Goal: Task Accomplishment & Management: Manage account settings

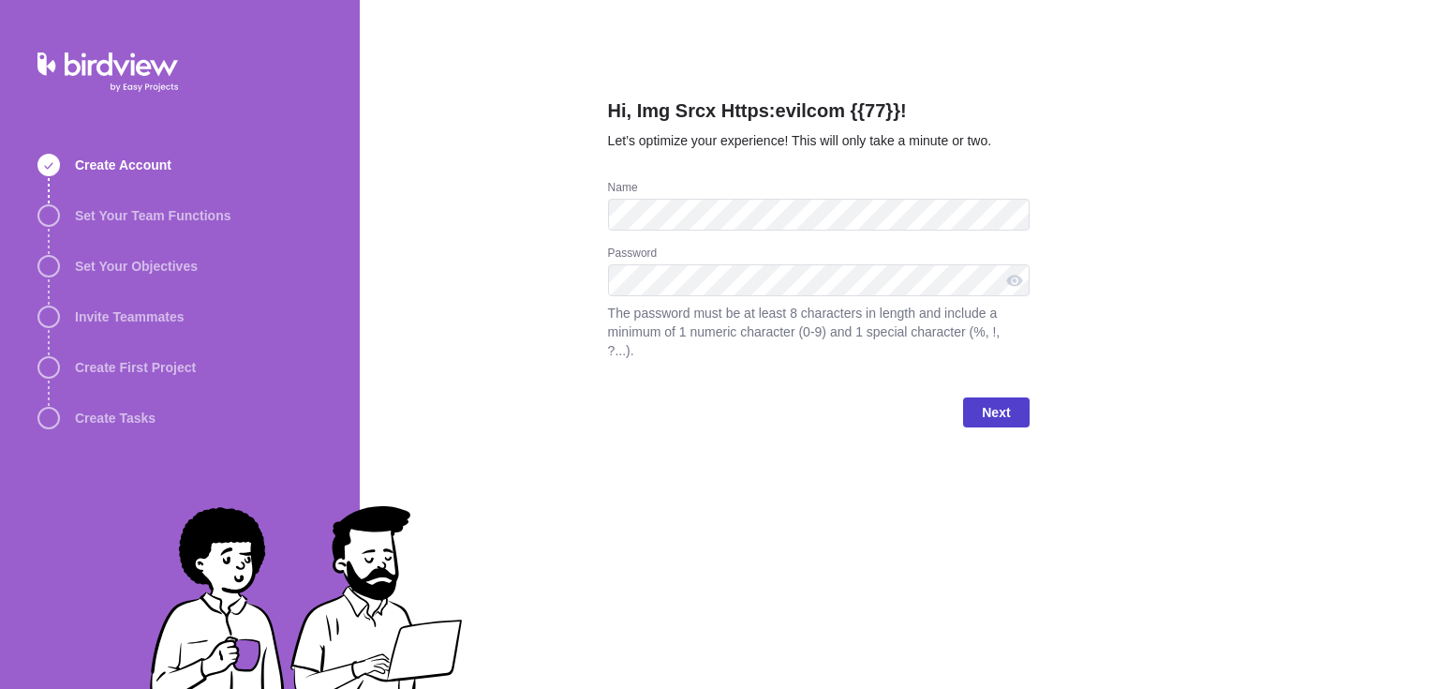
click at [1013, 399] on span "Next" at bounding box center [996, 412] width 66 height 30
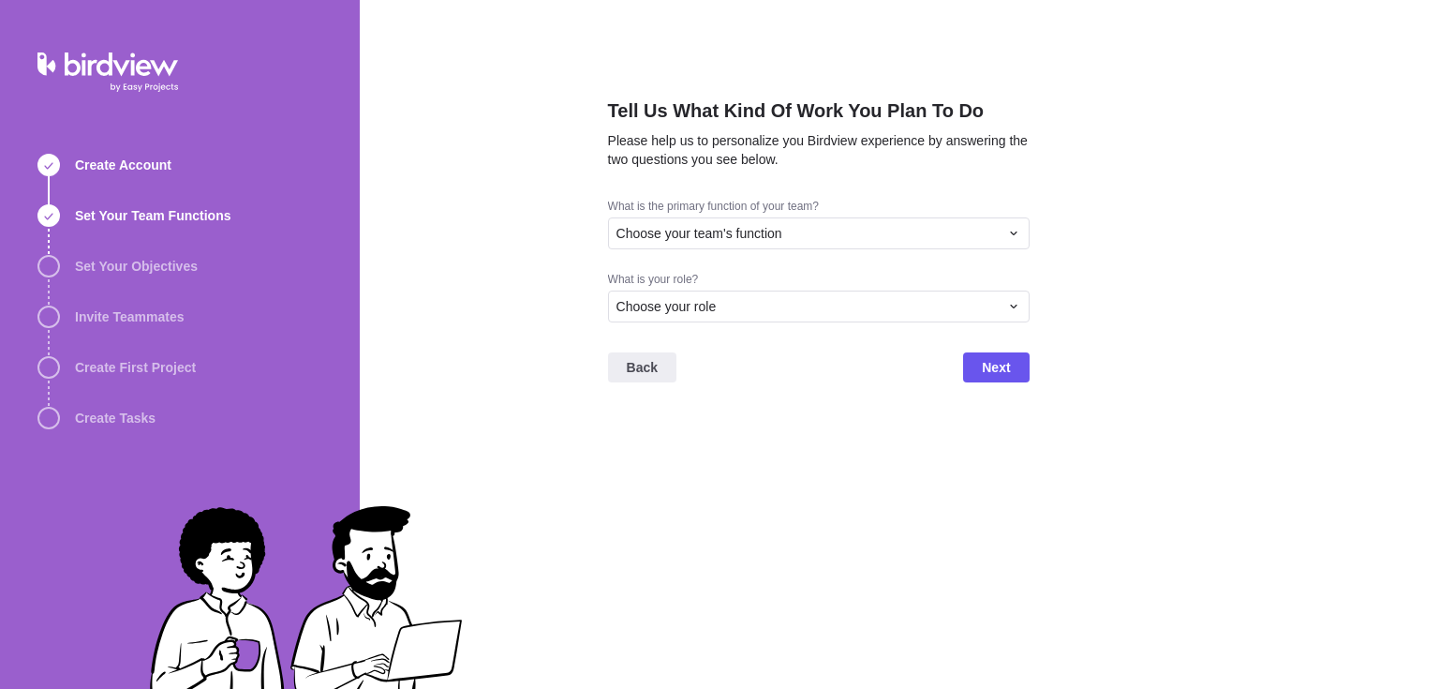
click at [781, 254] on div "What is the primary function of your team? Choose your team's function" at bounding box center [819, 235] width 422 height 73
click at [712, 221] on div "Choose your team's function" at bounding box center [819, 233] width 422 height 32
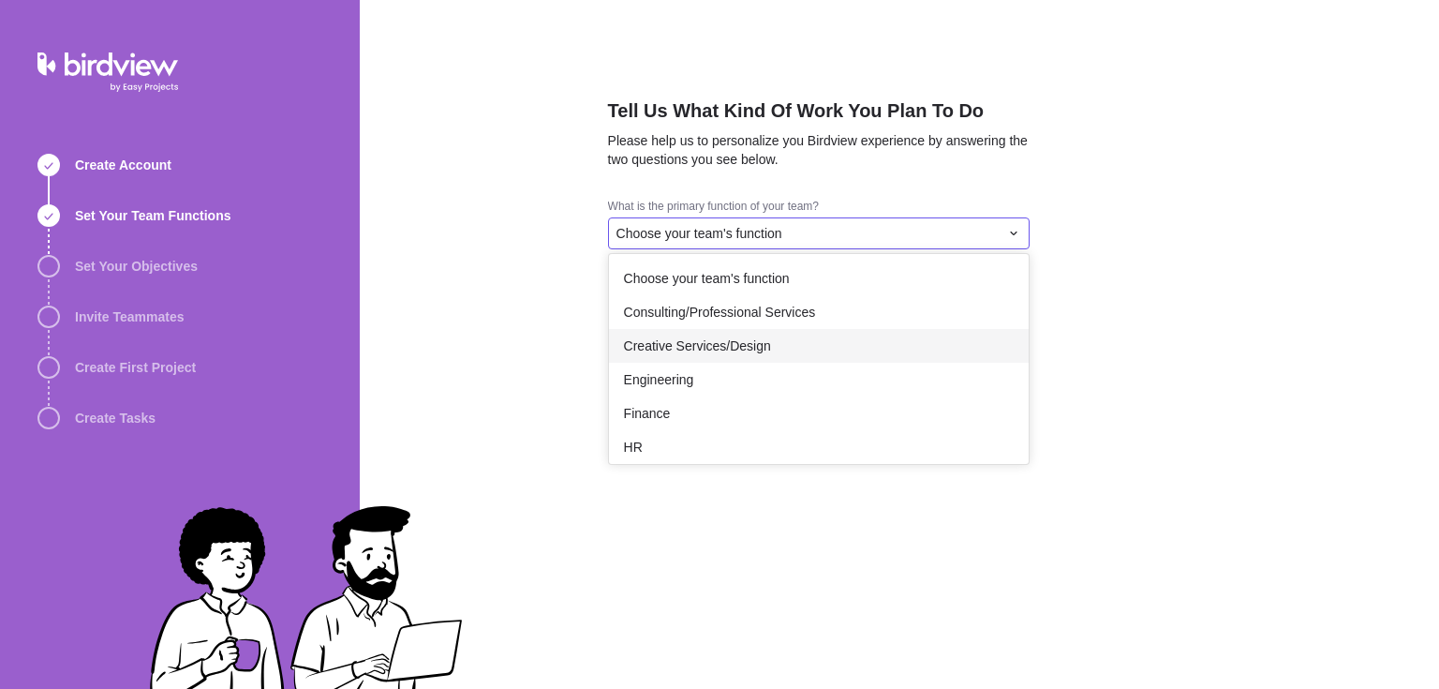
click at [705, 360] on div "Creative Services/Design" at bounding box center [819, 346] width 420 height 34
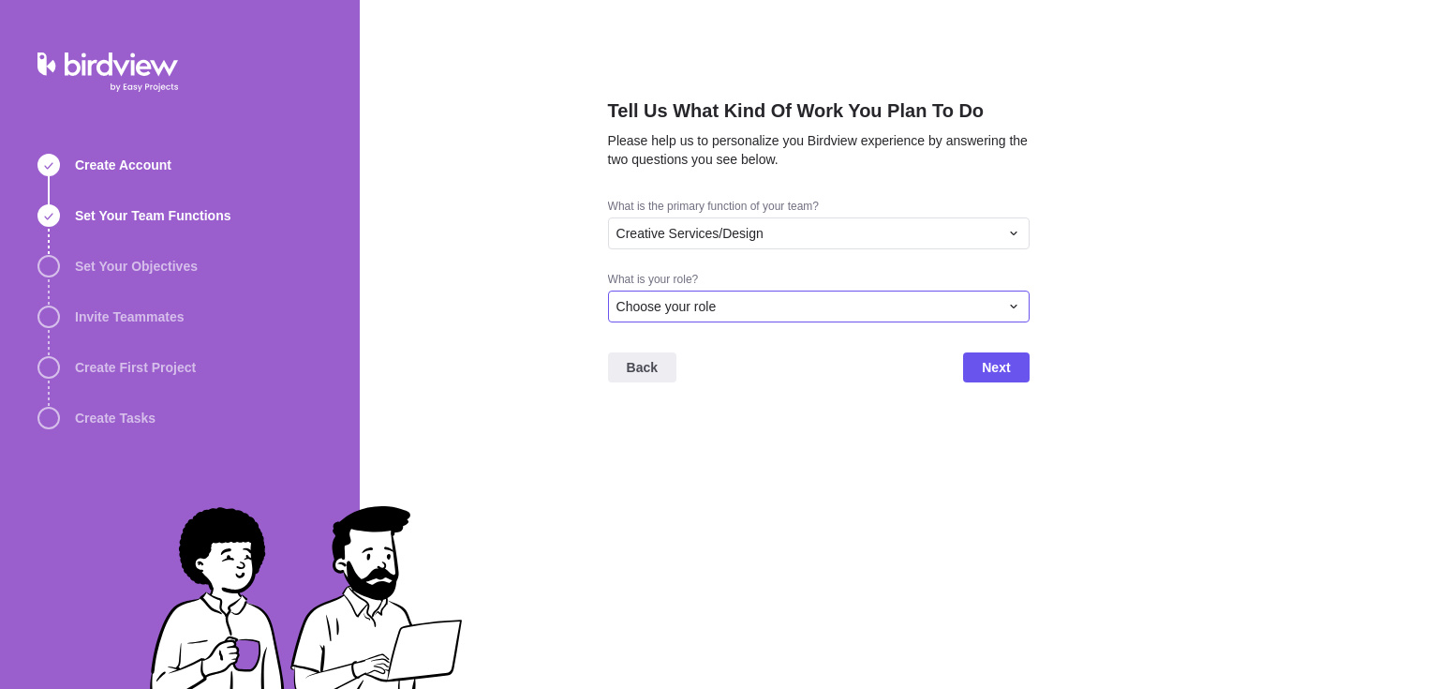
click at [700, 309] on span "Choose your role" at bounding box center [667, 306] width 100 height 19
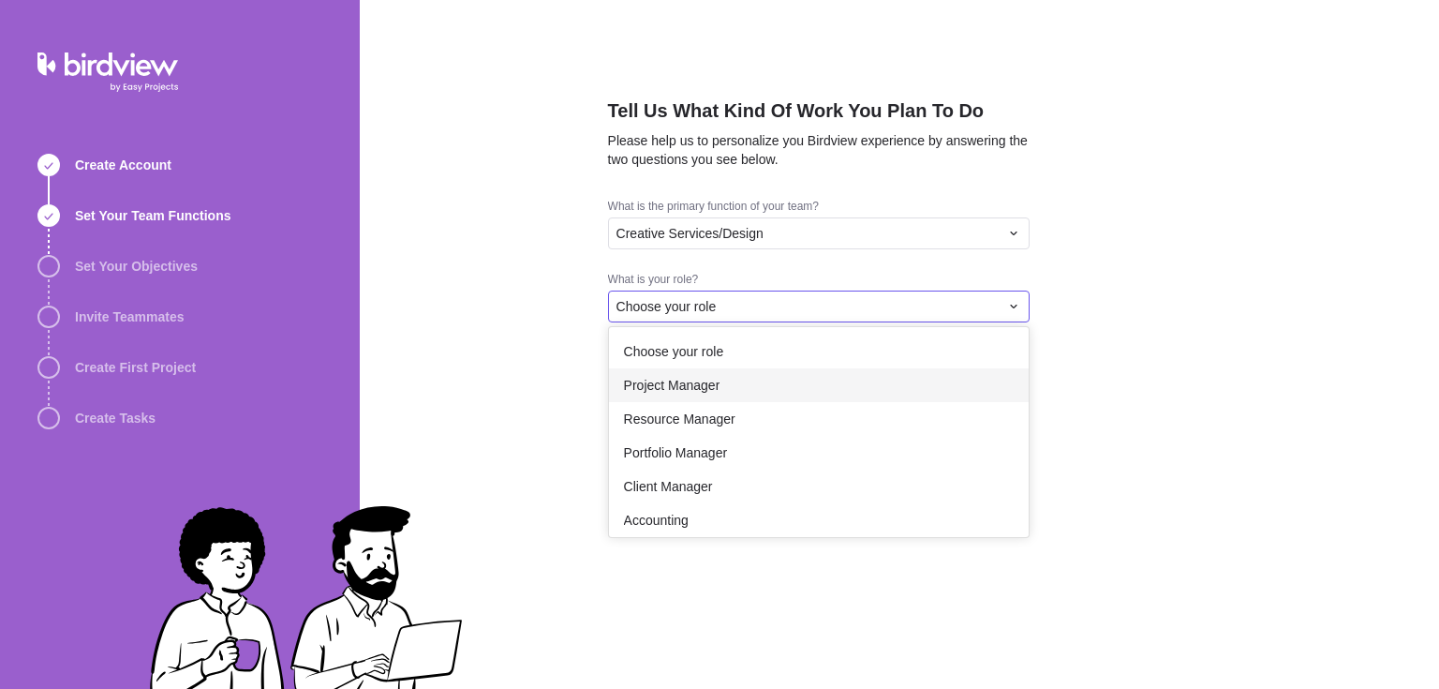
drag, startPoint x: 697, startPoint y: 402, endPoint x: 1156, endPoint y: 366, distance: 460.5
click at [1156, 366] on div "Tell Us What Kind Of Work You Plan To Do Please help us to personalize you Bird…" at bounding box center [899, 344] width 1079 height 689
click at [892, 408] on div "Resource Manager" at bounding box center [819, 419] width 420 height 34
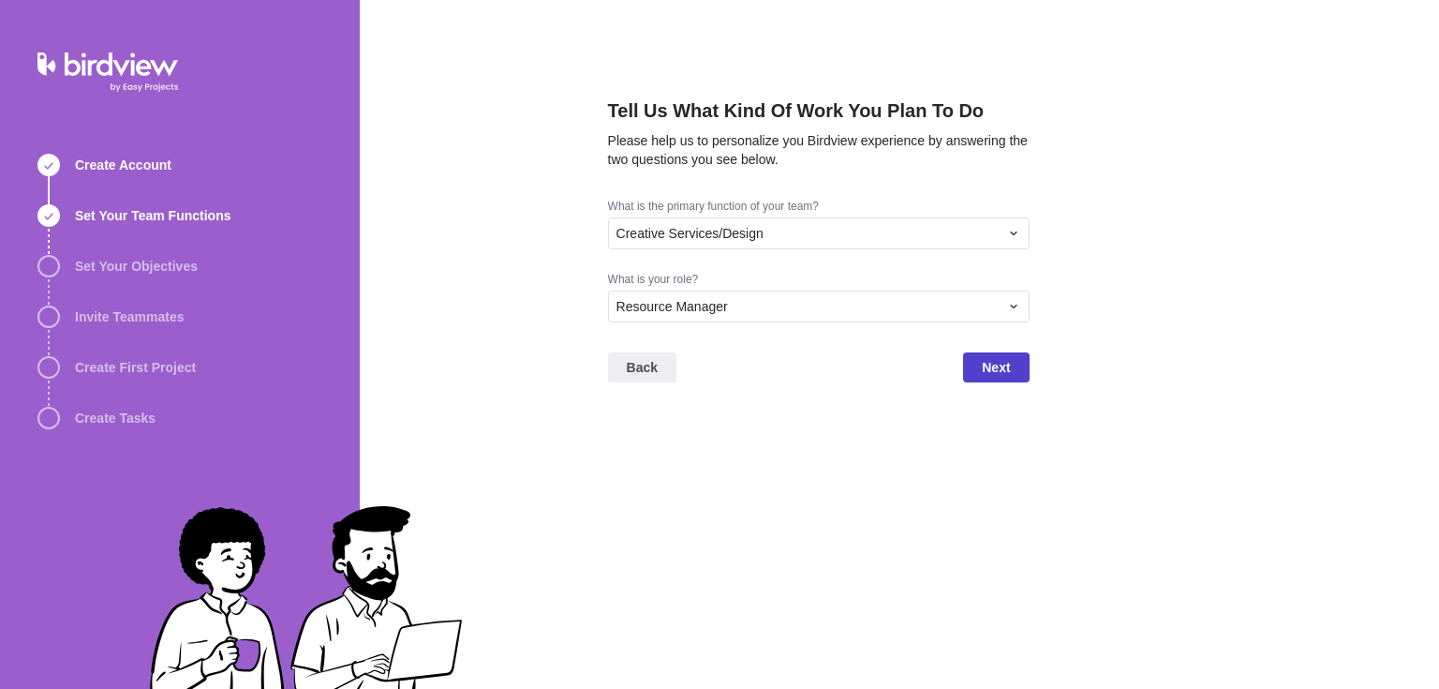
click at [1012, 373] on span "Next" at bounding box center [996, 367] width 66 height 30
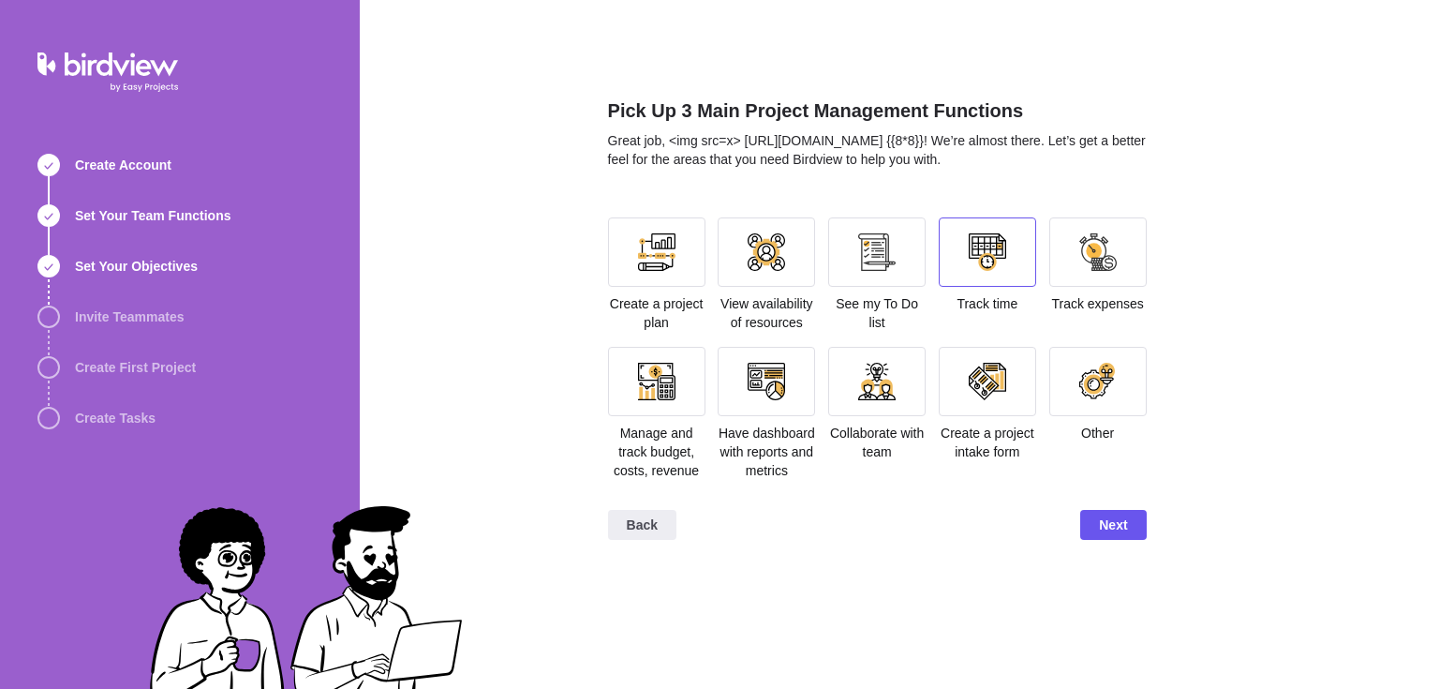
click at [989, 260] on div at bounding box center [987, 251] width 37 height 37
click at [1102, 520] on span "Next" at bounding box center [1113, 524] width 28 height 22
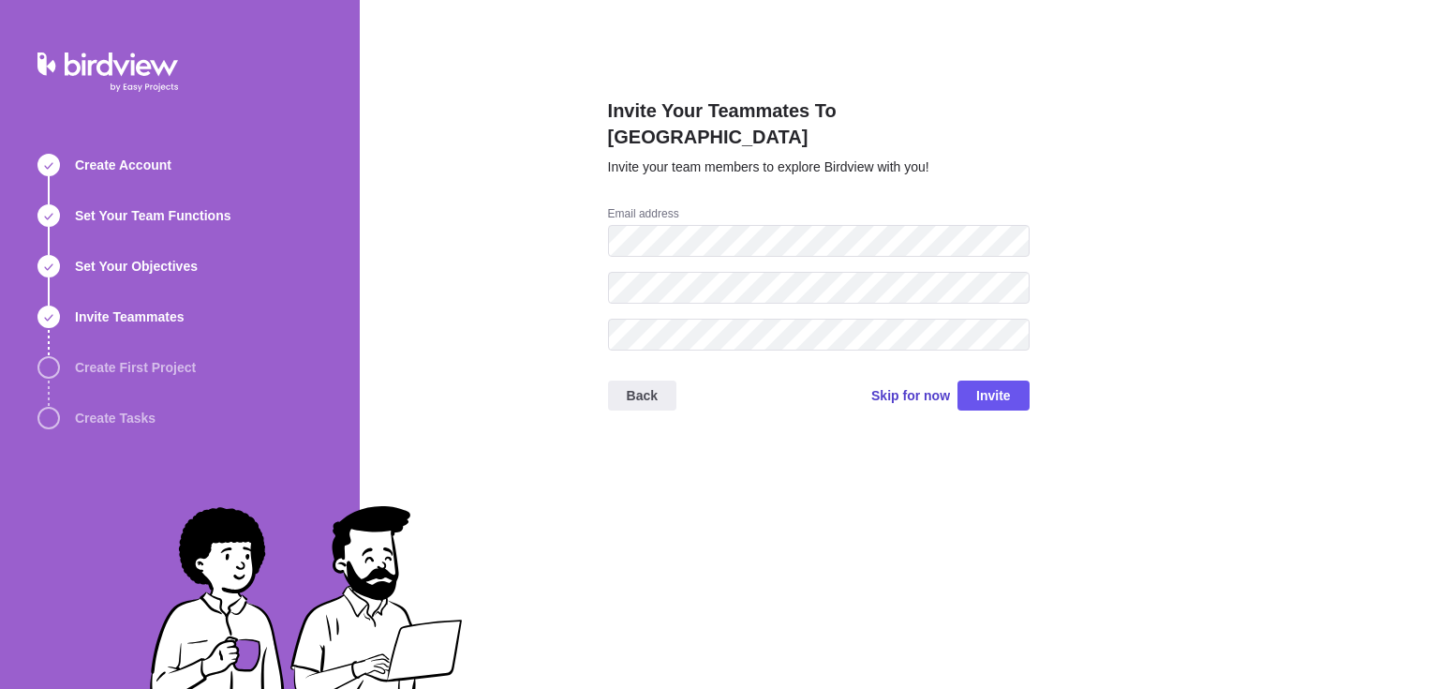
click at [916, 386] on span "Skip for now" at bounding box center [910, 395] width 79 height 19
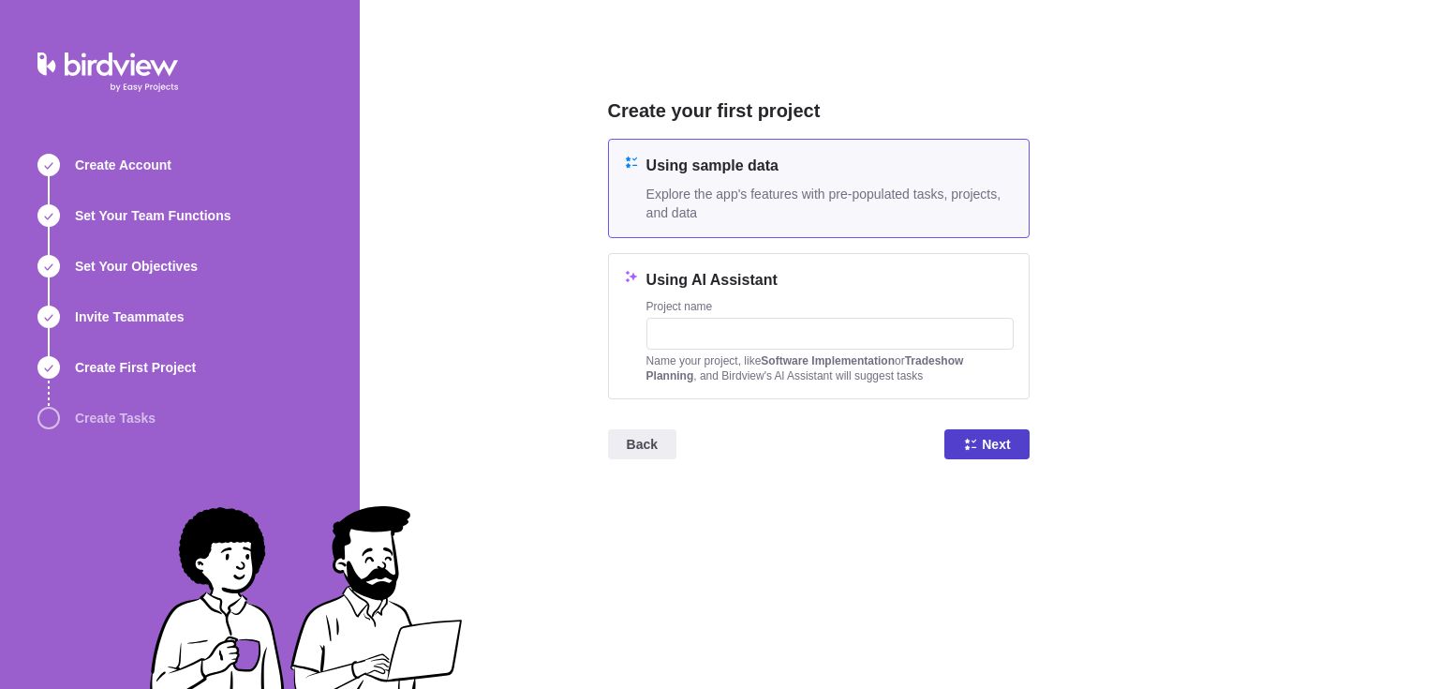
click at [967, 437] on icon at bounding box center [970, 444] width 15 height 15
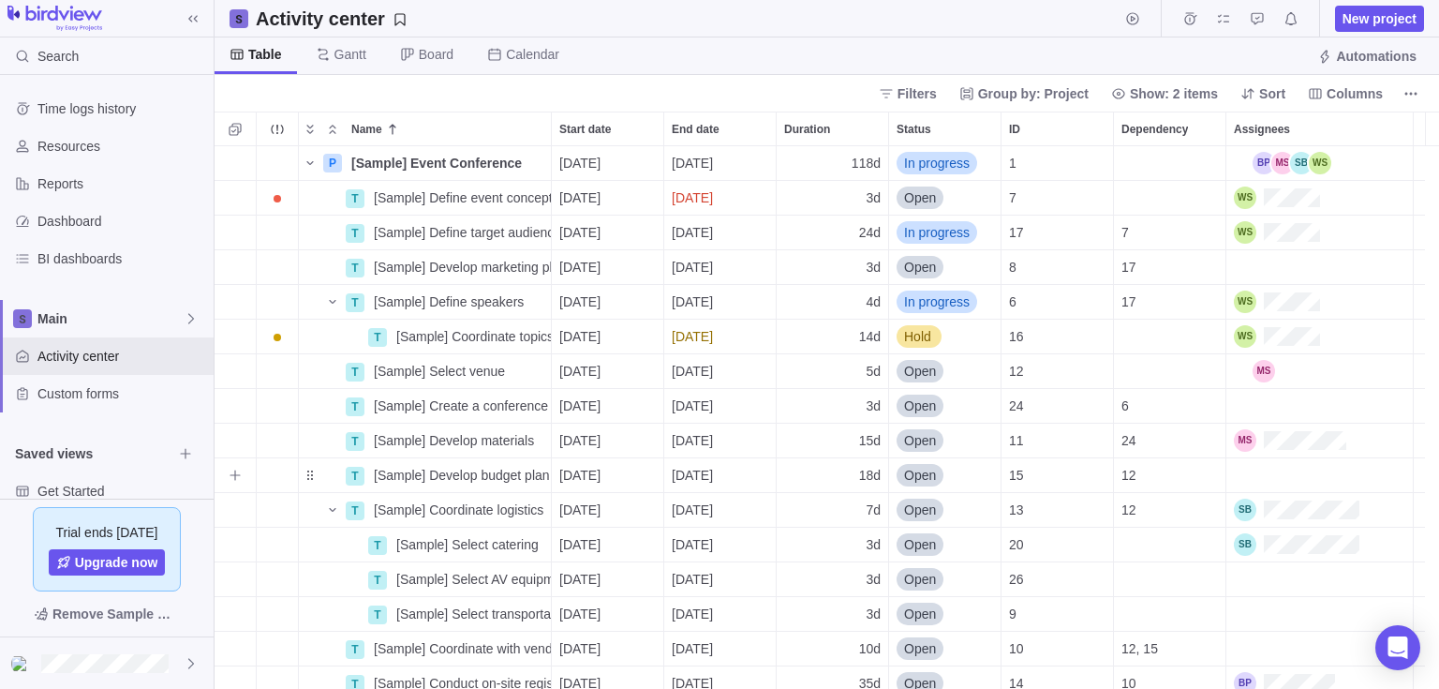
scroll to position [528, 1211]
click at [582, 441] on span "[DATE]" at bounding box center [579, 440] width 41 height 19
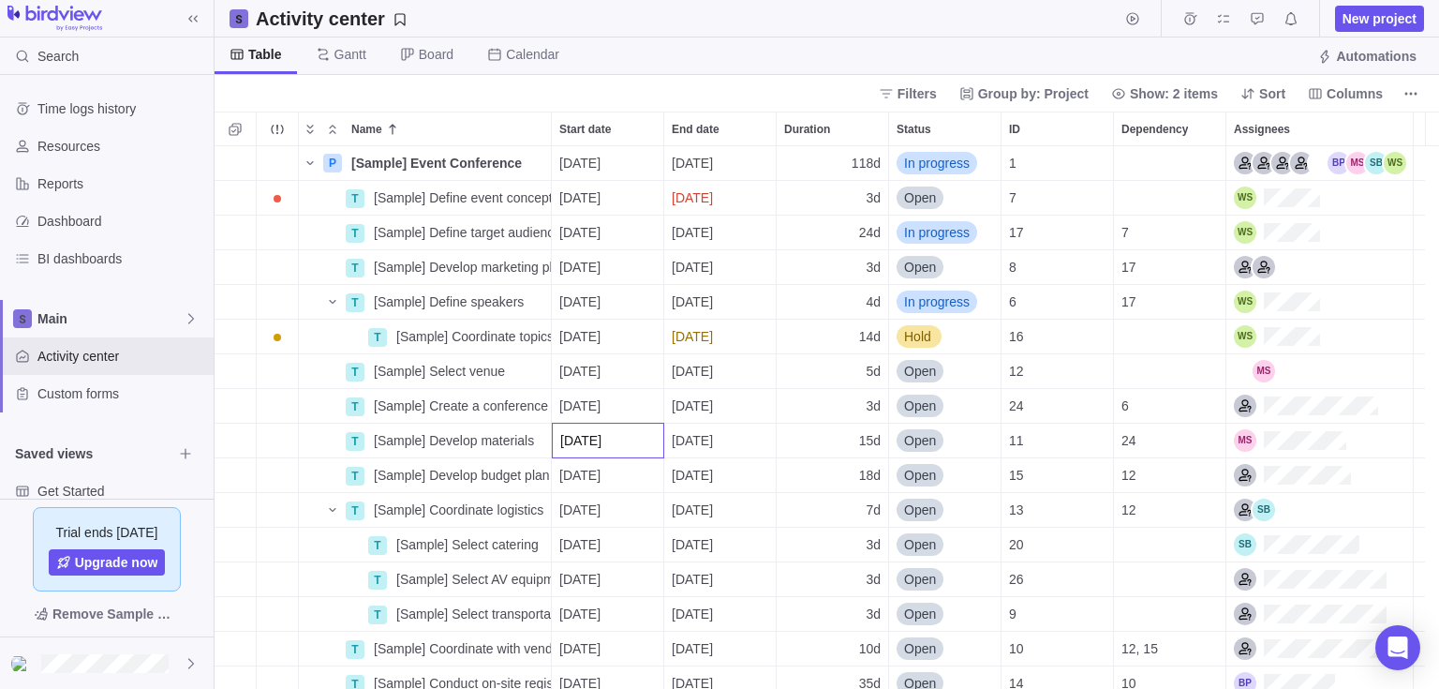
click at [510, 420] on div "P [Sample] Event Conference Details [DATE] [DATE] 118d In progress 1 T [Sample]…" at bounding box center [827, 417] width 1225 height 543
click at [441, 432] on span "[Sample] Develop materials" at bounding box center [454, 440] width 160 height 19
click at [587, 498] on div "P [Sample] Event Conference Details 08/09/2025 18/02/2026 118d In progress 1 T …" at bounding box center [827, 417] width 1225 height 543
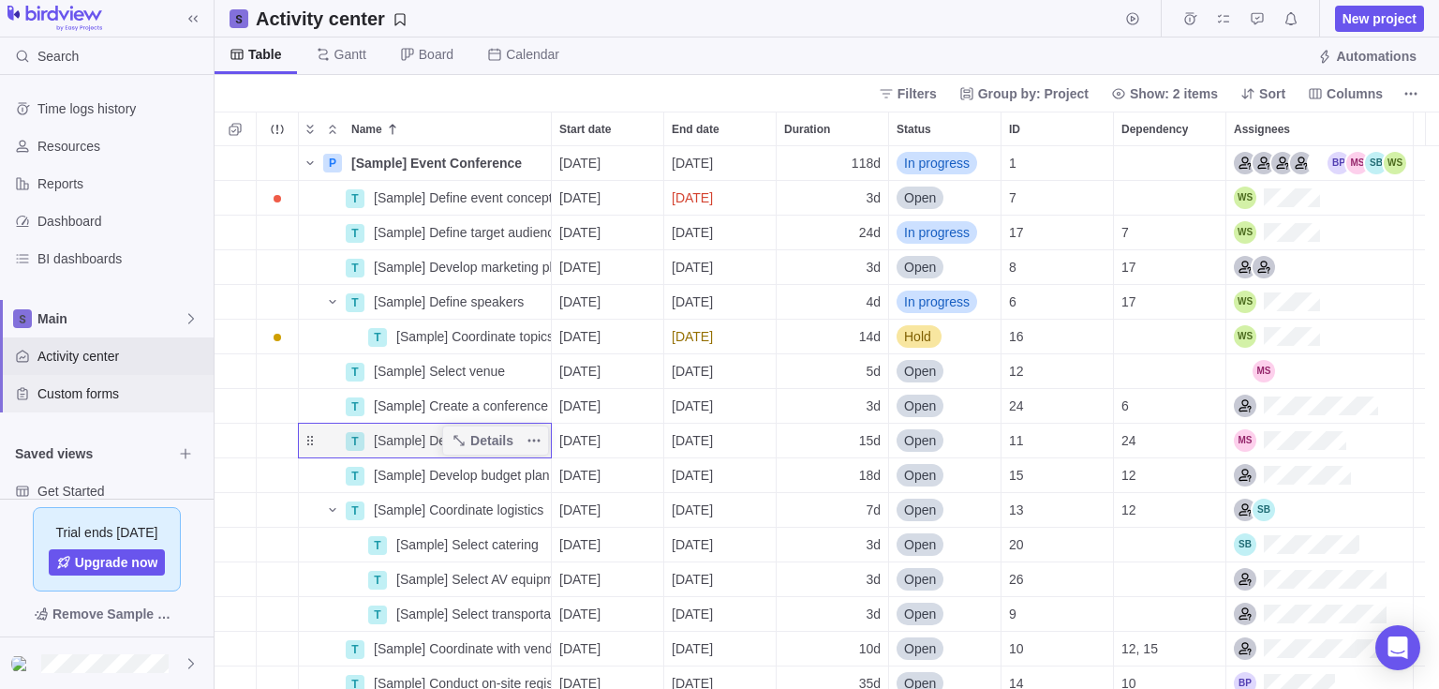
click at [4, 375] on div "Custom forms" at bounding box center [107, 393] width 214 height 37
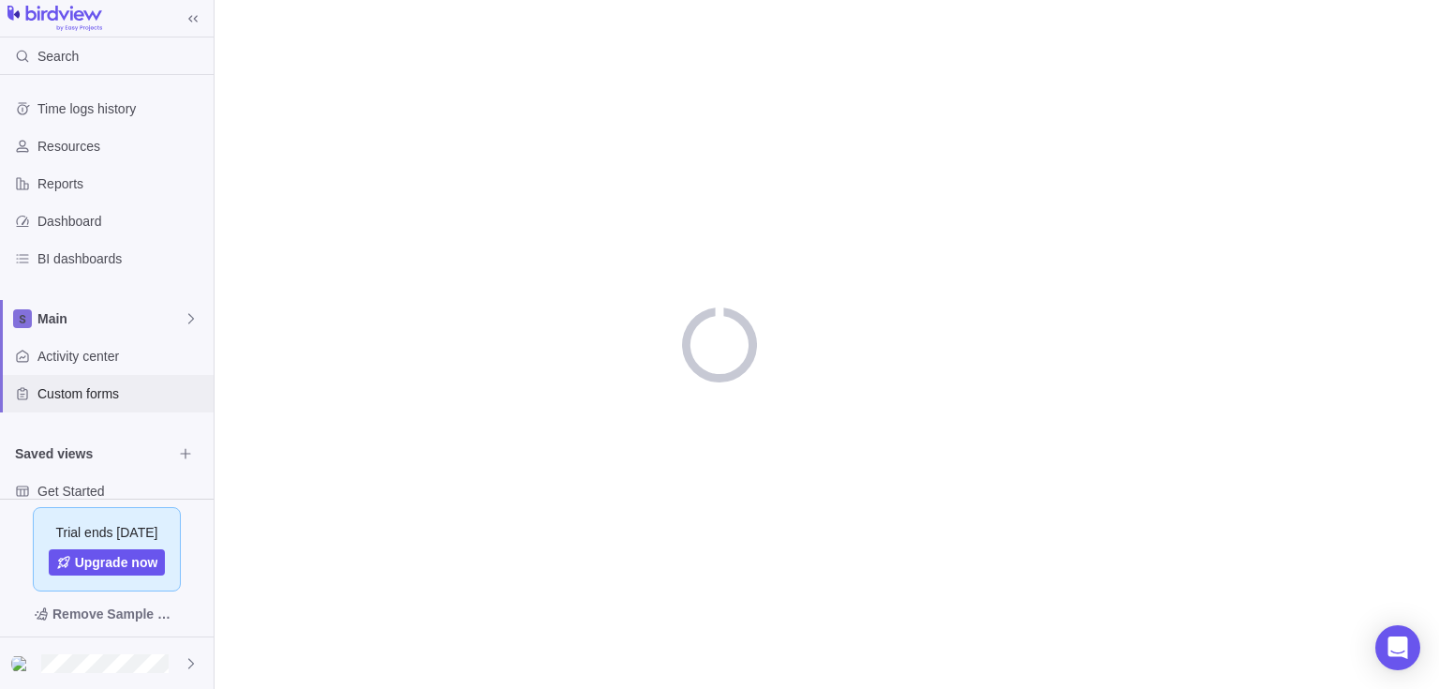
scroll to position [62, 0]
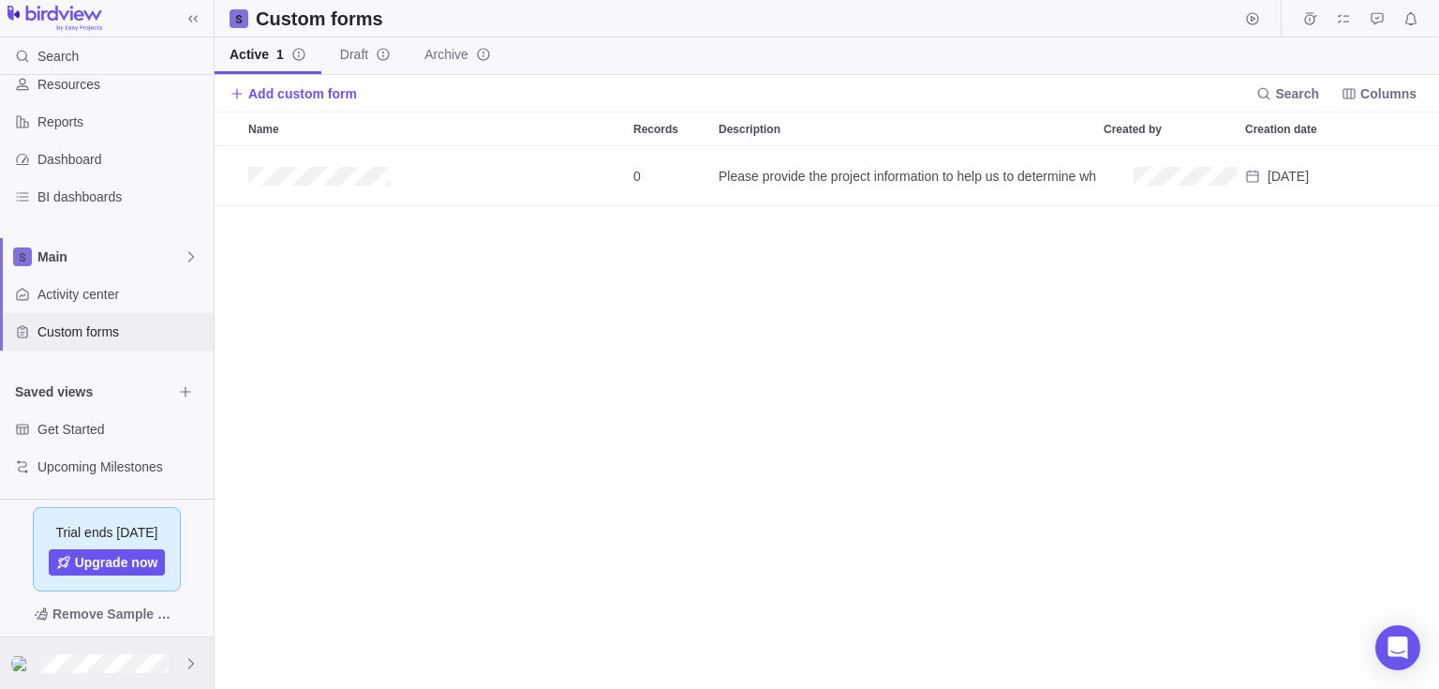
scroll to position [528, 1211]
click at [66, 650] on div at bounding box center [107, 663] width 214 height 52
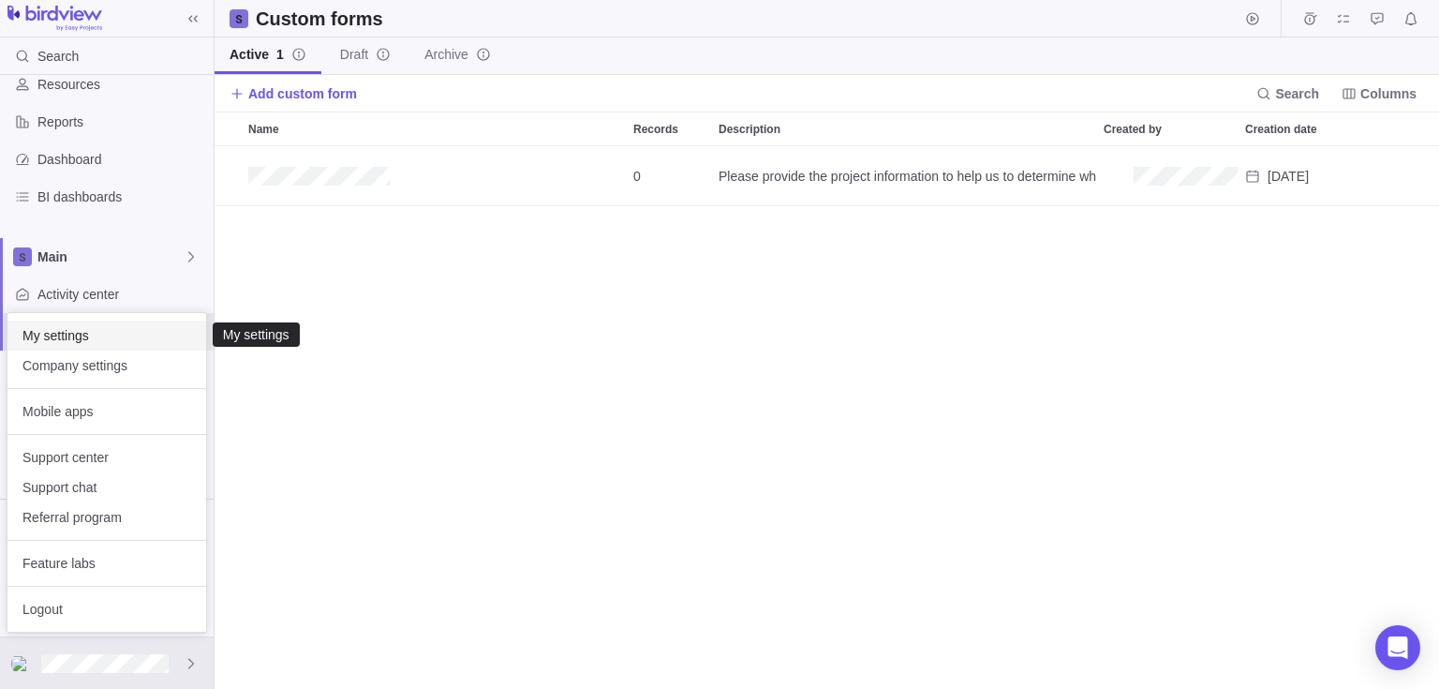
click at [97, 330] on span "My settings" at bounding box center [106, 335] width 169 height 19
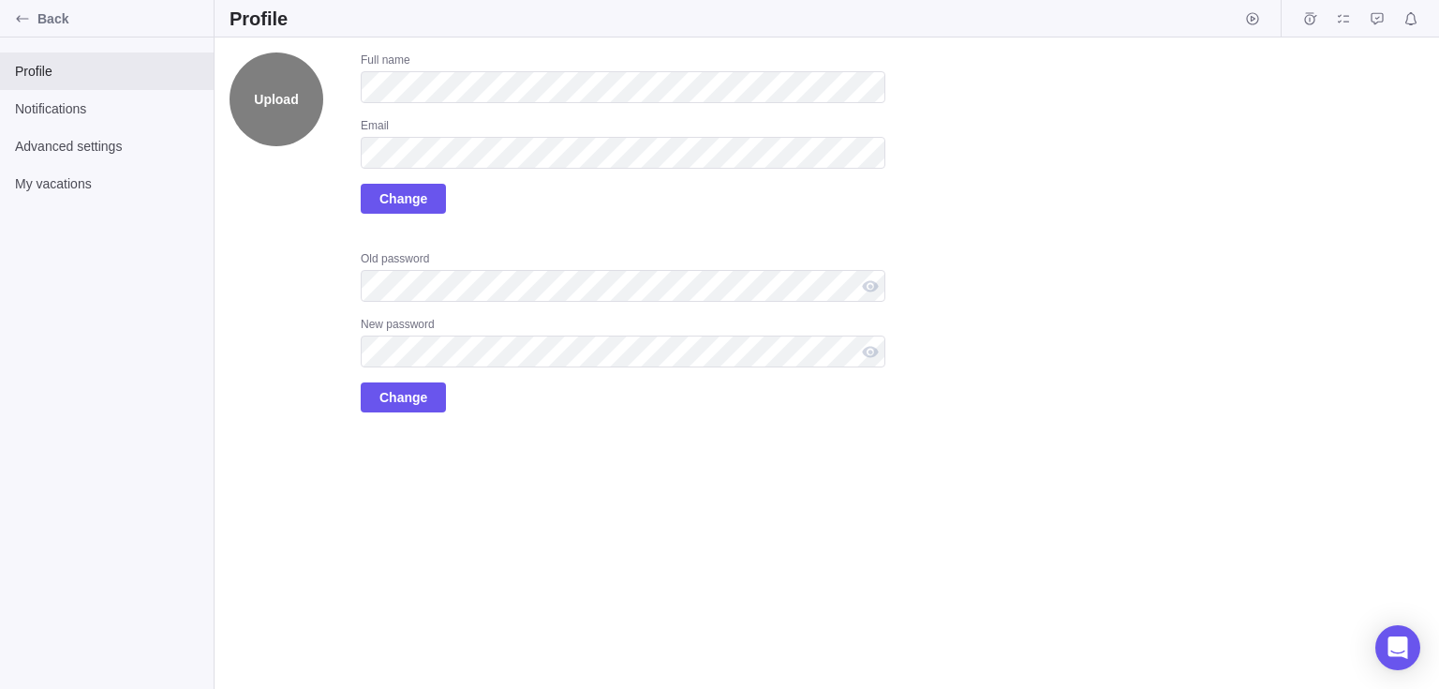
click at [277, 109] on label "Upload" at bounding box center [277, 99] width 94 height 94
click at [0, 0] on input "Upload" at bounding box center [0, 0] width 0 height 0
click at [295, 92] on label "Upload" at bounding box center [277, 99] width 94 height 94
click at [0, 0] on input "Upload" at bounding box center [0, 0] width 0 height 0
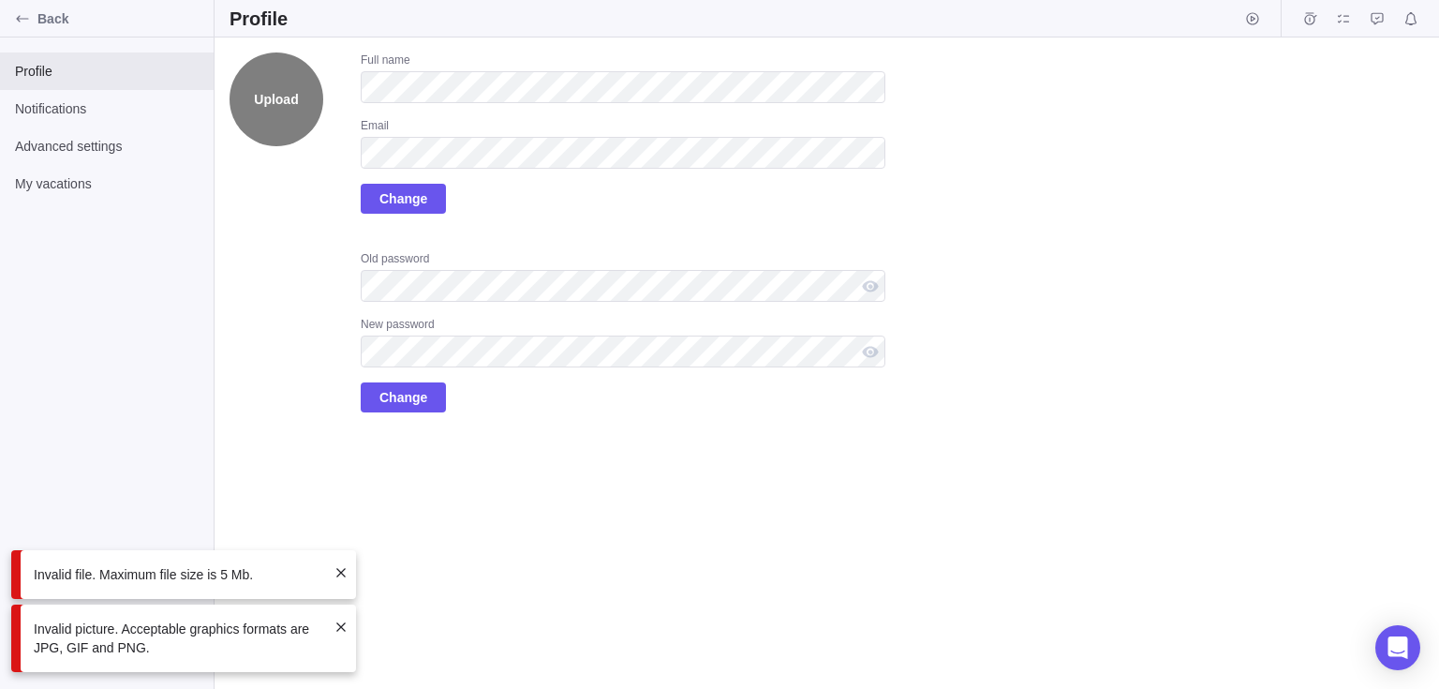
click at [294, 108] on label "Upload" at bounding box center [277, 99] width 94 height 94
click at [0, 0] on input "Upload" at bounding box center [0, 0] width 0 height 0
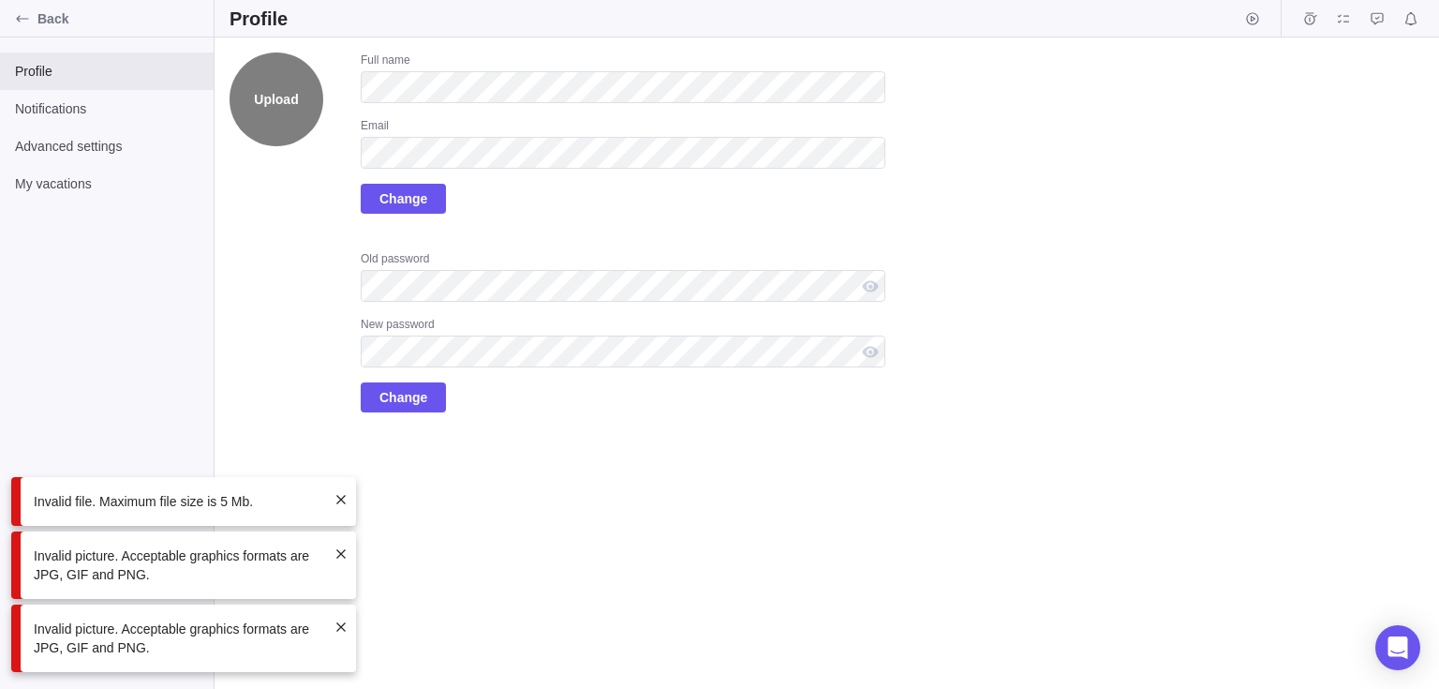
click at [284, 111] on label "Upload" at bounding box center [277, 99] width 94 height 94
click at [0, 0] on input "Upload" at bounding box center [0, 0] width 0 height 0
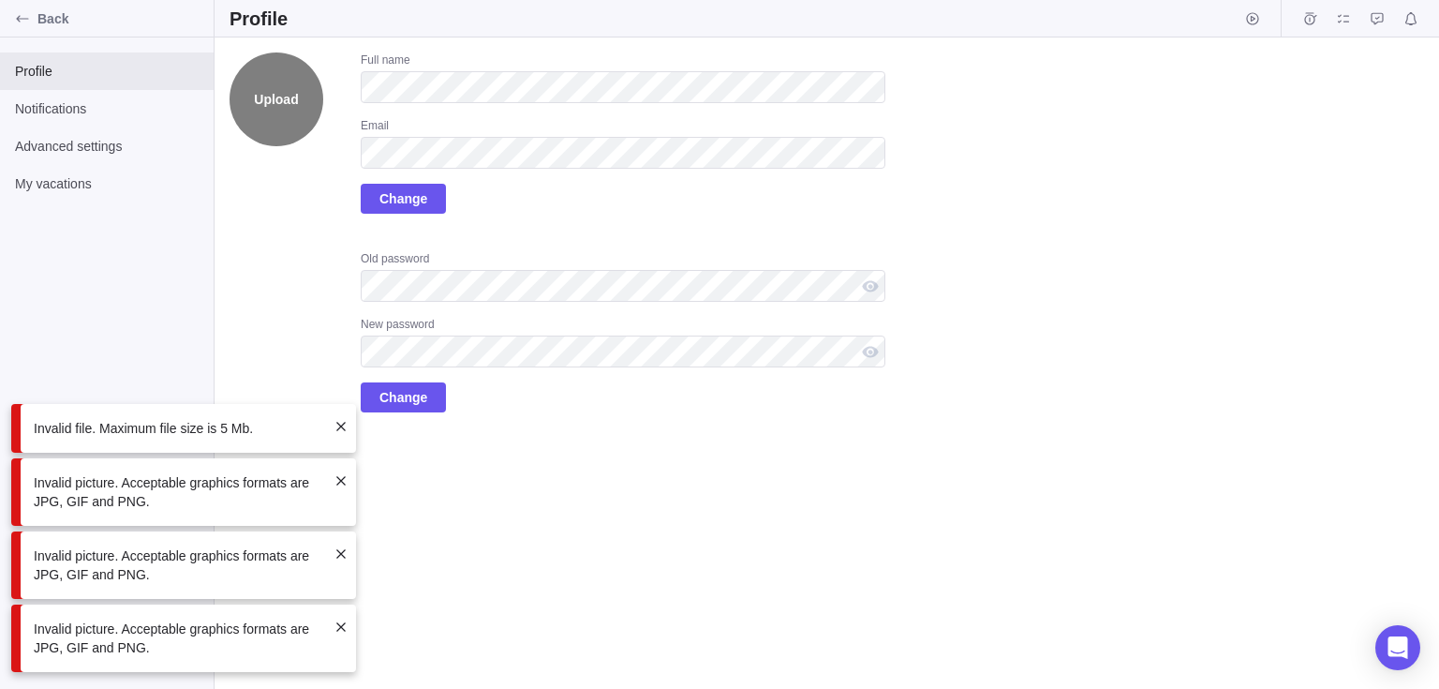
click at [296, 127] on label "Upload" at bounding box center [277, 99] width 94 height 94
click at [0, 0] on input "Upload" at bounding box center [0, 0] width 0 height 0
drag, startPoint x: 275, startPoint y: 111, endPoint x: 229, endPoint y: 201, distance: 101.4
click at [229, 201] on div "Upload Full name Email Change Old password New password Change" at bounding box center [827, 362] width 1225 height 651
drag, startPoint x: 269, startPoint y: 68, endPoint x: 437, endPoint y: 15, distance: 176.0
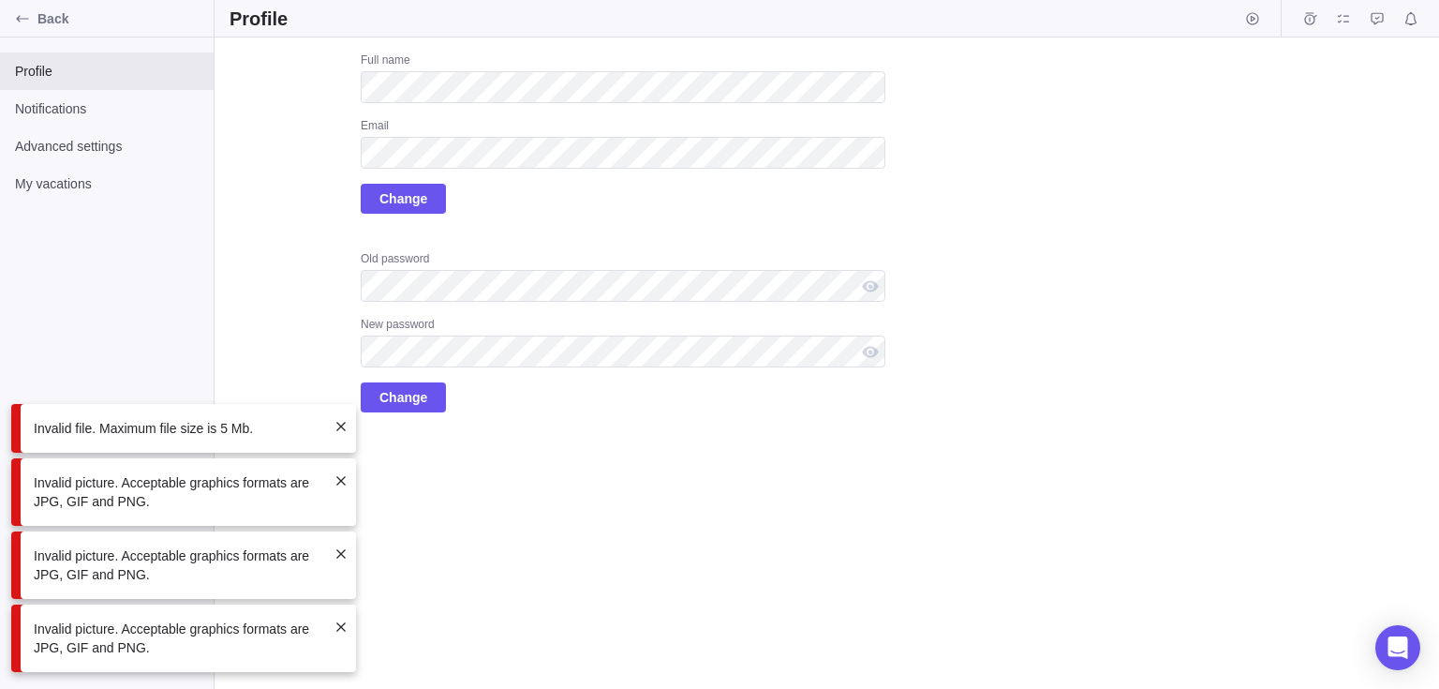
click at [437, 15] on div "Profile" at bounding box center [827, 18] width 1225 height 37
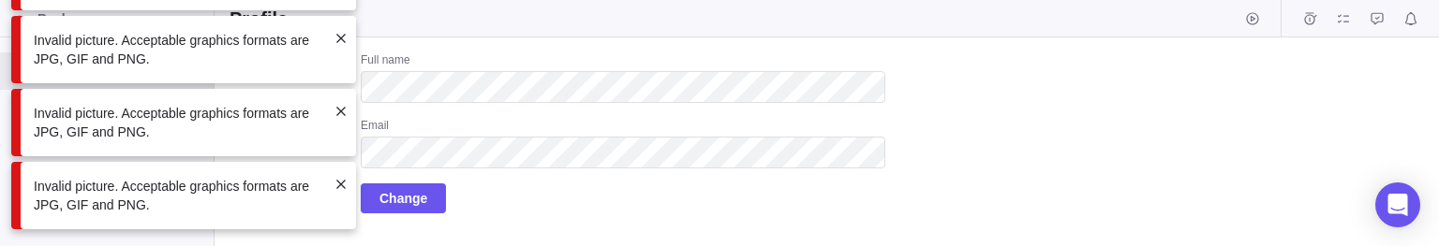
click at [343, 178] on span at bounding box center [341, 184] width 15 height 15
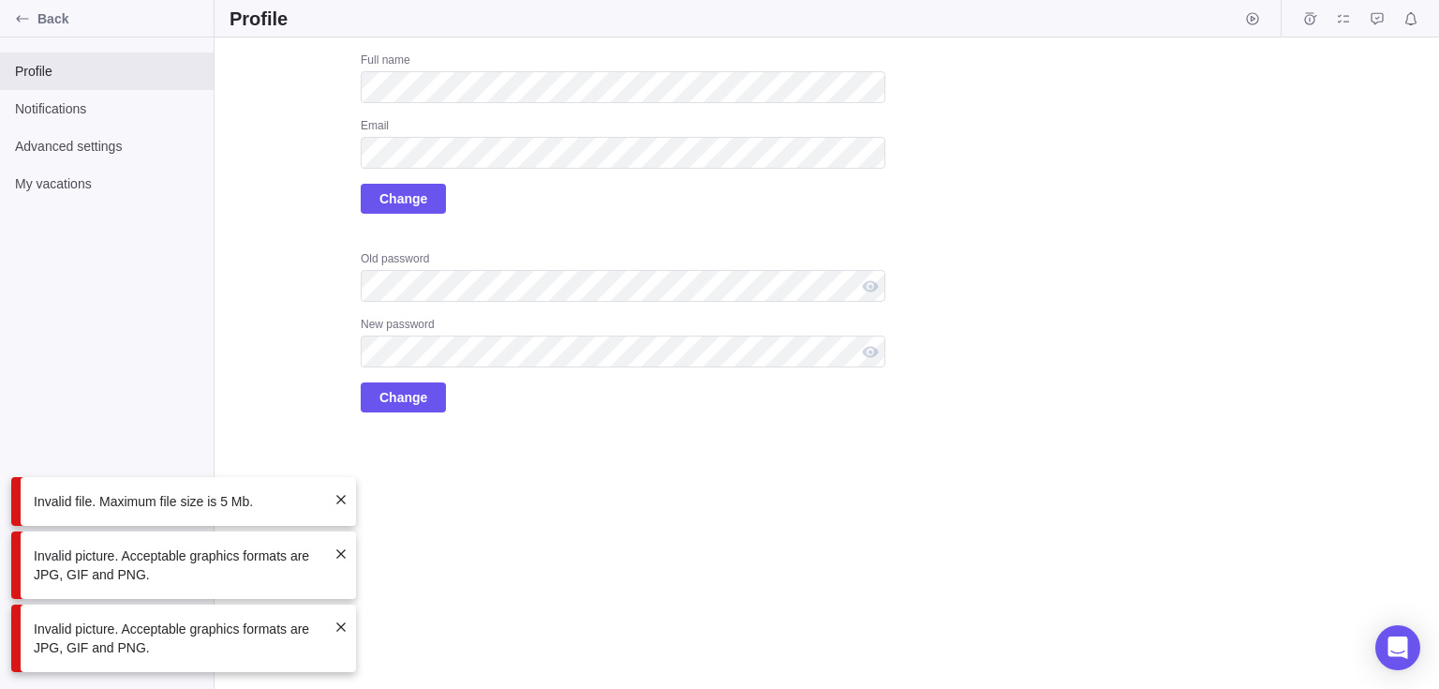
click at [341, 498] on span at bounding box center [341, 499] width 15 height 15
drag, startPoint x: 338, startPoint y: 493, endPoint x: 337, endPoint y: 509, distance: 16.0
click at [337, 553] on span at bounding box center [341, 553] width 15 height 15
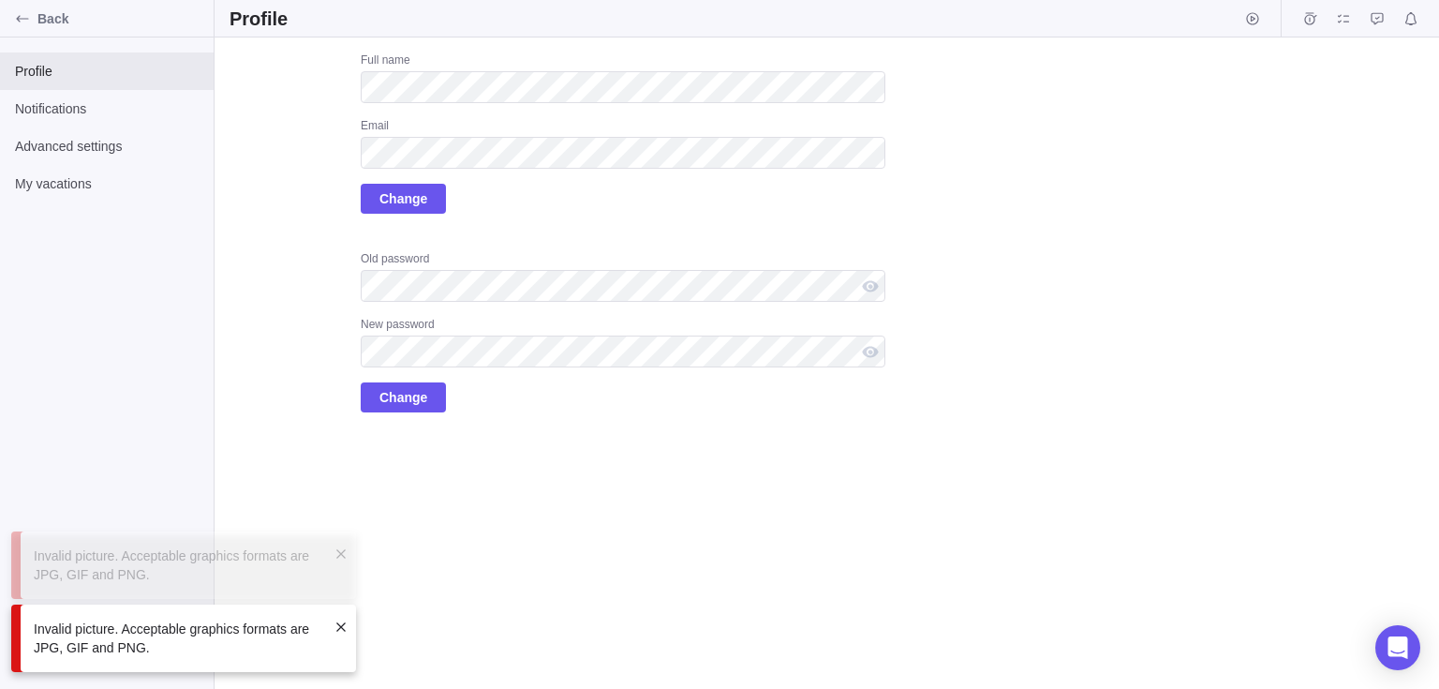
click at [341, 634] on div "Invalid picture. Acceptable graphics formats are JPG, GIF and PNG." at bounding box center [183, 637] width 345 height 67
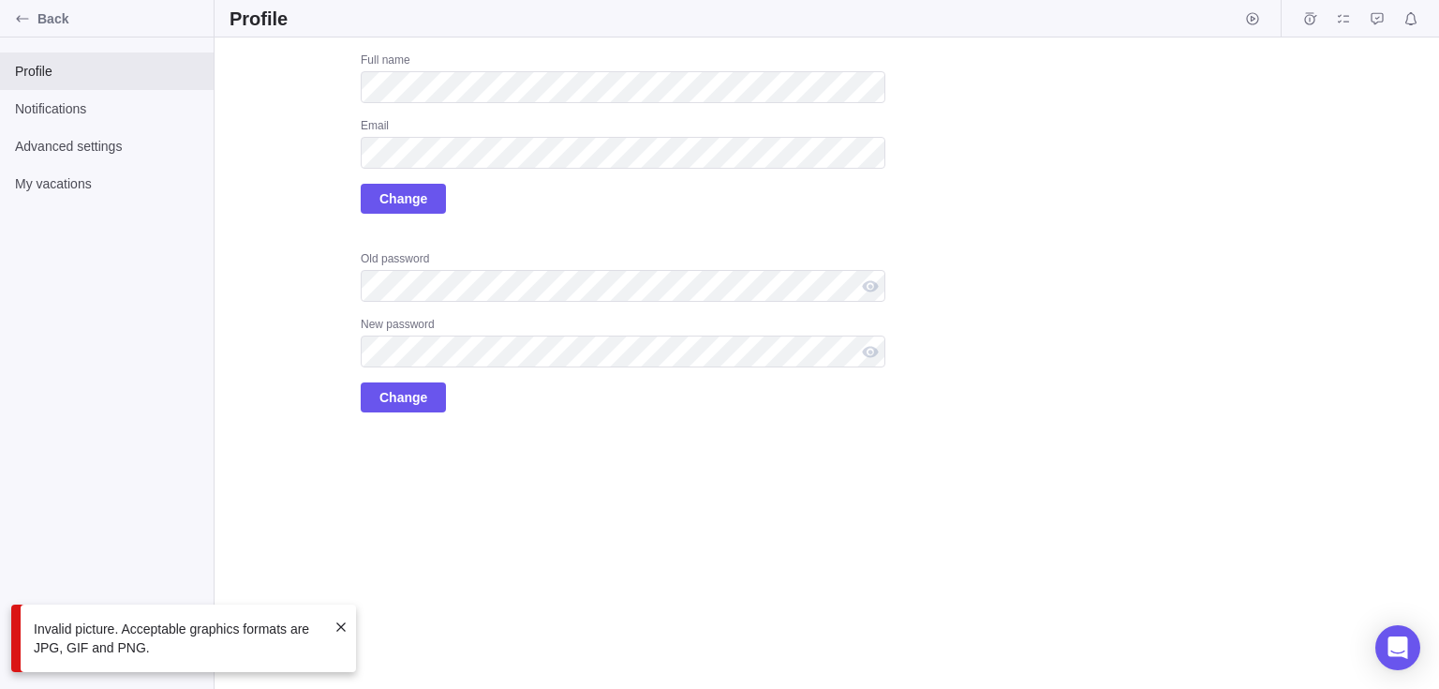
click at [340, 621] on span at bounding box center [341, 626] width 15 height 15
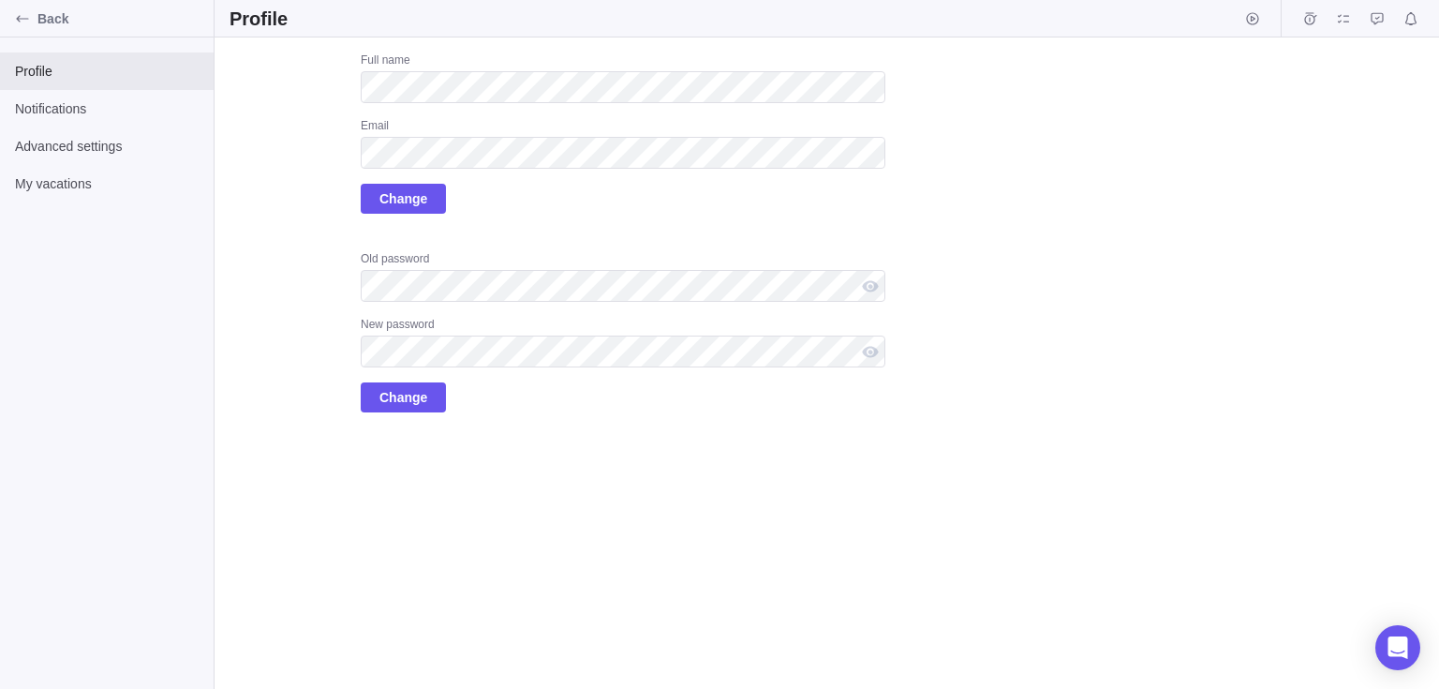
click at [348, 515] on div "Upload Full name Email Change Old password New password Change" at bounding box center [827, 362] width 1225 height 651
click at [22, 25] on icon "Back" at bounding box center [22, 18] width 15 height 15
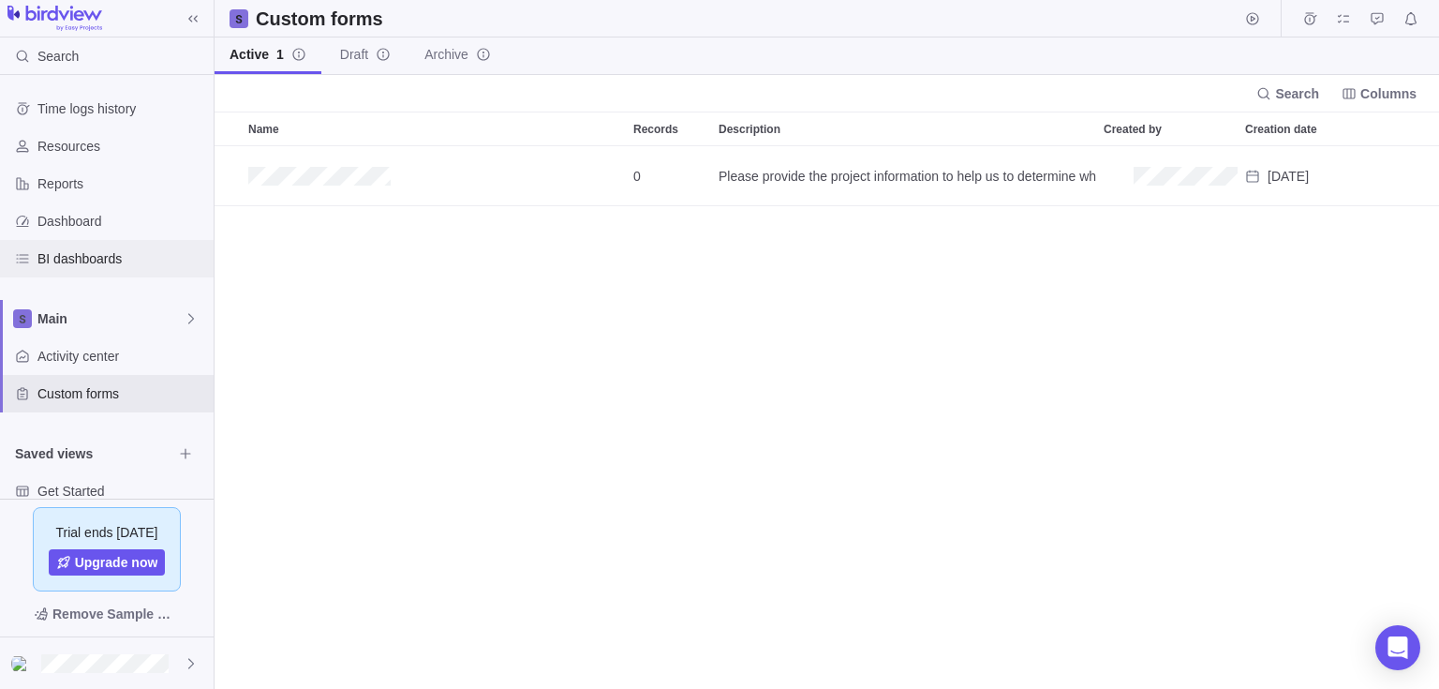
scroll to position [528, 1211]
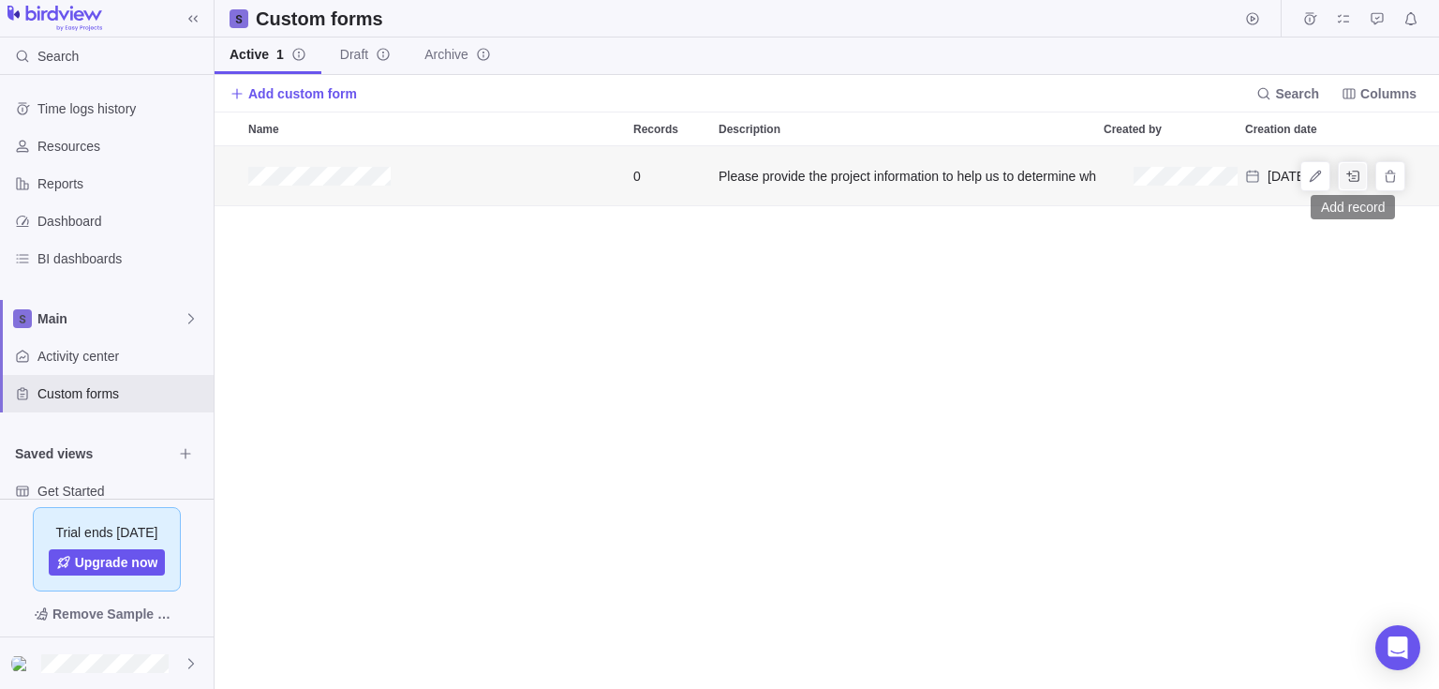
click at [1364, 176] on span "Add record" at bounding box center [1353, 176] width 26 height 26
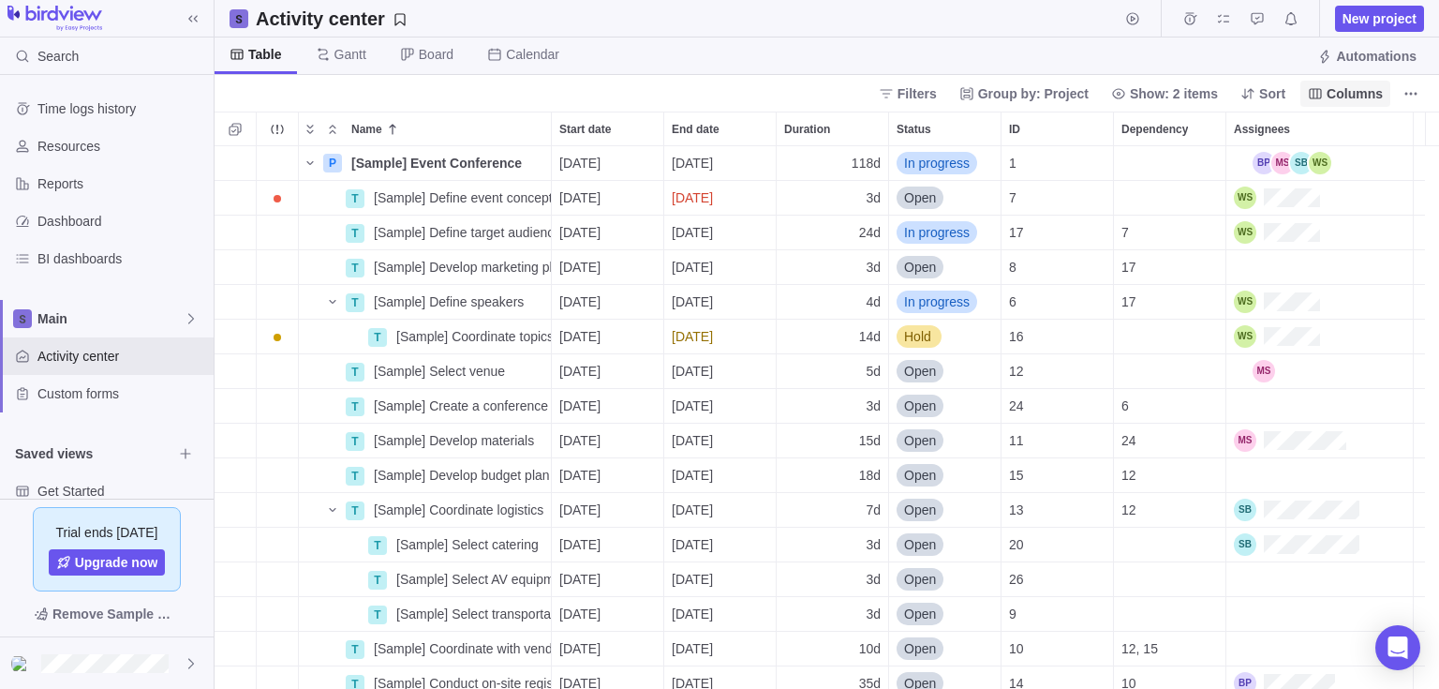
scroll to position [528, 1211]
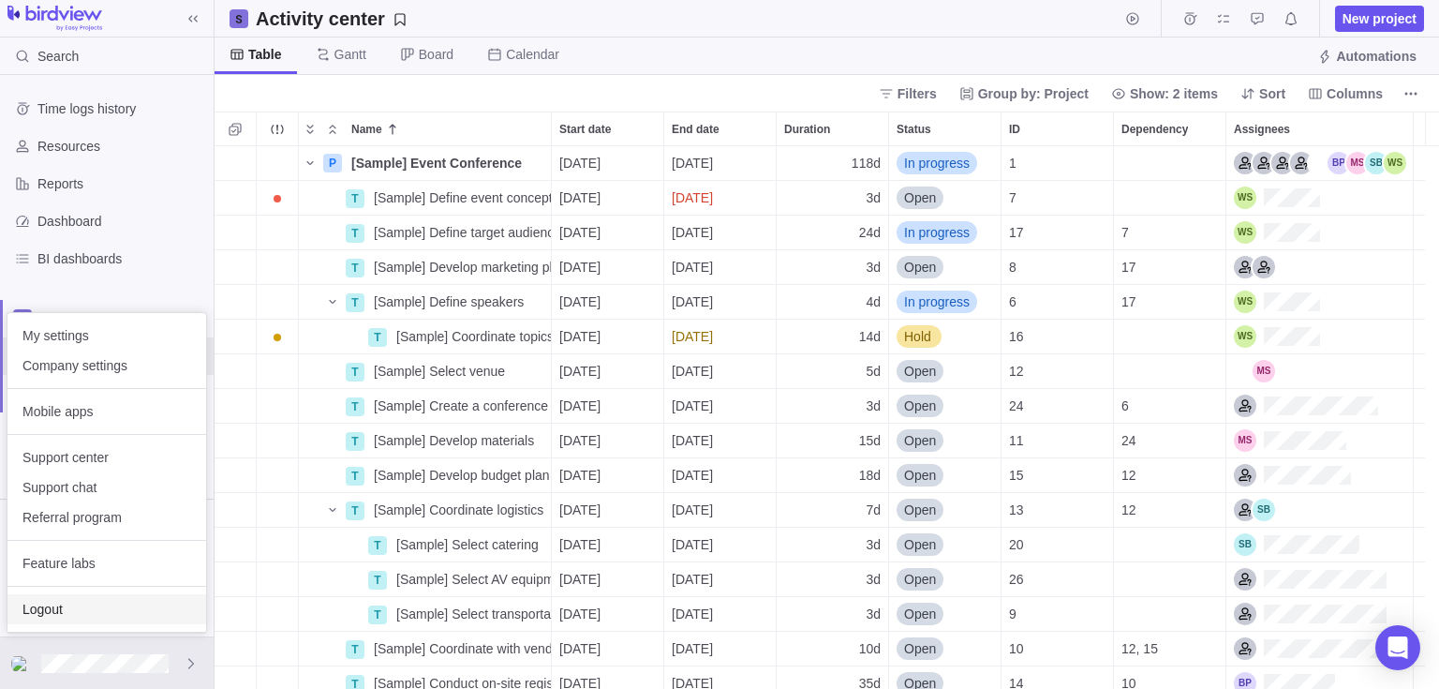
click at [127, 600] on span "Logout" at bounding box center [106, 609] width 169 height 19
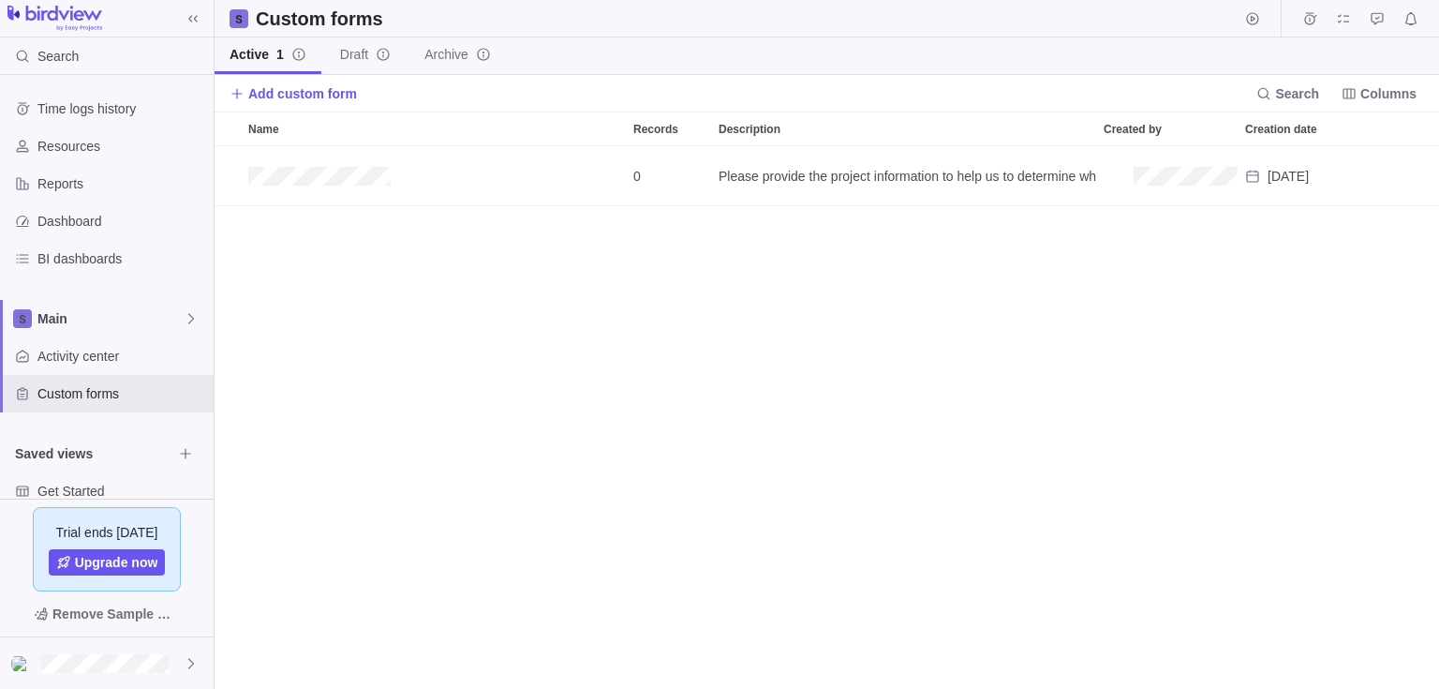
scroll to position [528, 1211]
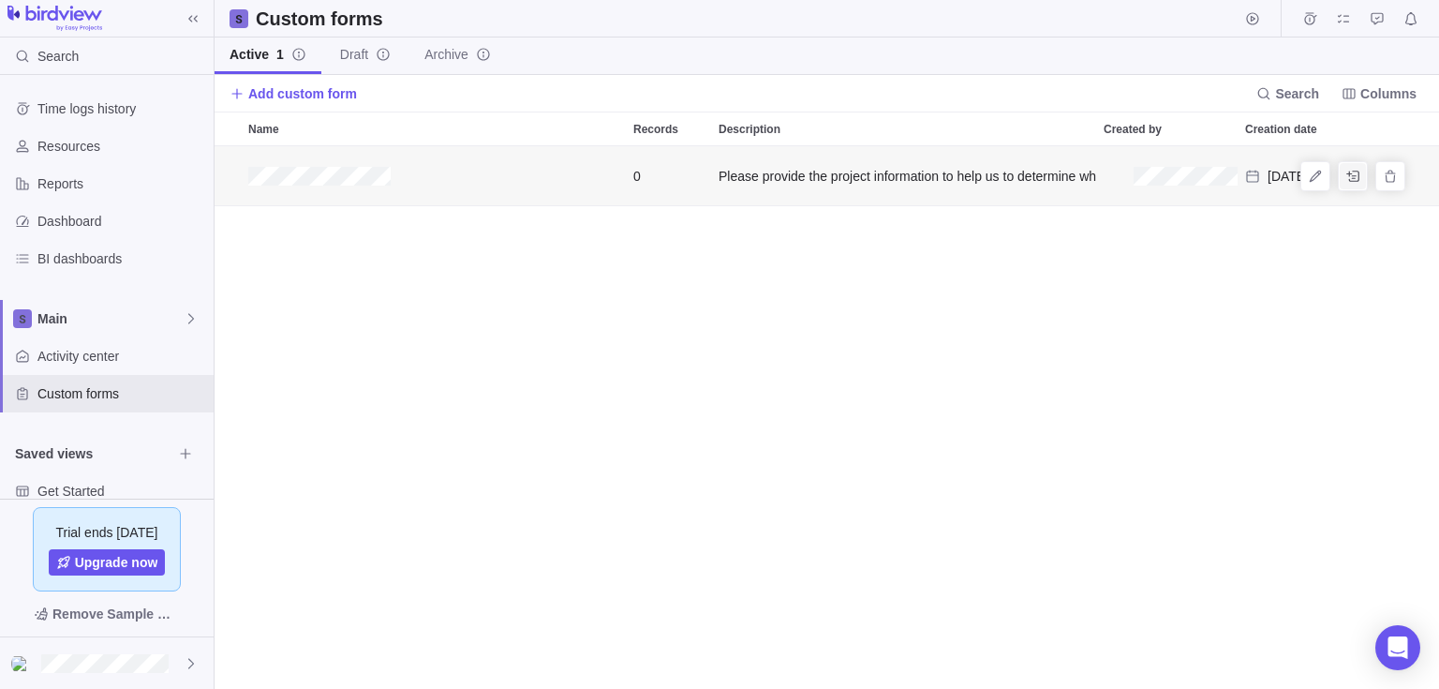
click at [1364, 173] on span "Add record" at bounding box center [1353, 176] width 26 height 26
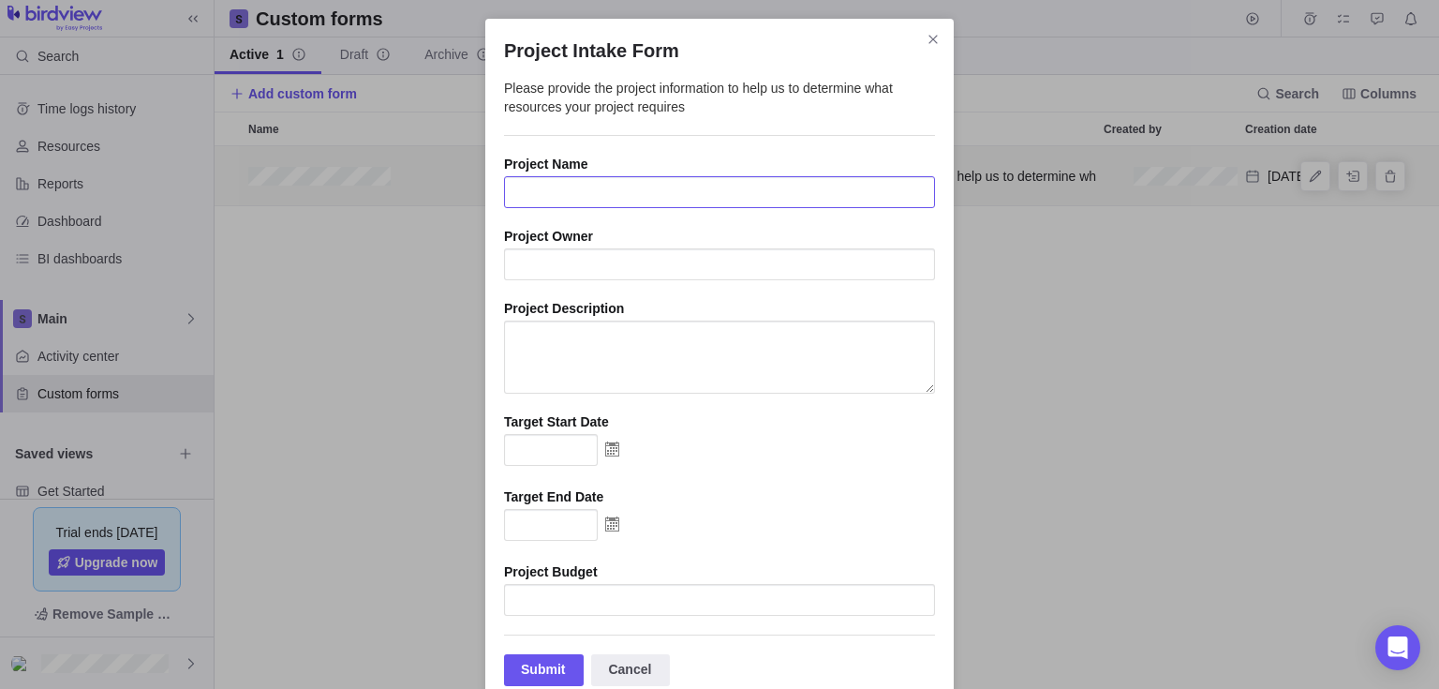
click at [749, 201] on input "Project Intake Form" at bounding box center [719, 192] width 431 height 32
type input "<img src=x> https://evil.com {{8*8}}"
paste input "<img src=x> https://evil.com {{8*8}}"
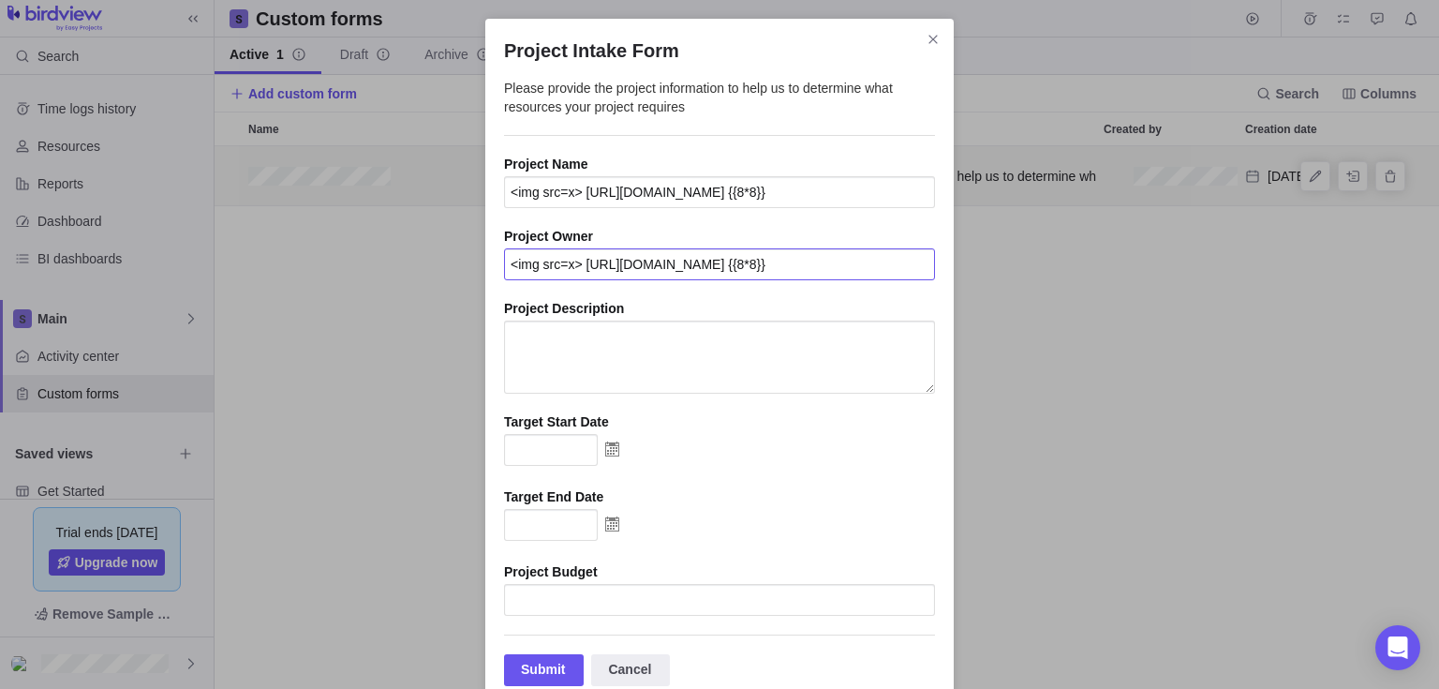
click at [736, 271] on input "<img src=x> https://evil.com {{8*8}}" at bounding box center [719, 264] width 431 height 32
type input "<img src=x> https://evil.com {{8*8}}"
paste textarea "<img src=x> https://evil.com {{8*8}}"
click at [707, 348] on textarea "Project Intake Form" at bounding box center [719, 356] width 431 height 73
type textarea "<img src=x> https://evil.com {{8*8}}"
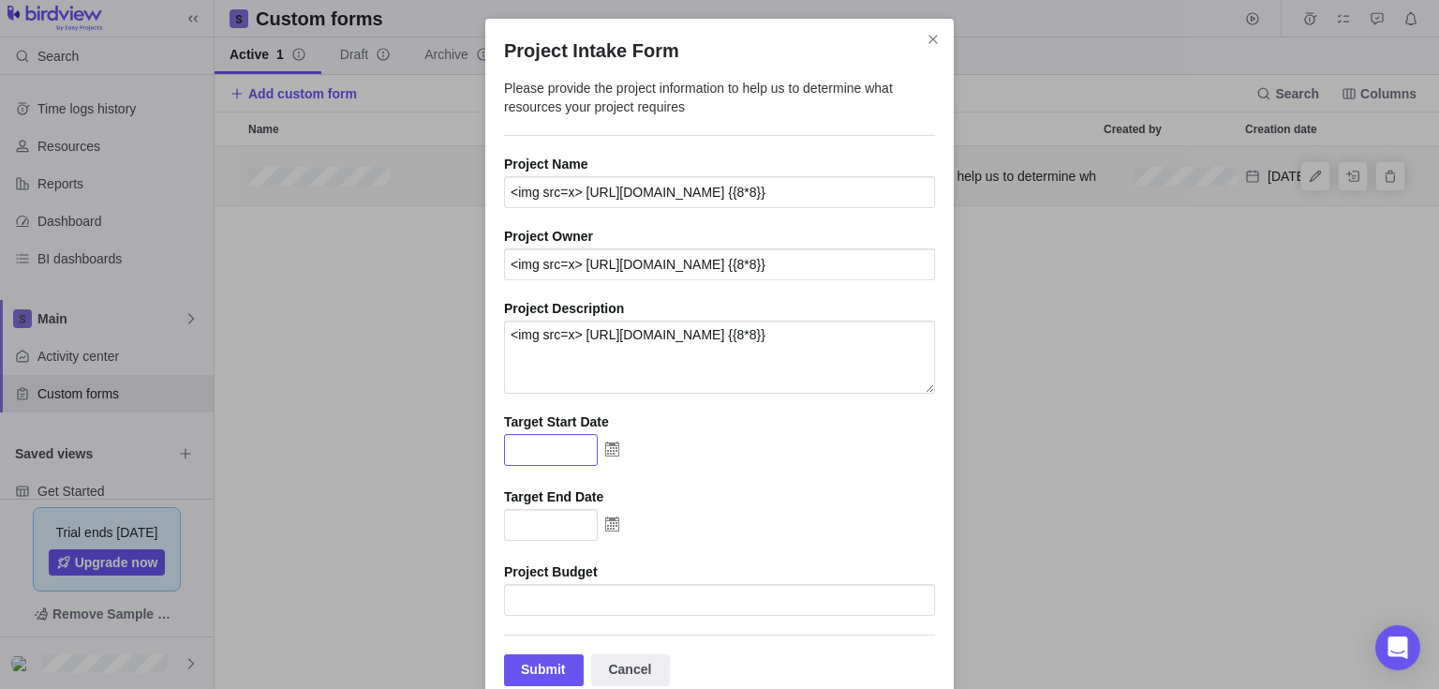
click at [525, 448] on input "Project Intake Form" at bounding box center [551, 450] width 94 height 32
click at [612, 459] on img "Project Intake Form" at bounding box center [612, 449] width 29 height 30
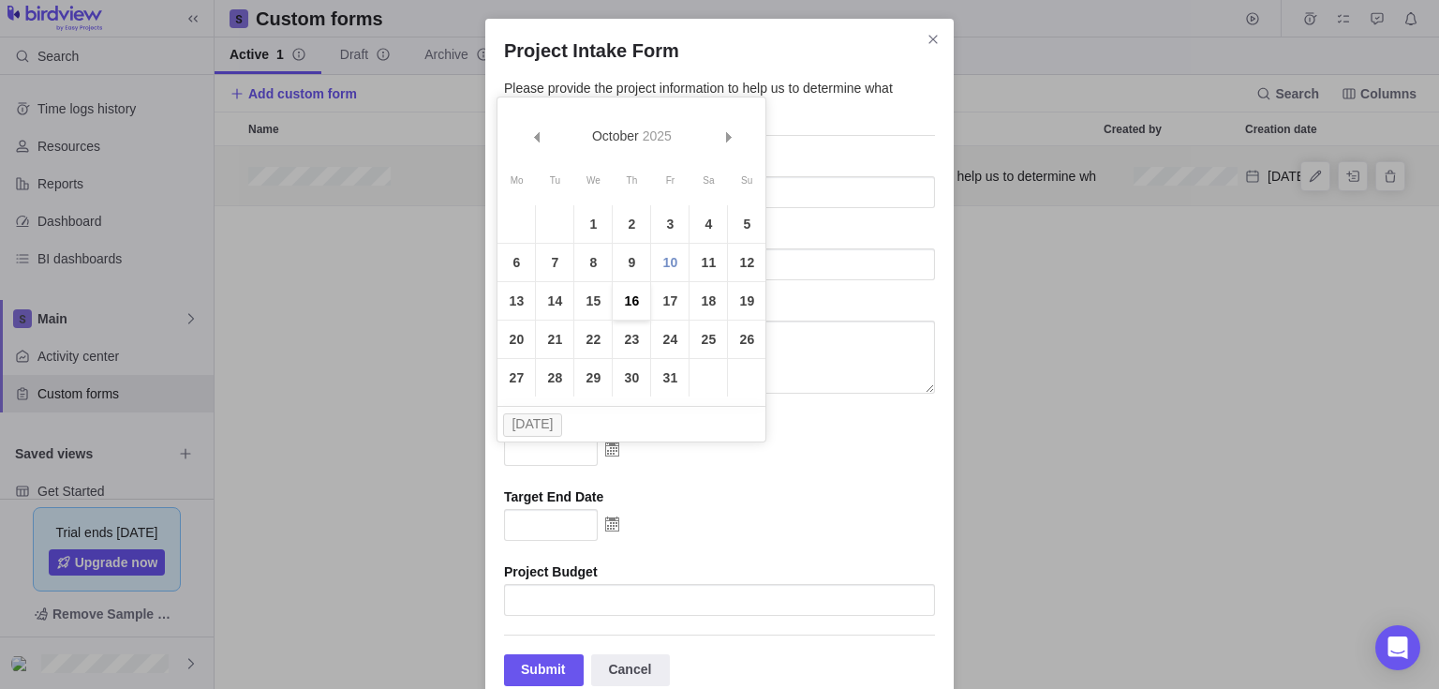
click at [646, 317] on link "16" at bounding box center [631, 300] width 37 height 37
type input "16/10/2025"
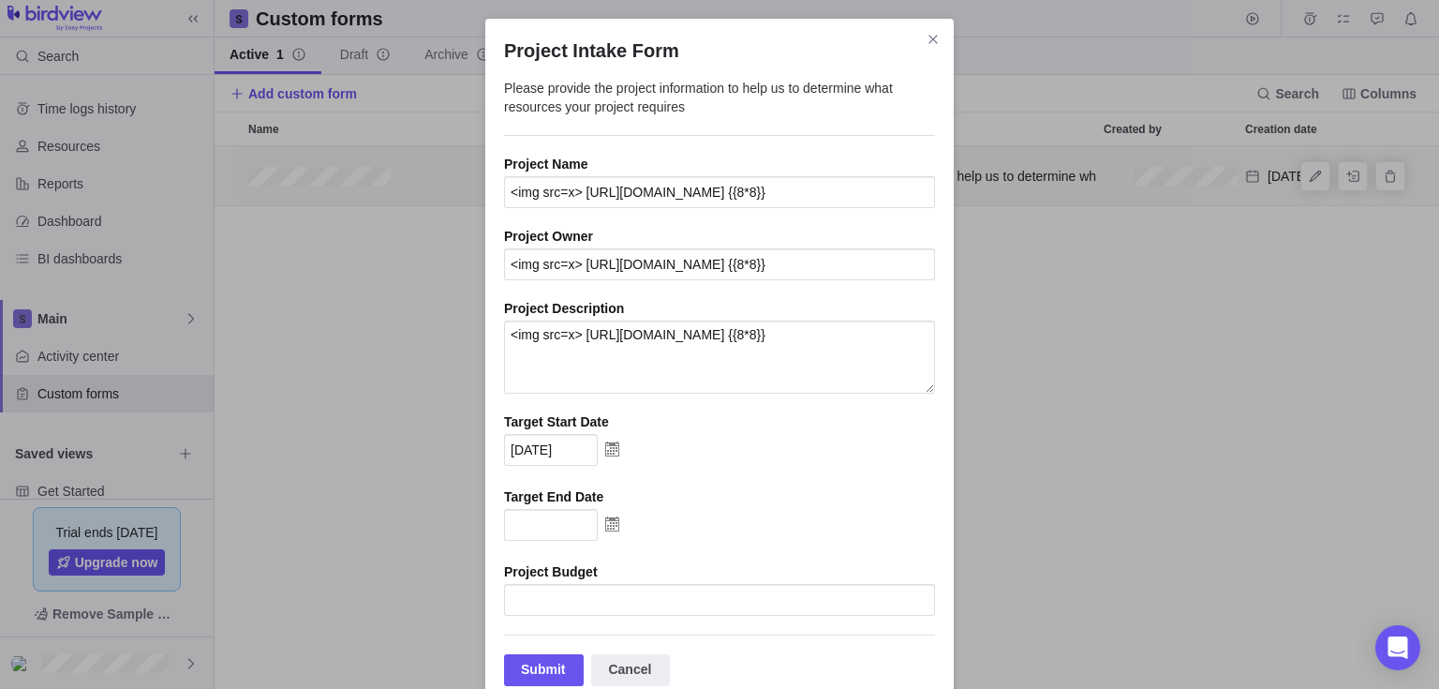
click at [602, 539] on img "Project Intake Form" at bounding box center [612, 524] width 29 height 30
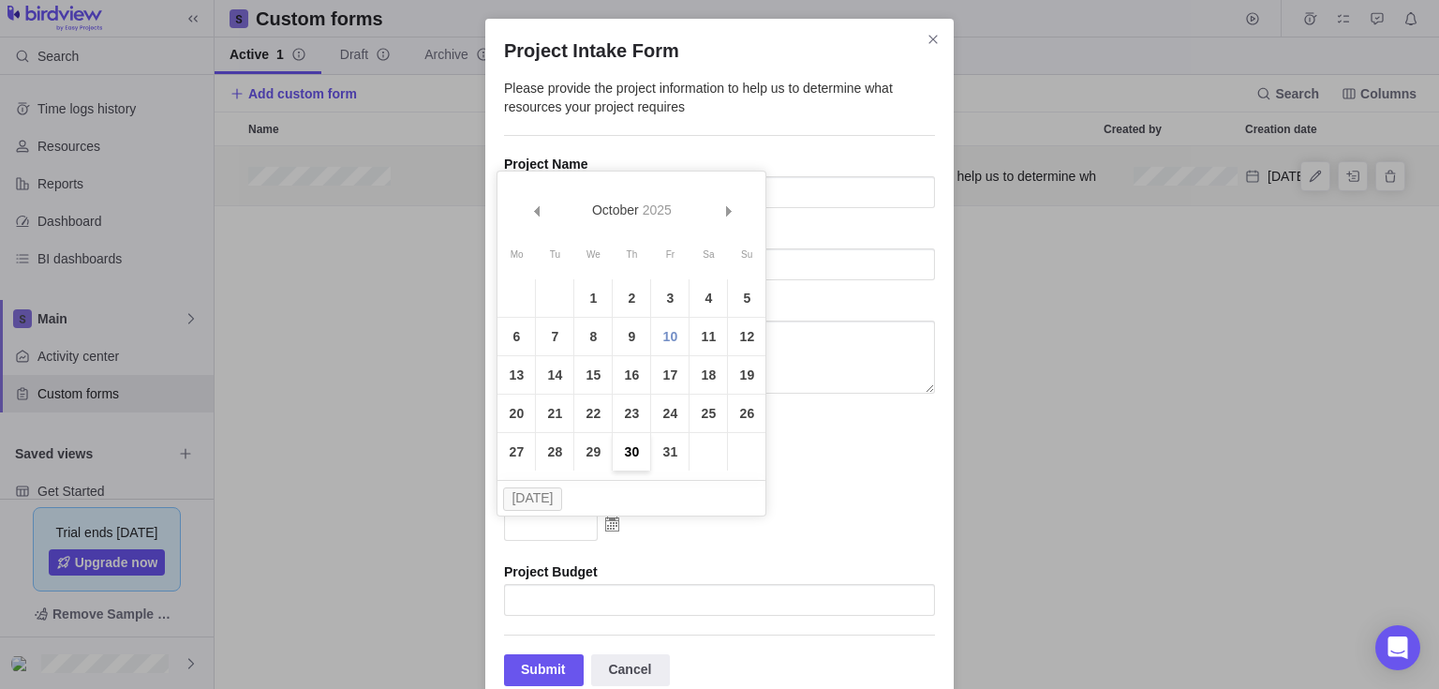
click at [623, 465] on link "30" at bounding box center [631, 451] width 37 height 37
type input "30/10/2025"
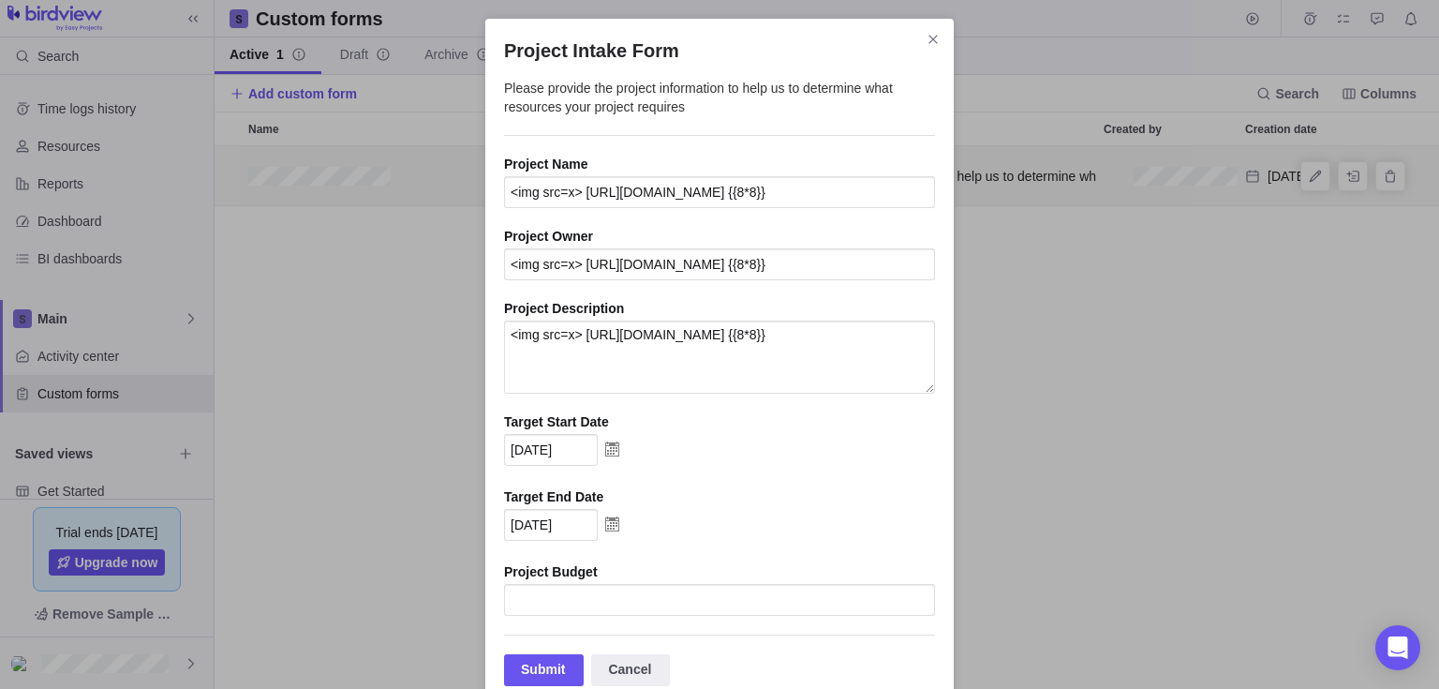
scroll to position [41, 0]
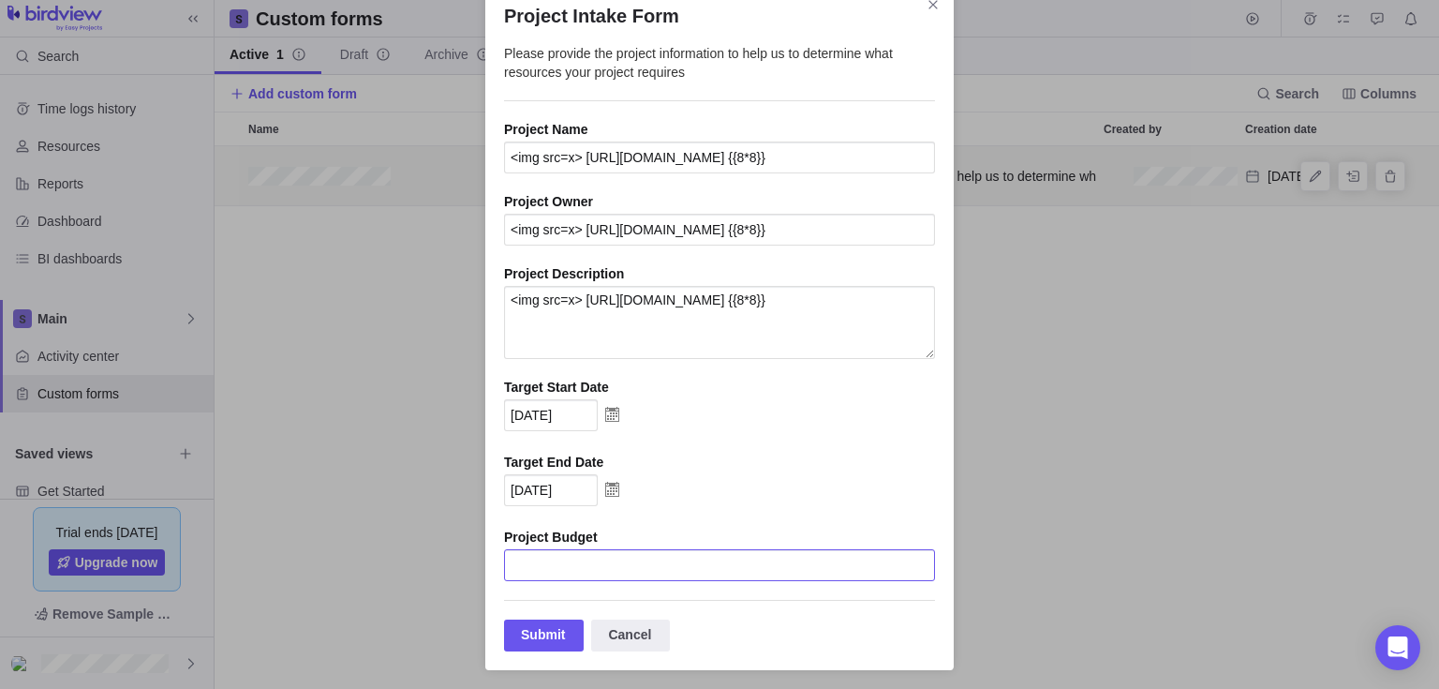
click at [611, 577] on input "Project Intake Form" at bounding box center [719, 565] width 431 height 32
paste input "<img src=x> https://evil.com {{8*8}}"
type input "<img src=x> https://evil.com {{8*8}}"
click at [543, 615] on div "Submit Cancel" at bounding box center [719, 626] width 431 height 52
click at [545, 623] on div "Submit" at bounding box center [544, 635] width 80 height 32
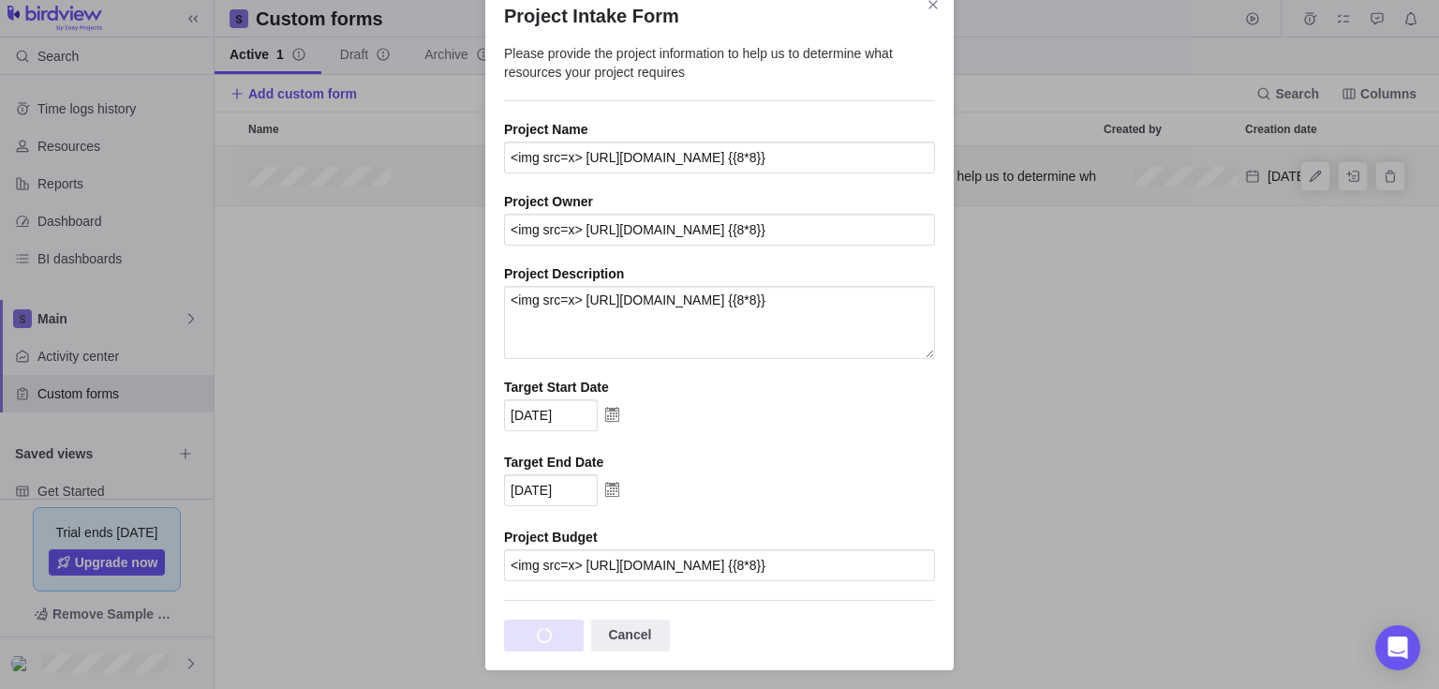
scroll to position [0, 0]
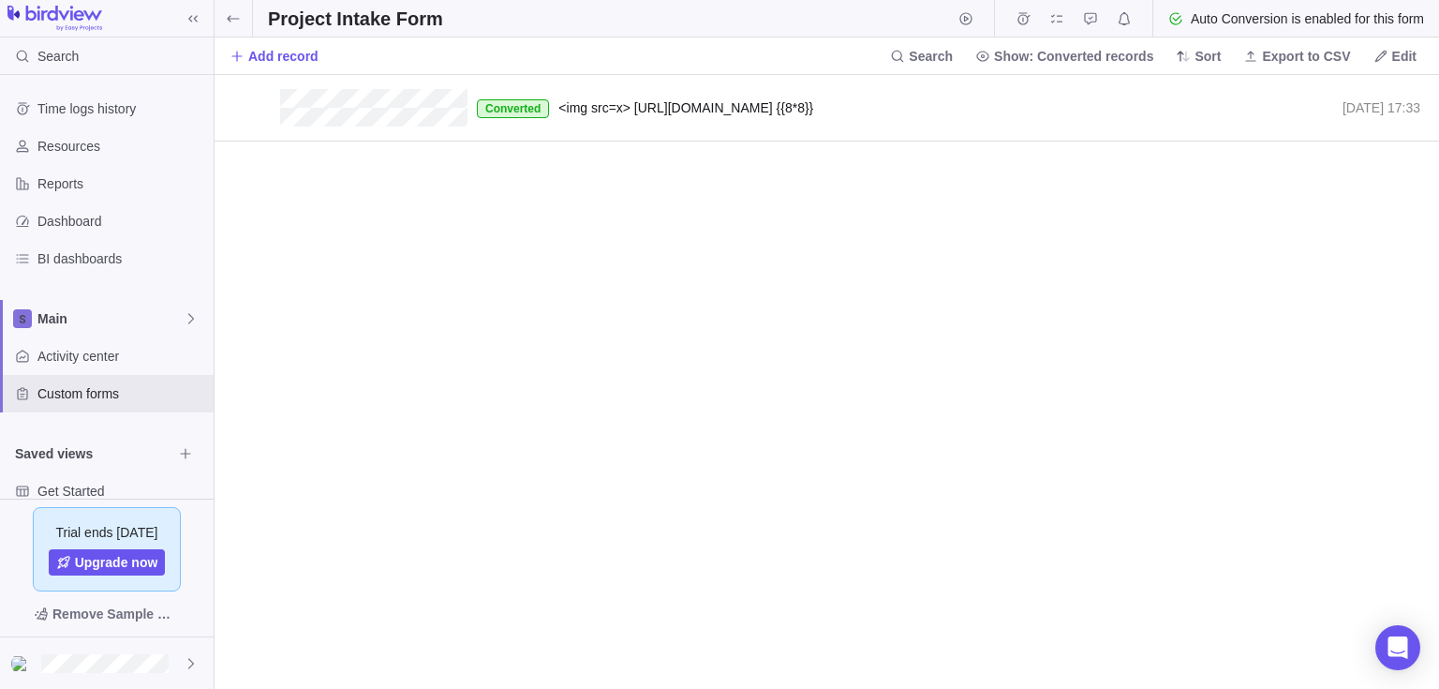
scroll to position [600, 1211]
click at [652, 109] on span "<img src=x> https://evil.com {{8*8}}" at bounding box center [685, 107] width 255 height 15
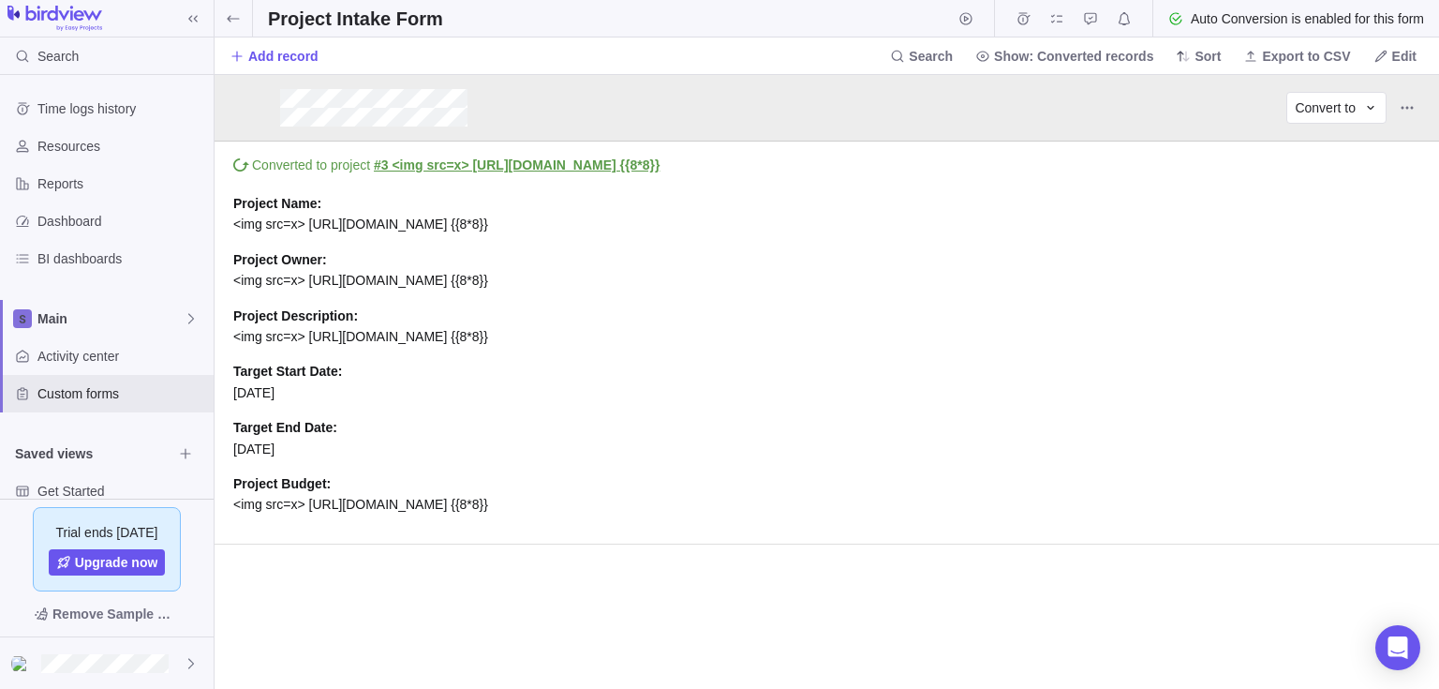
click at [515, 169] on link "#3 <img src=x> https://evil.com {{8*8}}" at bounding box center [517, 164] width 286 height 15
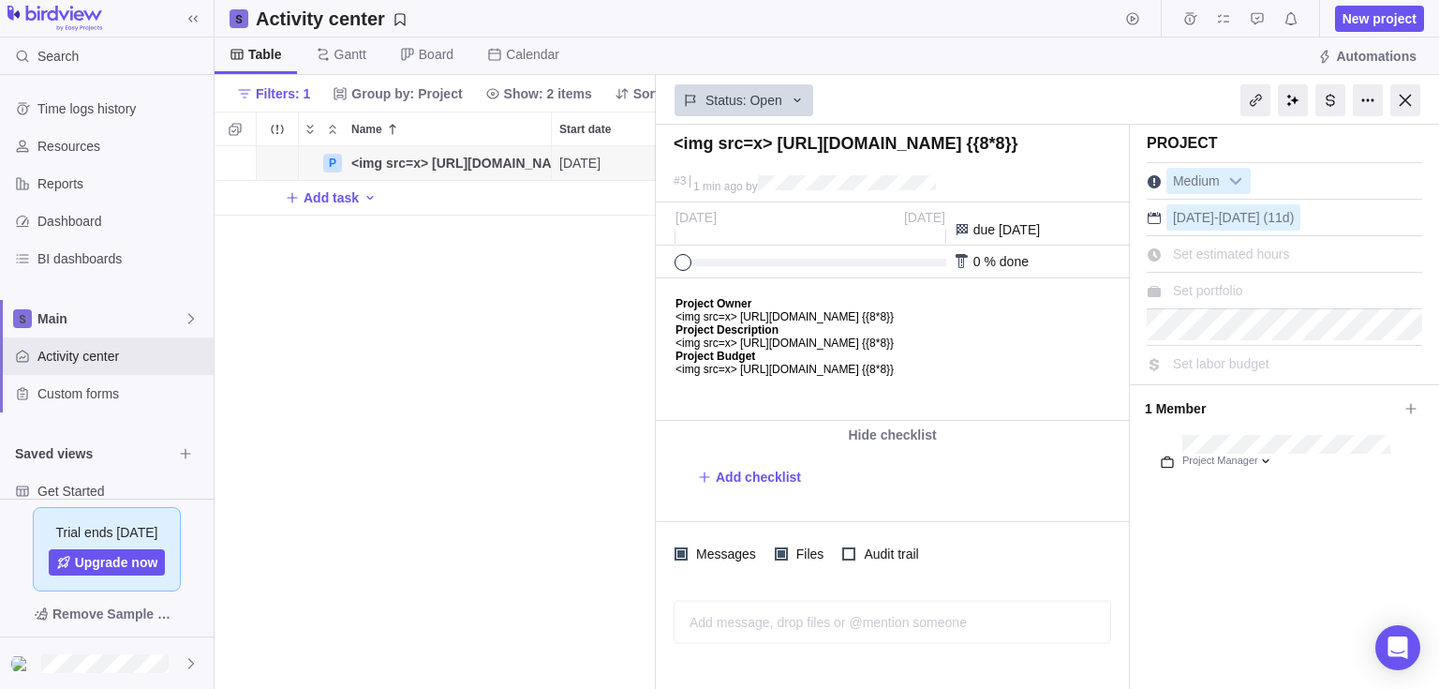
scroll to position [528, 427]
click at [109, 229] on span "Dashboard" at bounding box center [121, 221] width 169 height 19
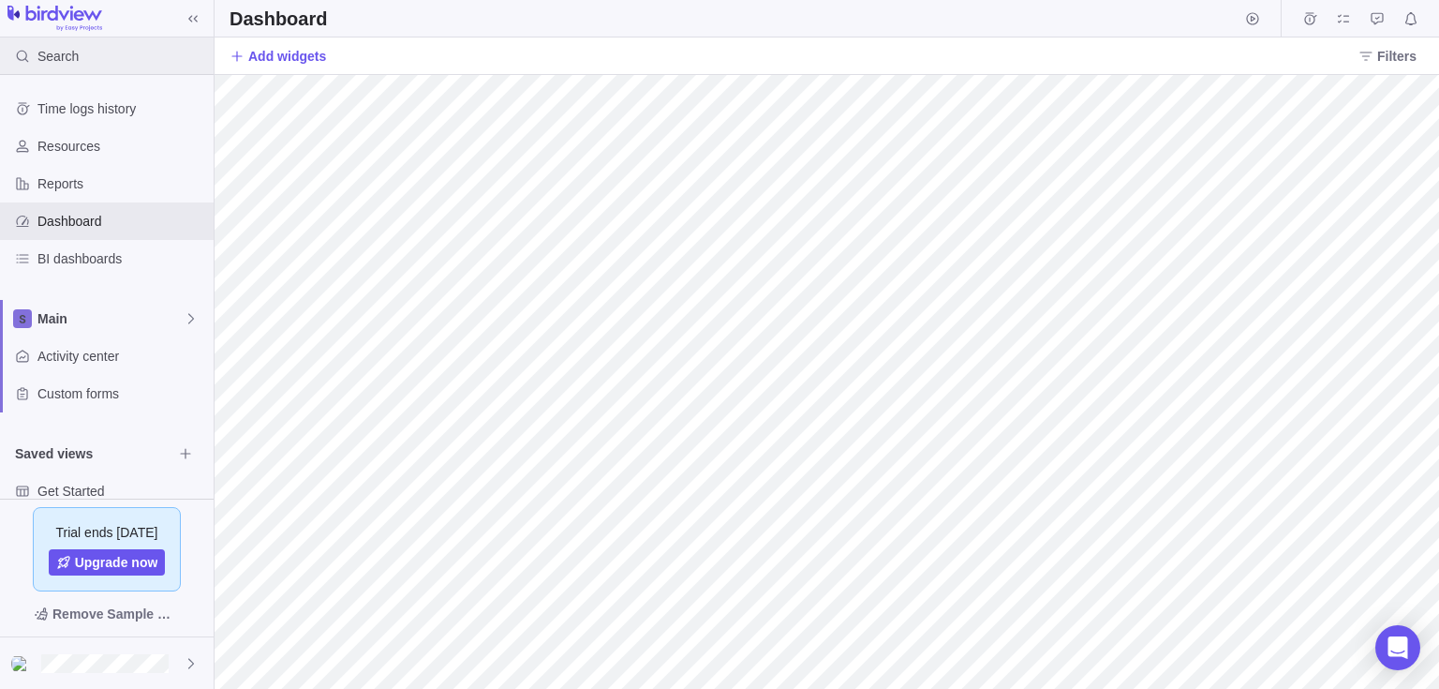
click at [144, 52] on div "Search" at bounding box center [107, 55] width 214 height 37
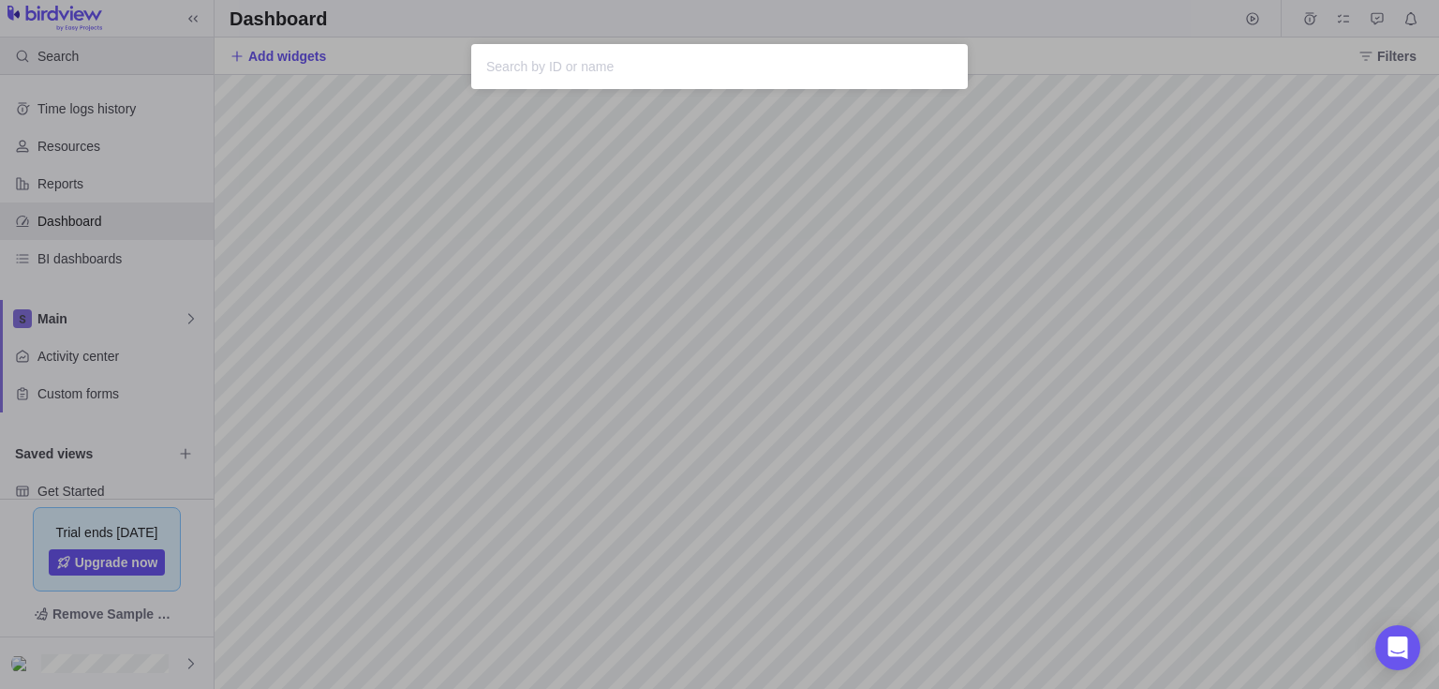
type input "<img src=x> https://evil.com {{8*8}}"
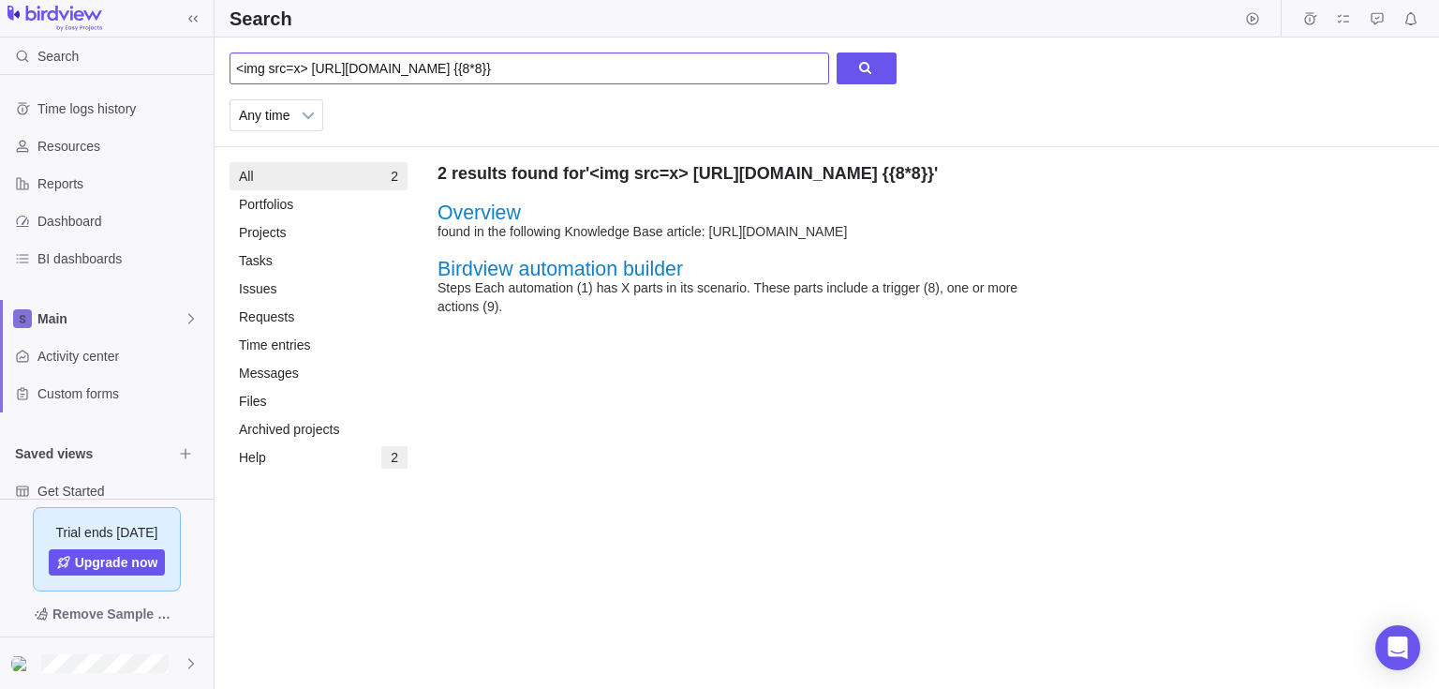
click at [506, 67] on input "<img src=x> https://evil.com {{8*8}}" at bounding box center [530, 68] width 600 height 32
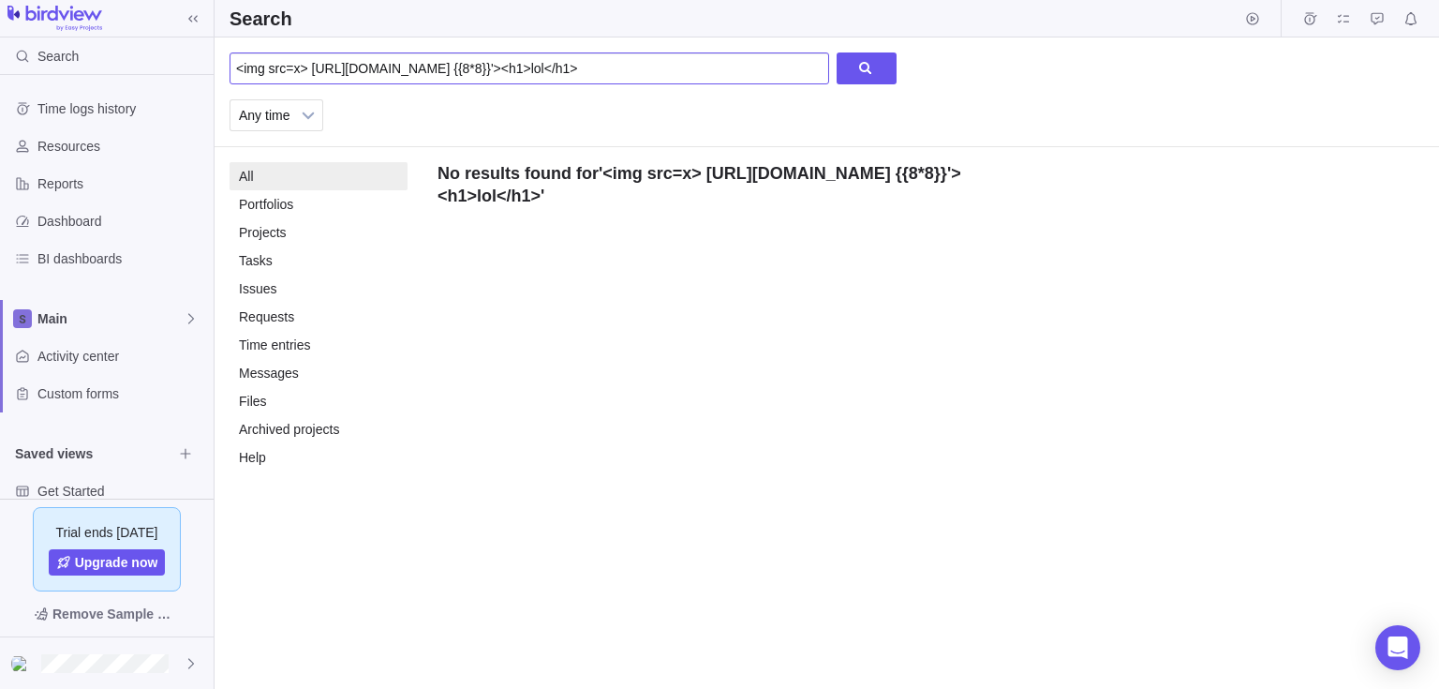
click at [446, 67] on input "<img src=x> https://evil.com {{8*8}}'><h1>lol</h1>" at bounding box center [530, 68] width 600 height 32
click at [554, 70] on input "<img src=x> https://evil.com {{8*8}}</h1><h1>lol</h1>" at bounding box center [530, 68] width 600 height 32
type input "<img src=x> https://evil.com {{8*8}}</h1><h2>lol</h2>"
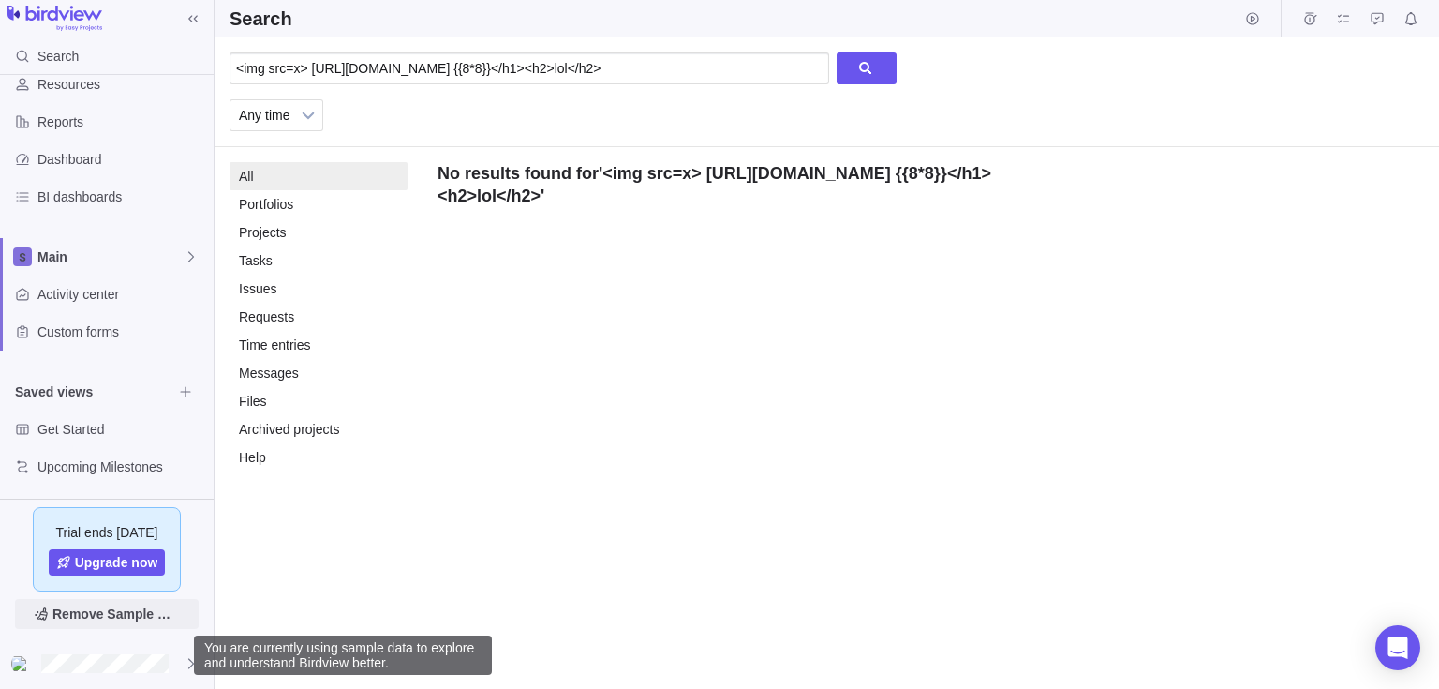
click at [82, 625] on span "Remove Sample Data" at bounding box center [115, 613] width 127 height 22
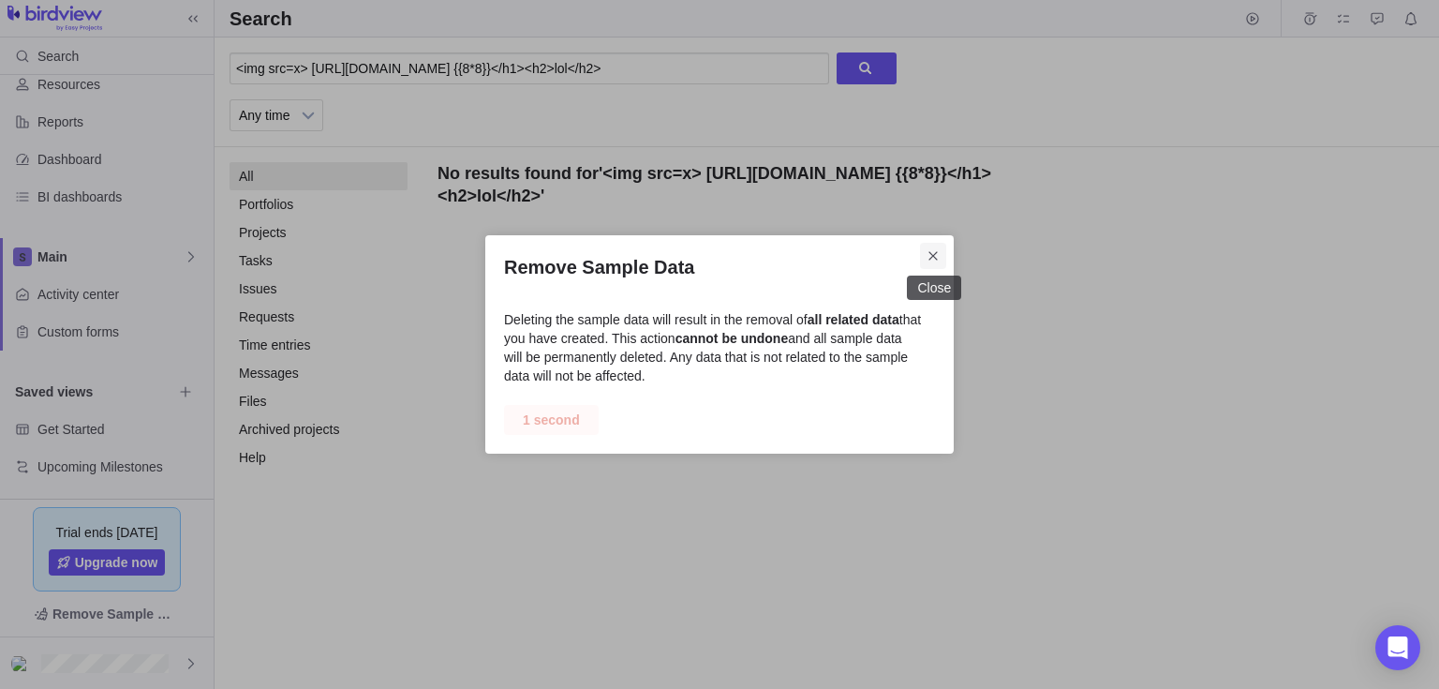
click at [941, 261] on span "Close" at bounding box center [933, 256] width 26 height 26
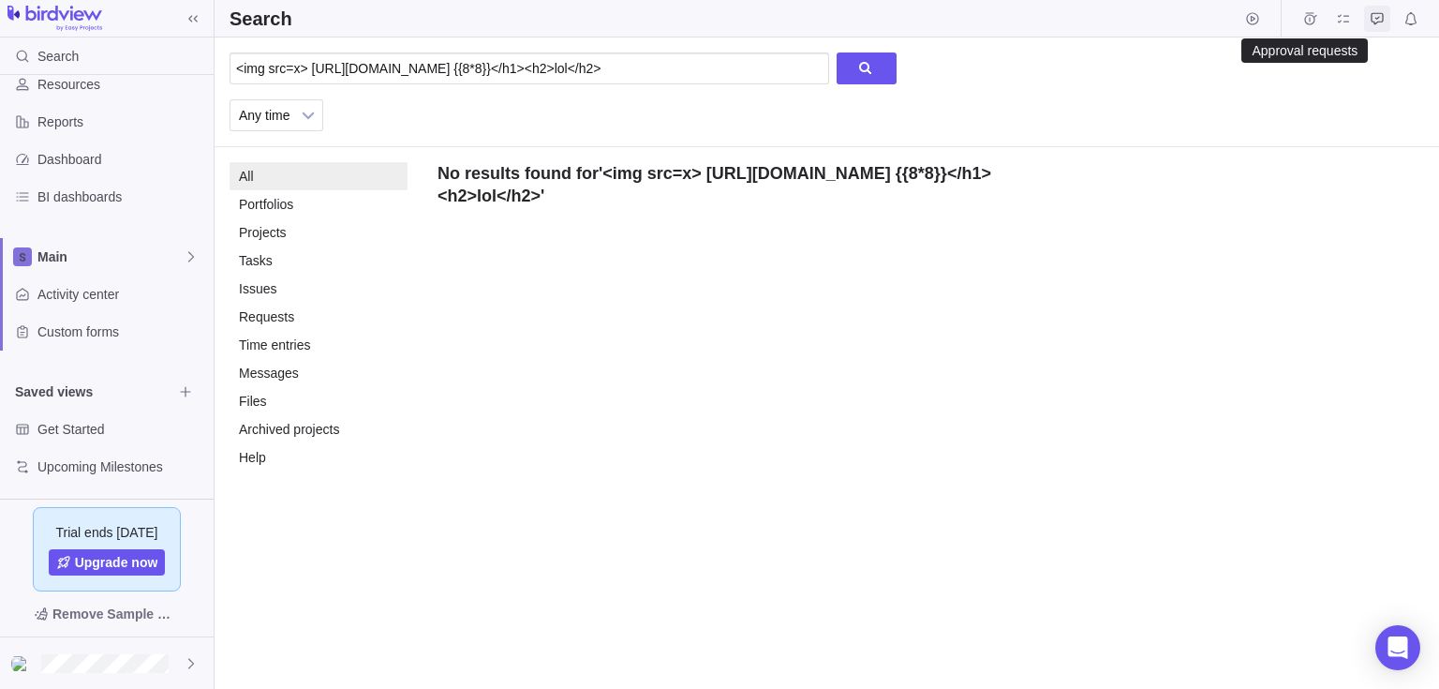
click at [1383, 22] on icon "Approval requests" at bounding box center [1377, 18] width 15 height 15
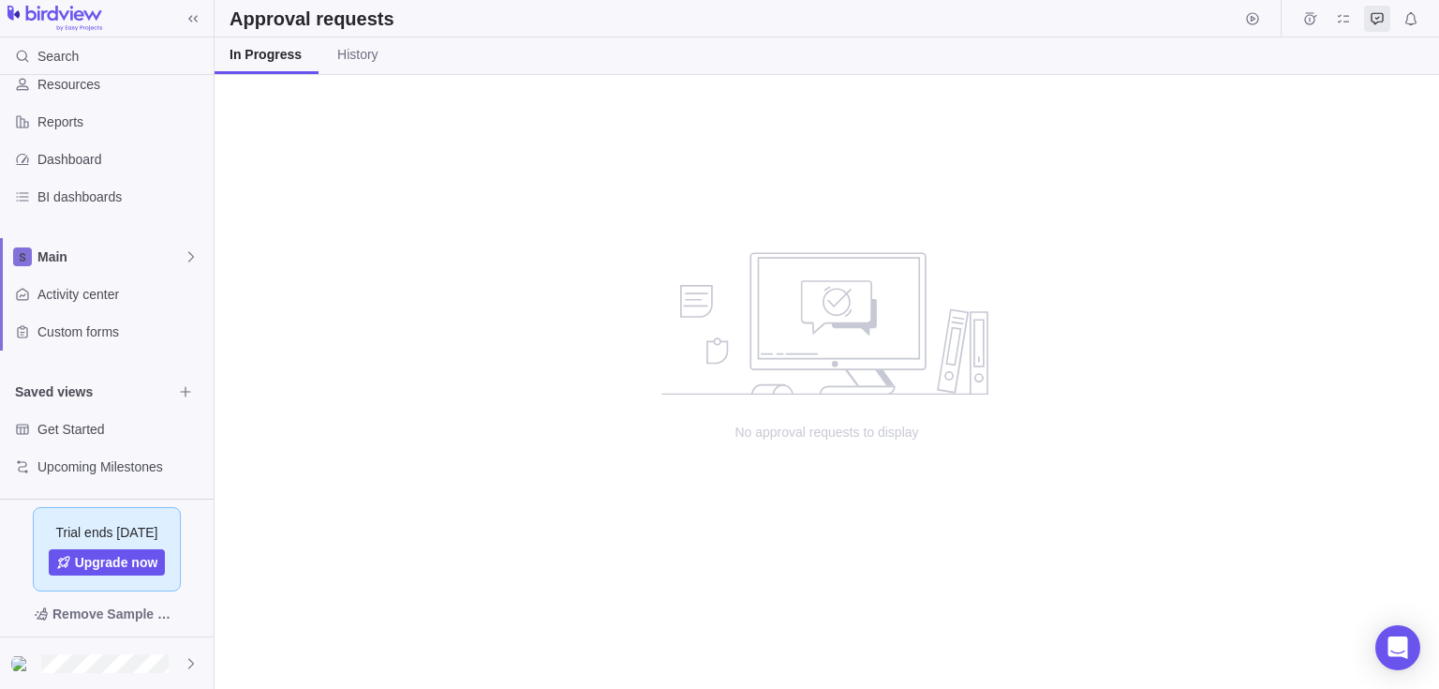
scroll to position [600, 1211]
click at [1413, 17] on icon "Notifications" at bounding box center [1411, 18] width 15 height 15
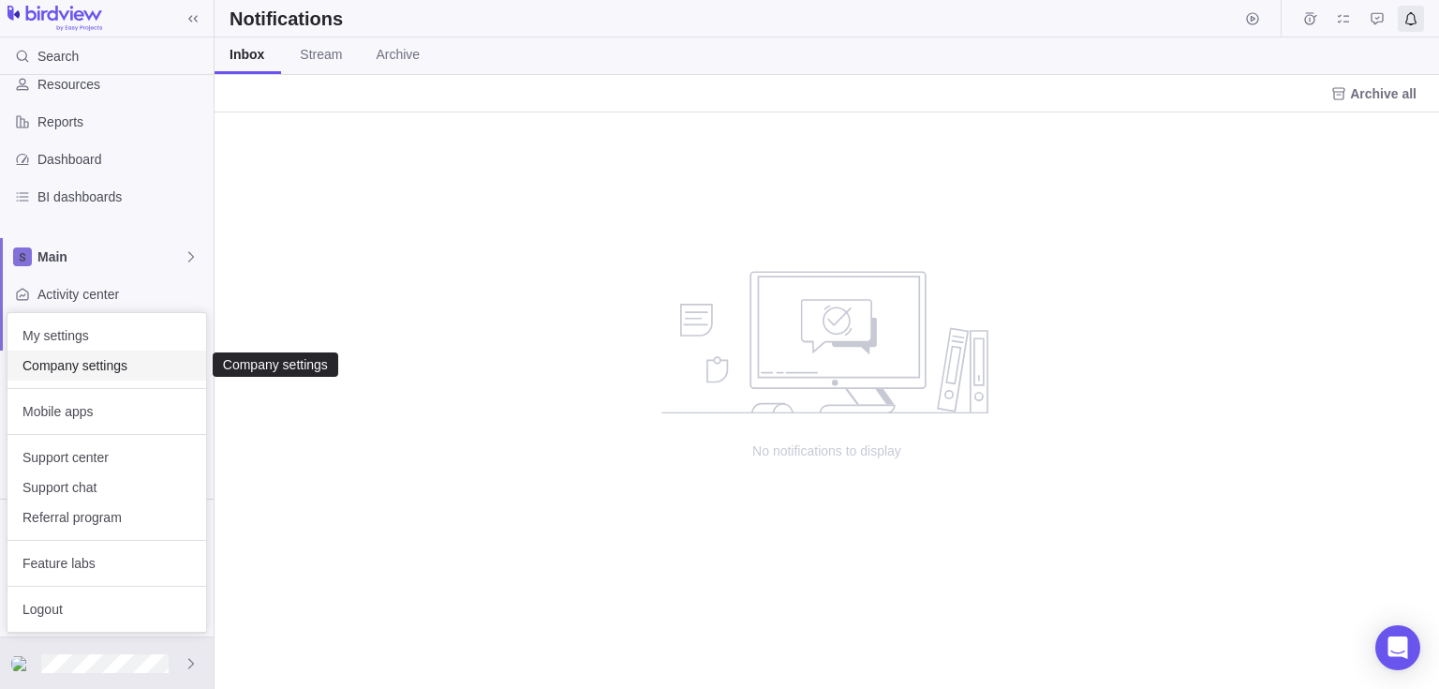
click at [90, 364] on span "Company settings" at bounding box center [106, 365] width 169 height 19
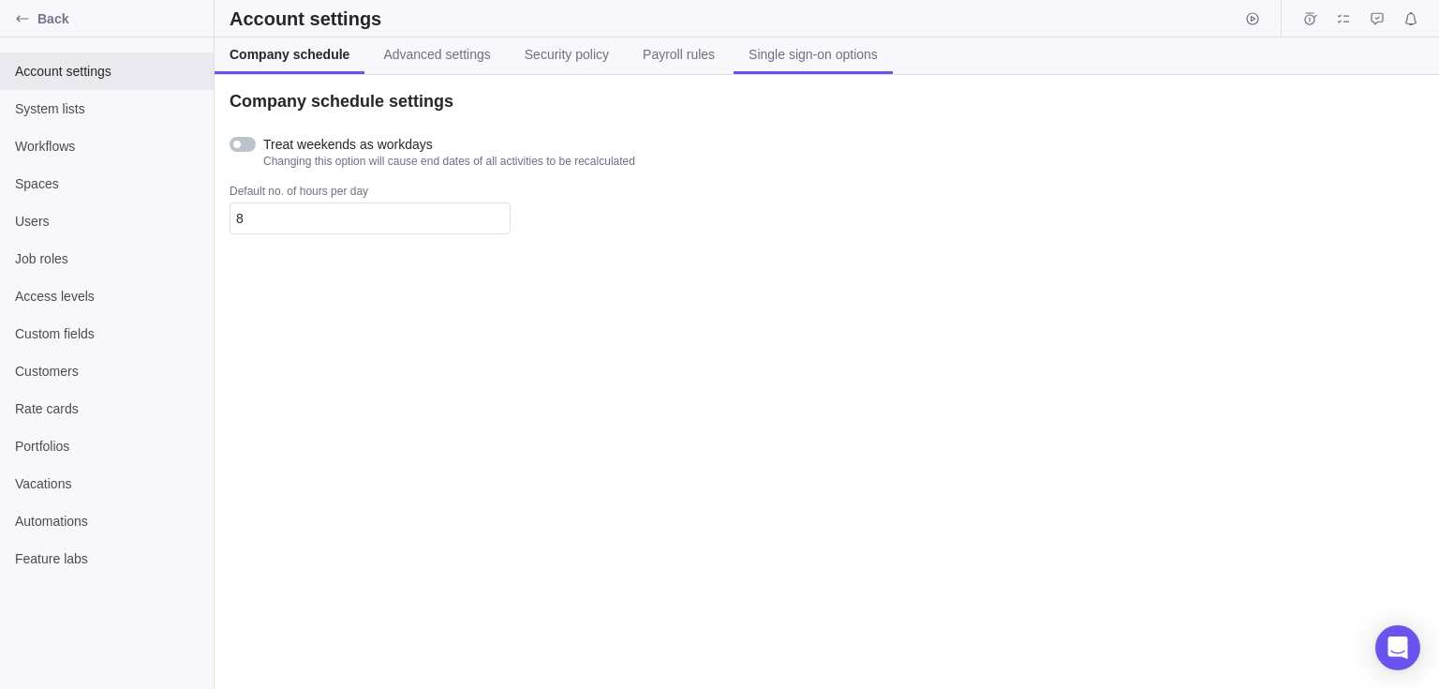
click at [807, 43] on link "Single sign-on options" at bounding box center [813, 55] width 159 height 37
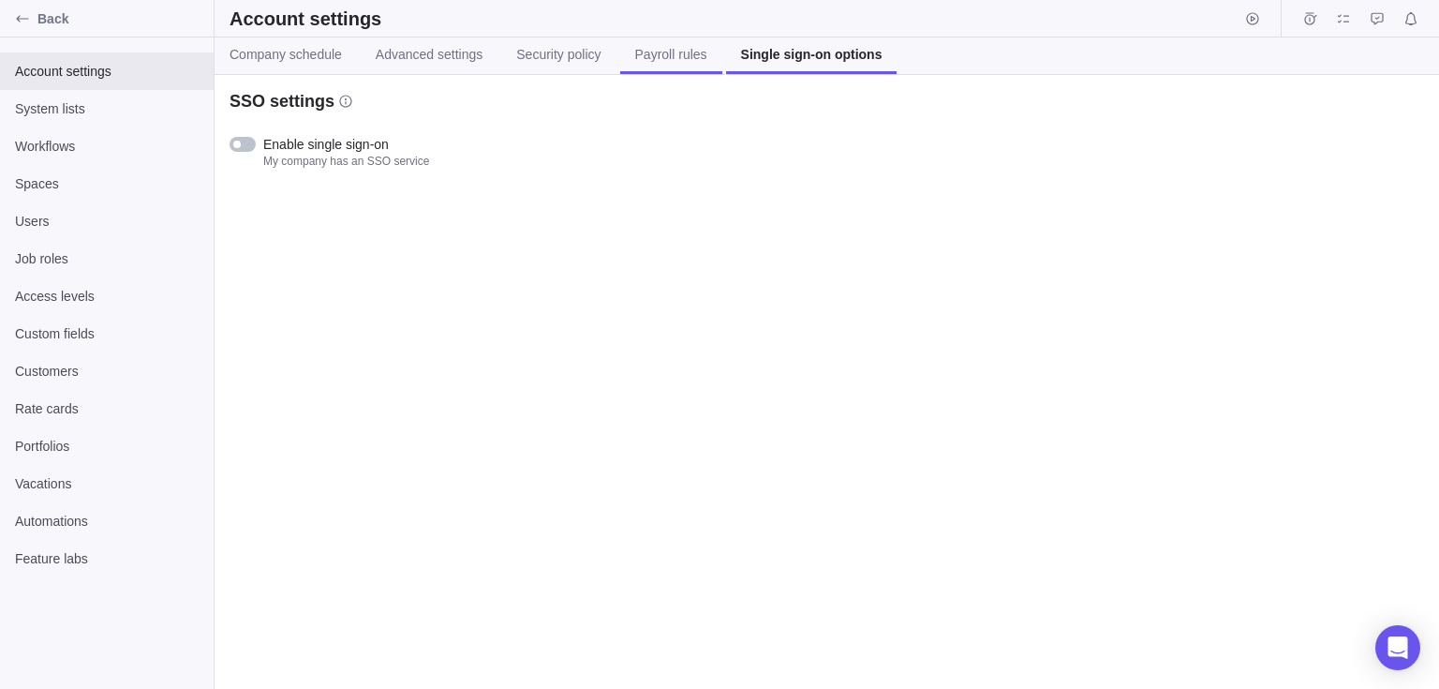
click at [647, 52] on span "Payroll rules" at bounding box center [671, 54] width 72 height 19
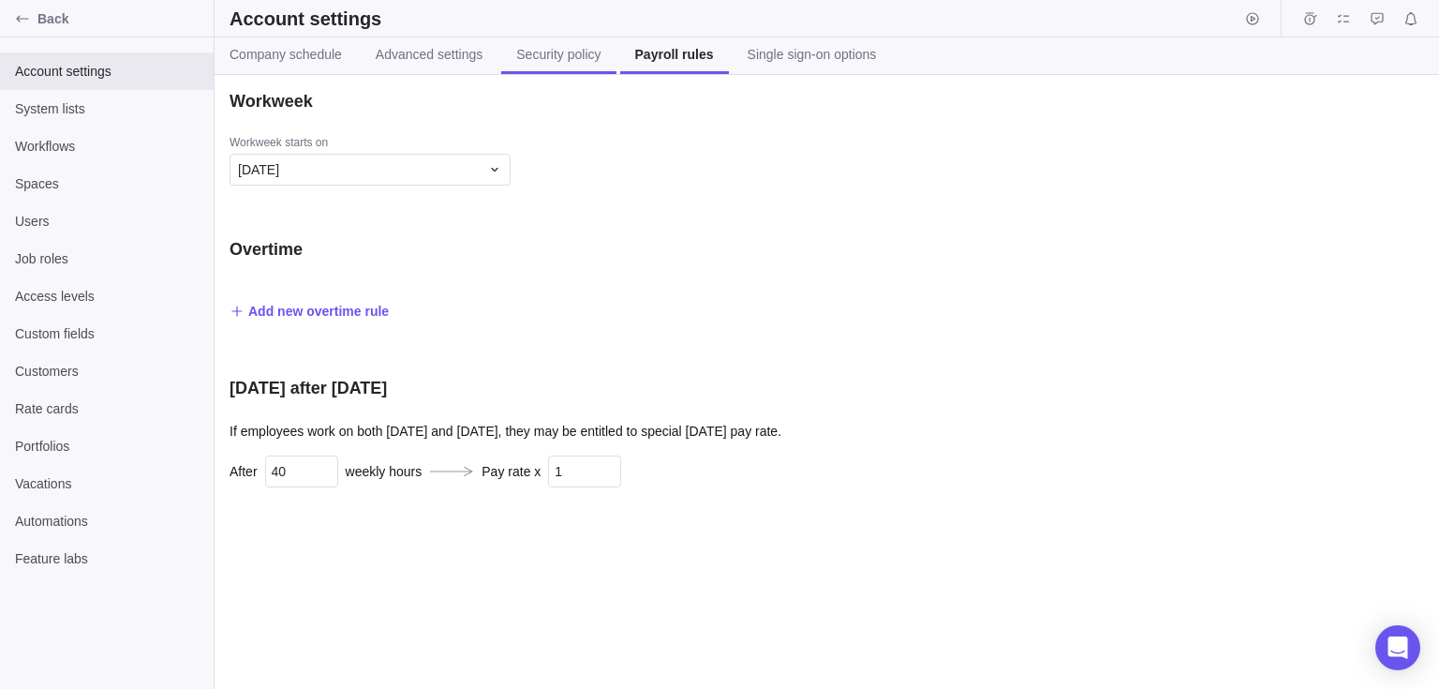
click at [528, 51] on span "Security policy" at bounding box center [558, 54] width 84 height 19
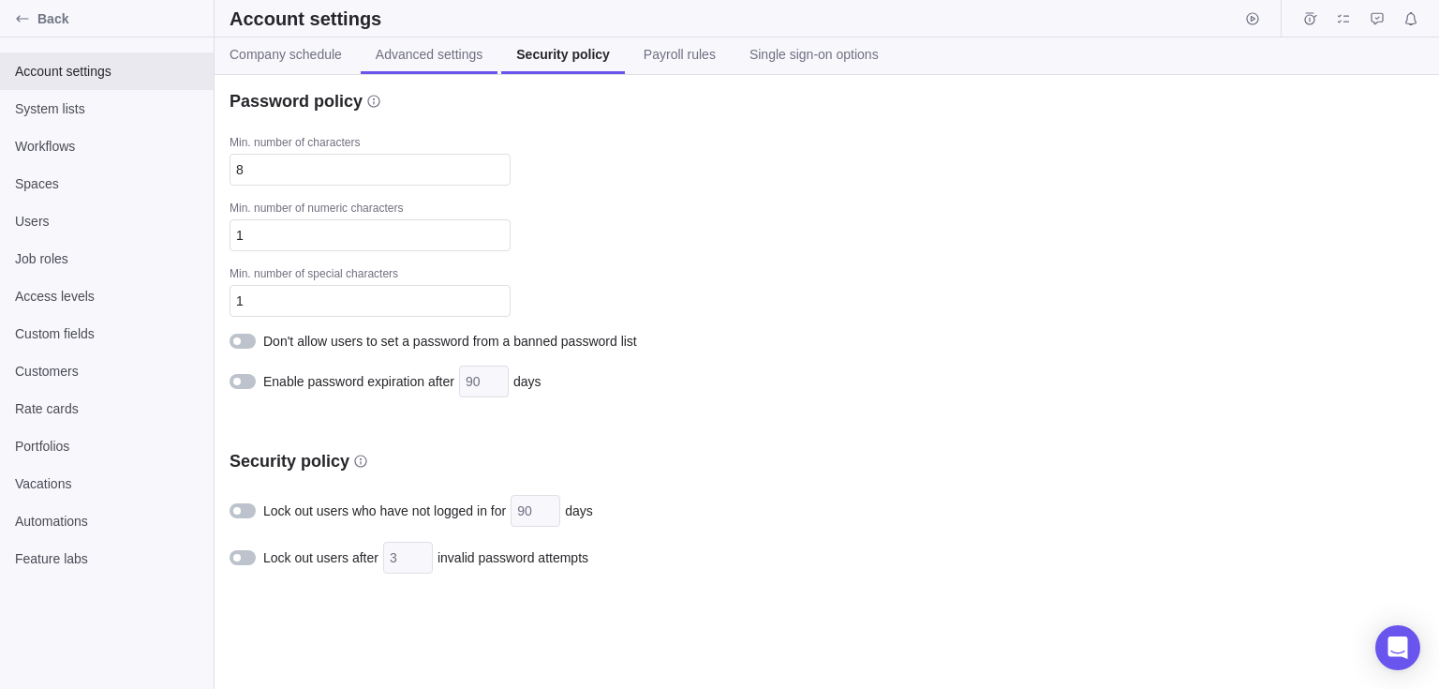
click at [423, 49] on span "Advanced settings" at bounding box center [429, 54] width 107 height 19
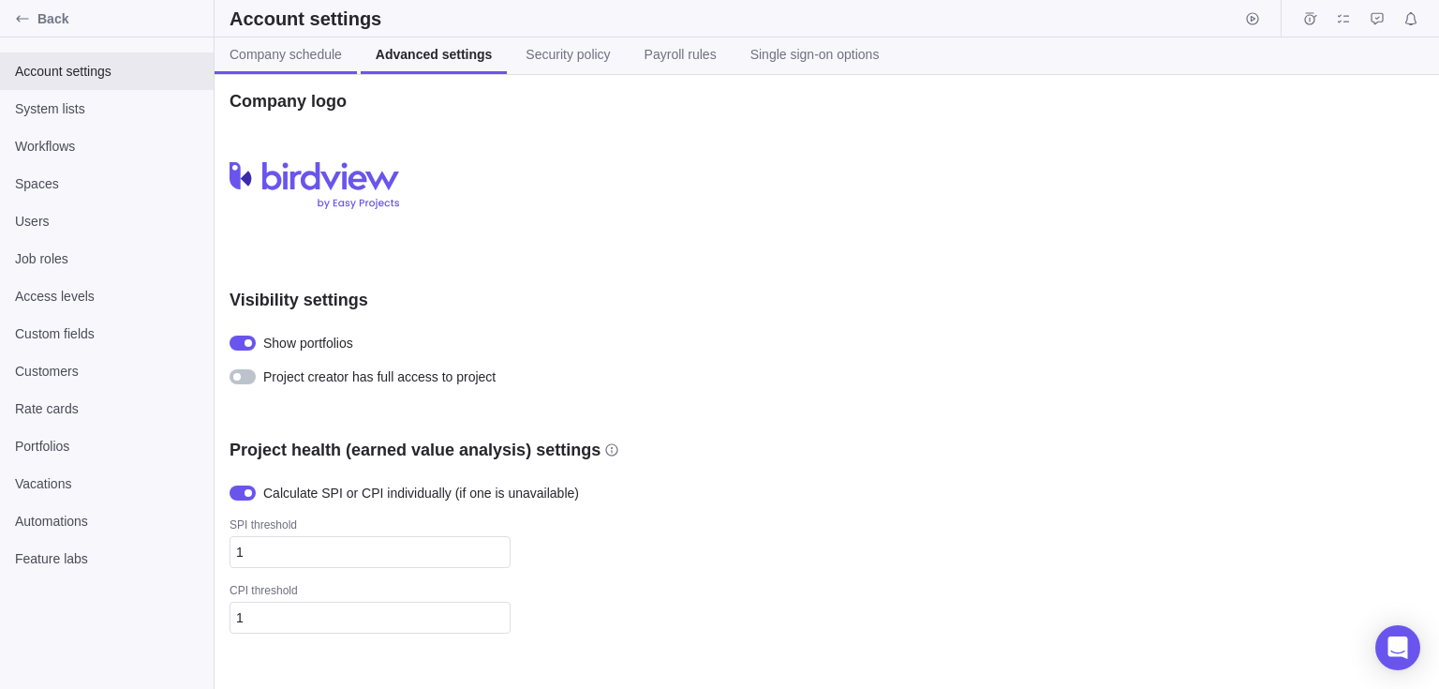
click at [311, 52] on span "Company schedule" at bounding box center [286, 54] width 112 height 19
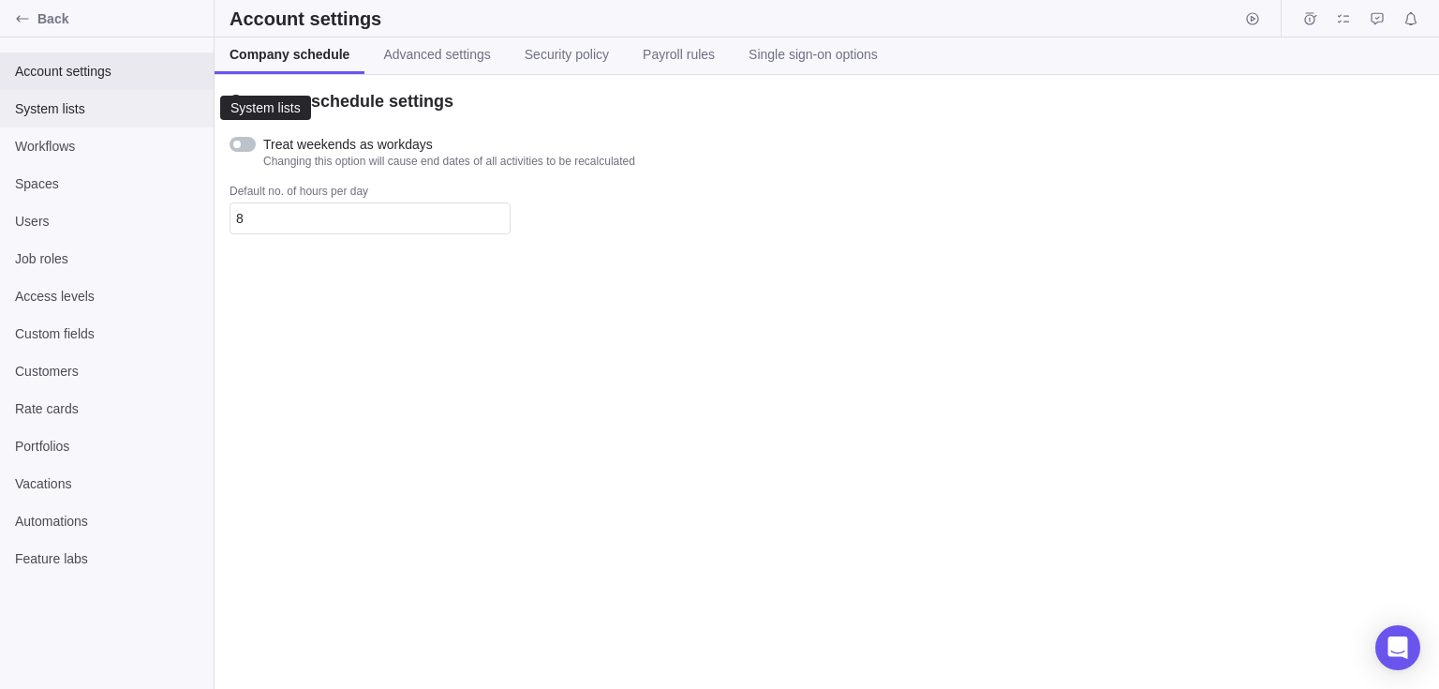
click at [121, 117] on span "System lists" at bounding box center [107, 108] width 184 height 19
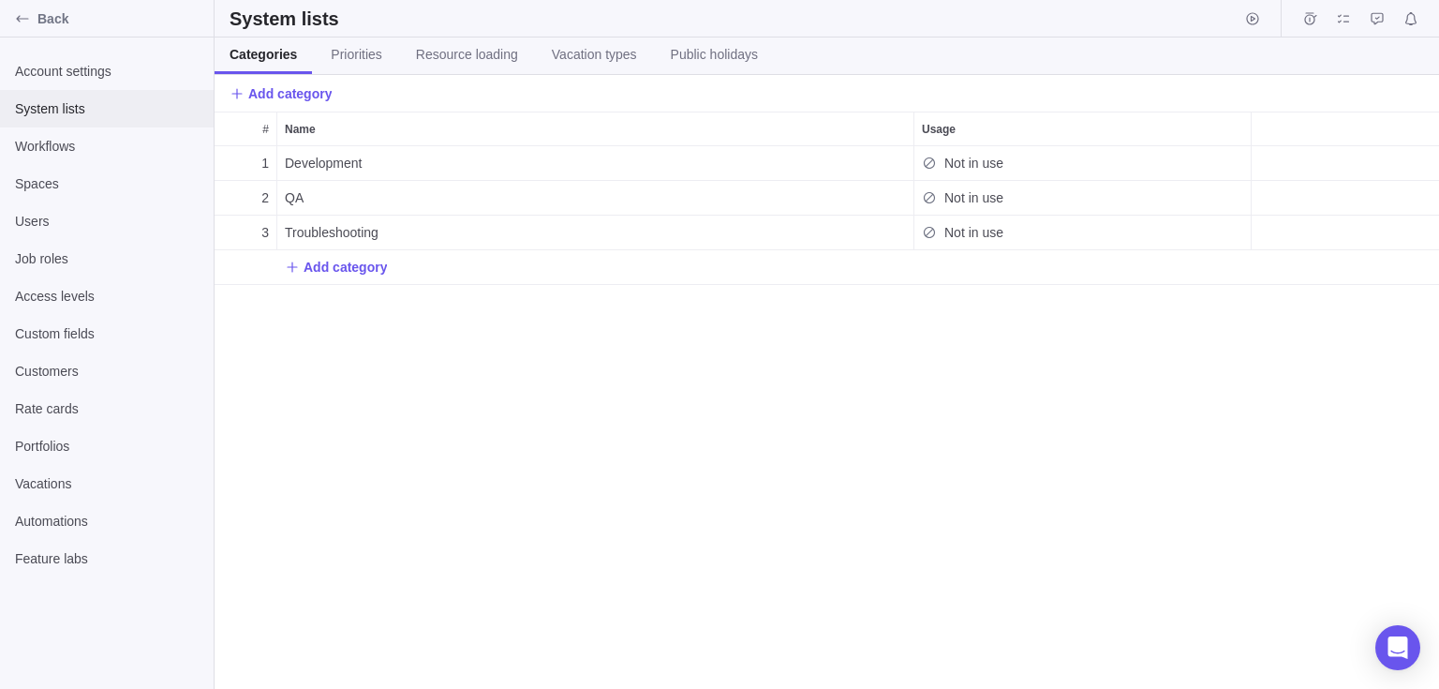
scroll to position [528, 1211]
click at [100, 218] on span "Users" at bounding box center [107, 221] width 184 height 19
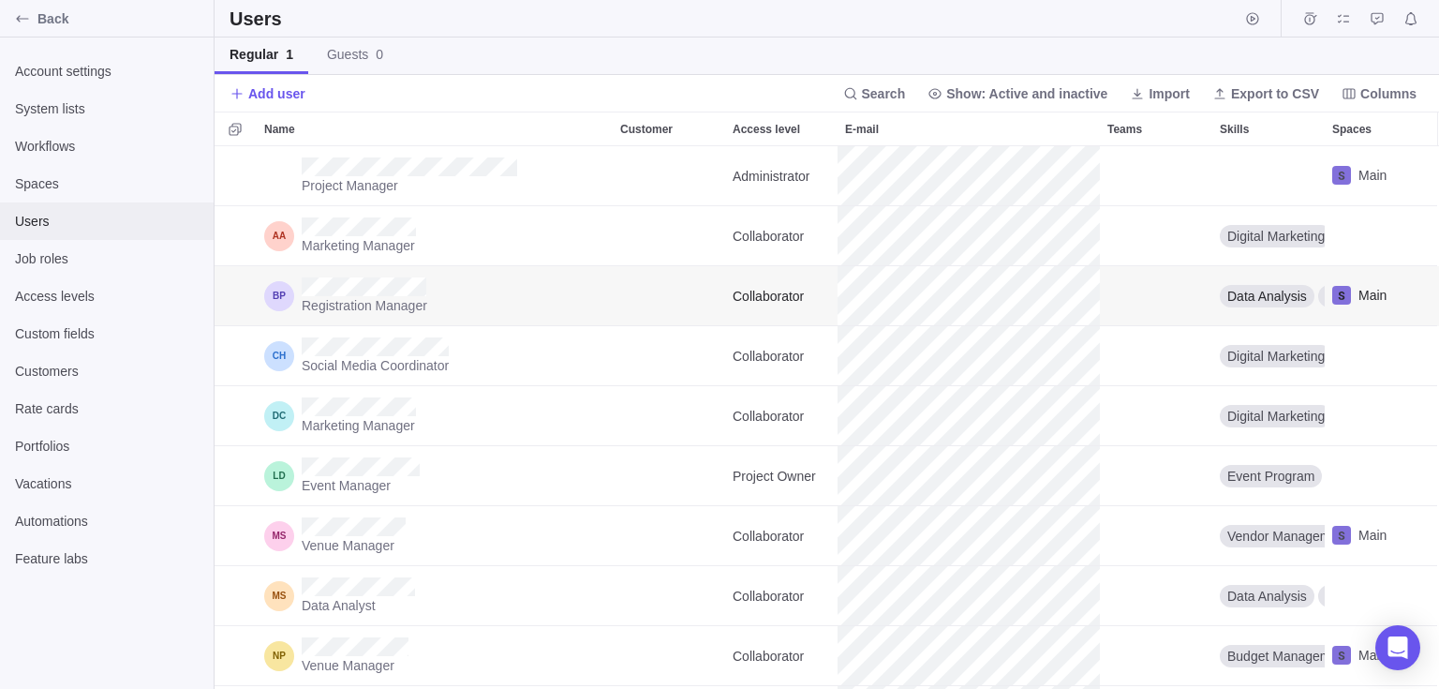
scroll to position [528, 1211]
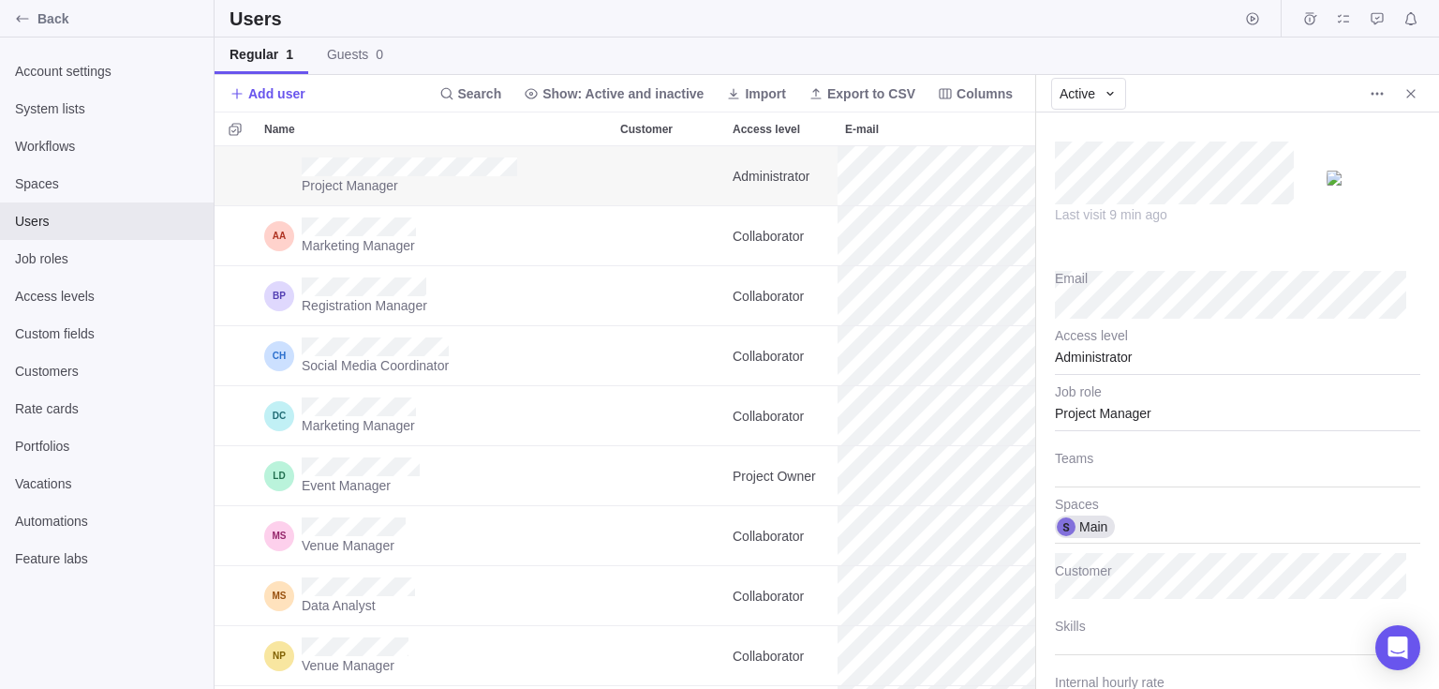
scroll to position [200, 0]
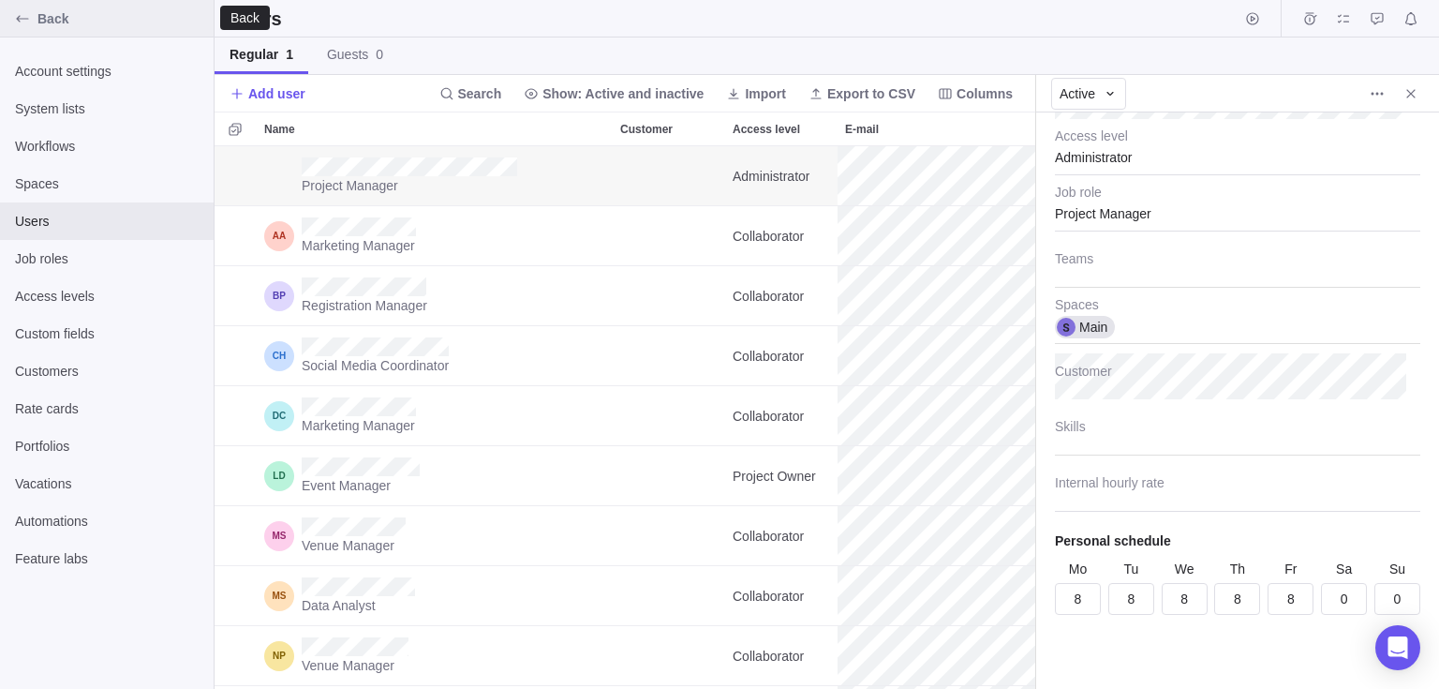
click at [43, 18] on span "Back" at bounding box center [121, 18] width 169 height 19
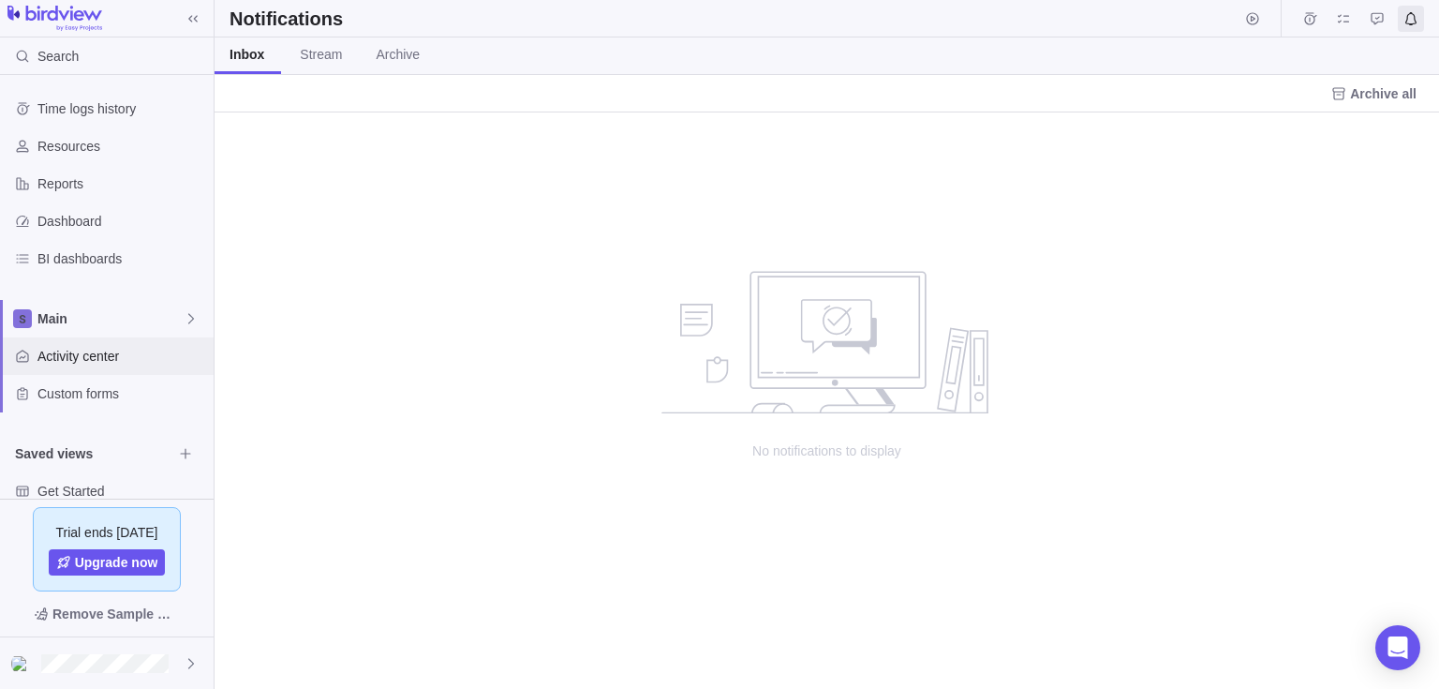
scroll to position [62, 0]
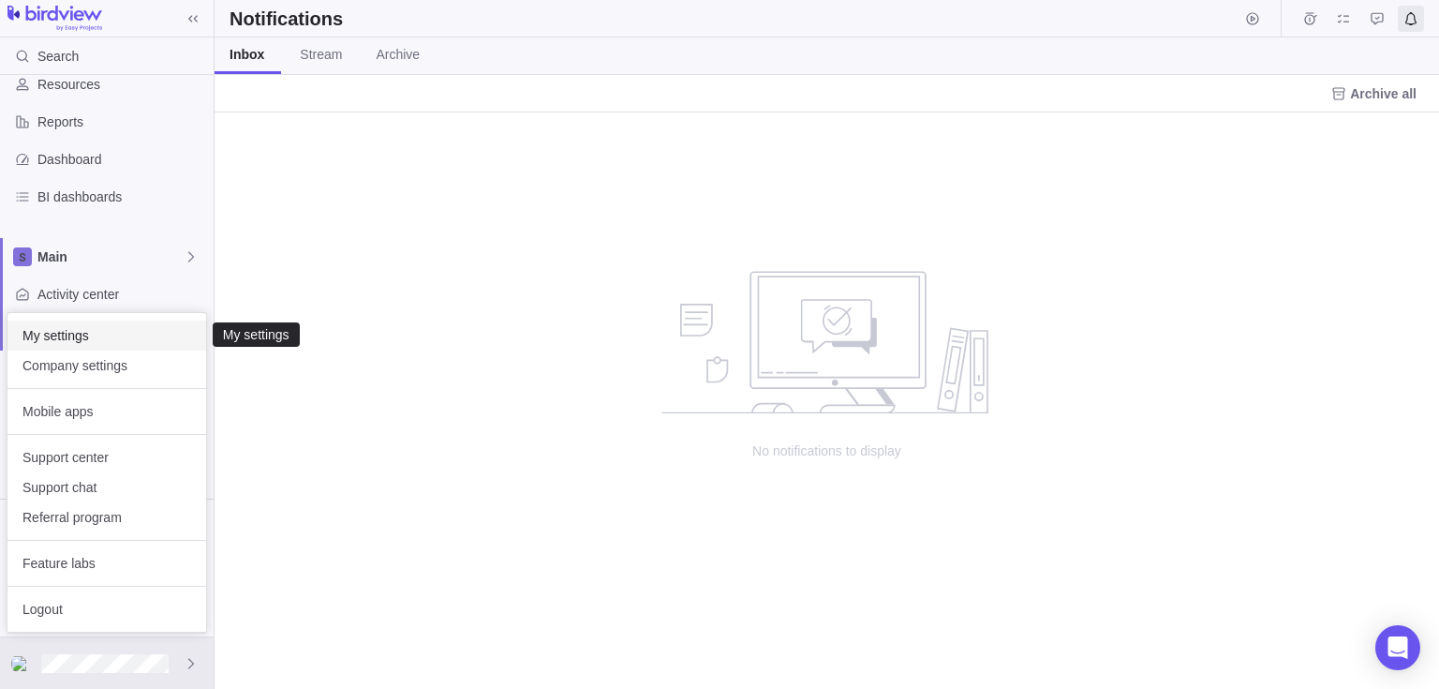
click at [134, 340] on span "My settings" at bounding box center [106, 335] width 169 height 19
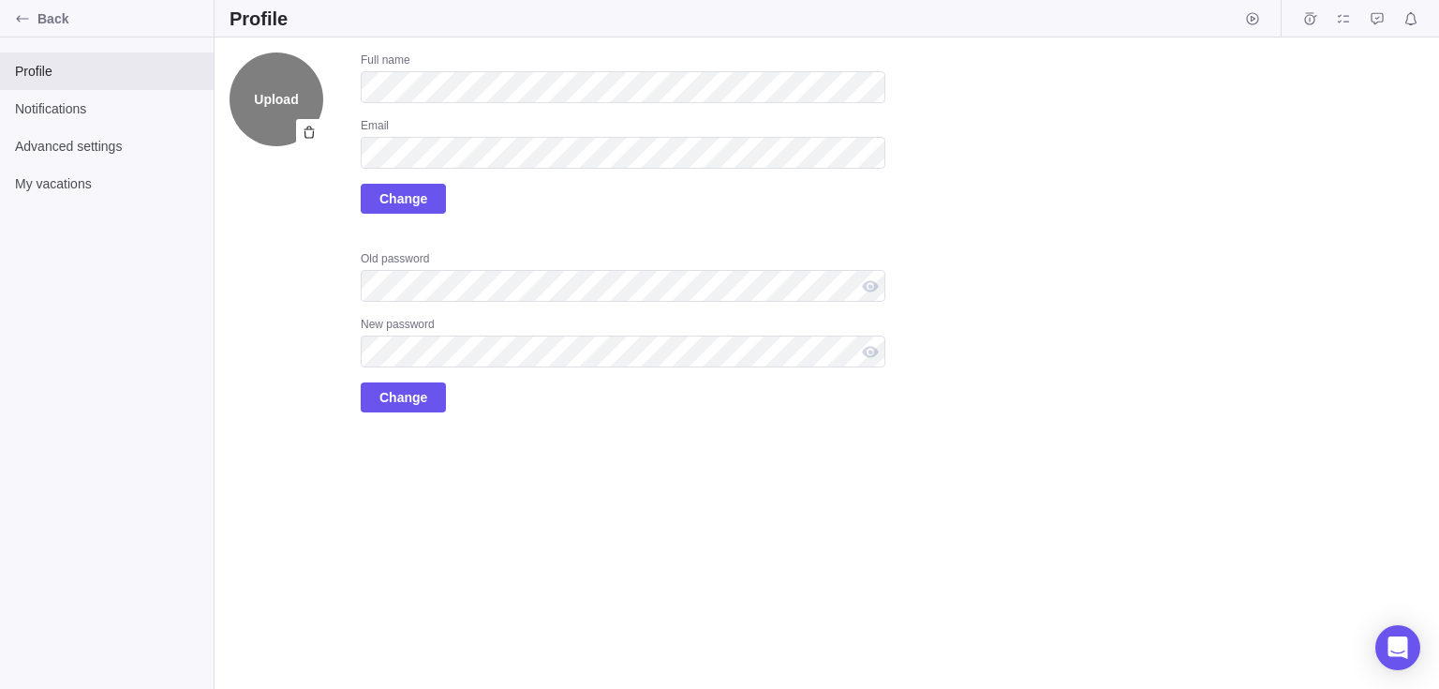
click at [274, 126] on label "Upload" at bounding box center [277, 99] width 94 height 94
click at [0, 0] on input "Upload" at bounding box center [0, 0] width 0 height 0
drag, startPoint x: 310, startPoint y: 81, endPoint x: 631, endPoint y: 41, distance: 322.8
click at [631, 41] on div "Upload Full name Email Change Old password New password Change" at bounding box center [827, 362] width 1225 height 651
click at [647, 111] on div "Full name Email Change" at bounding box center [623, 132] width 525 height 161
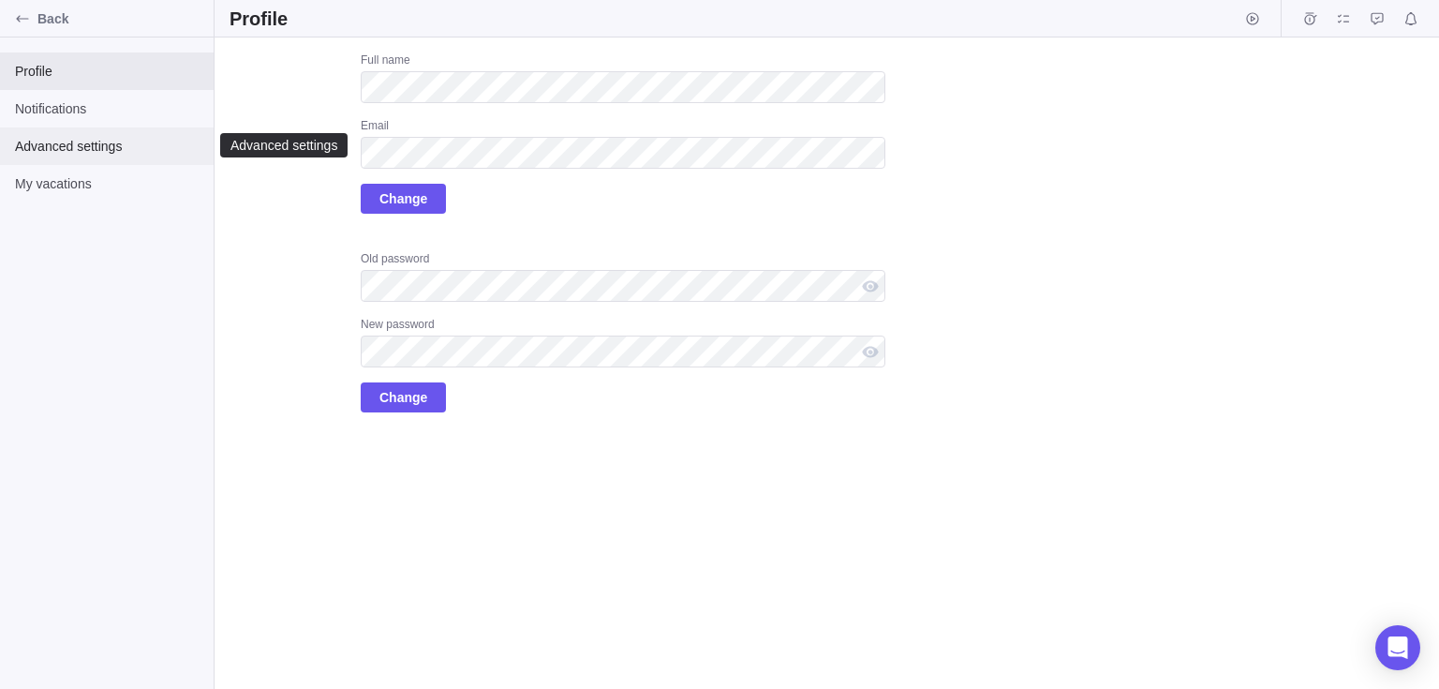
click at [104, 154] on span "Advanced settings" at bounding box center [107, 146] width 184 height 19
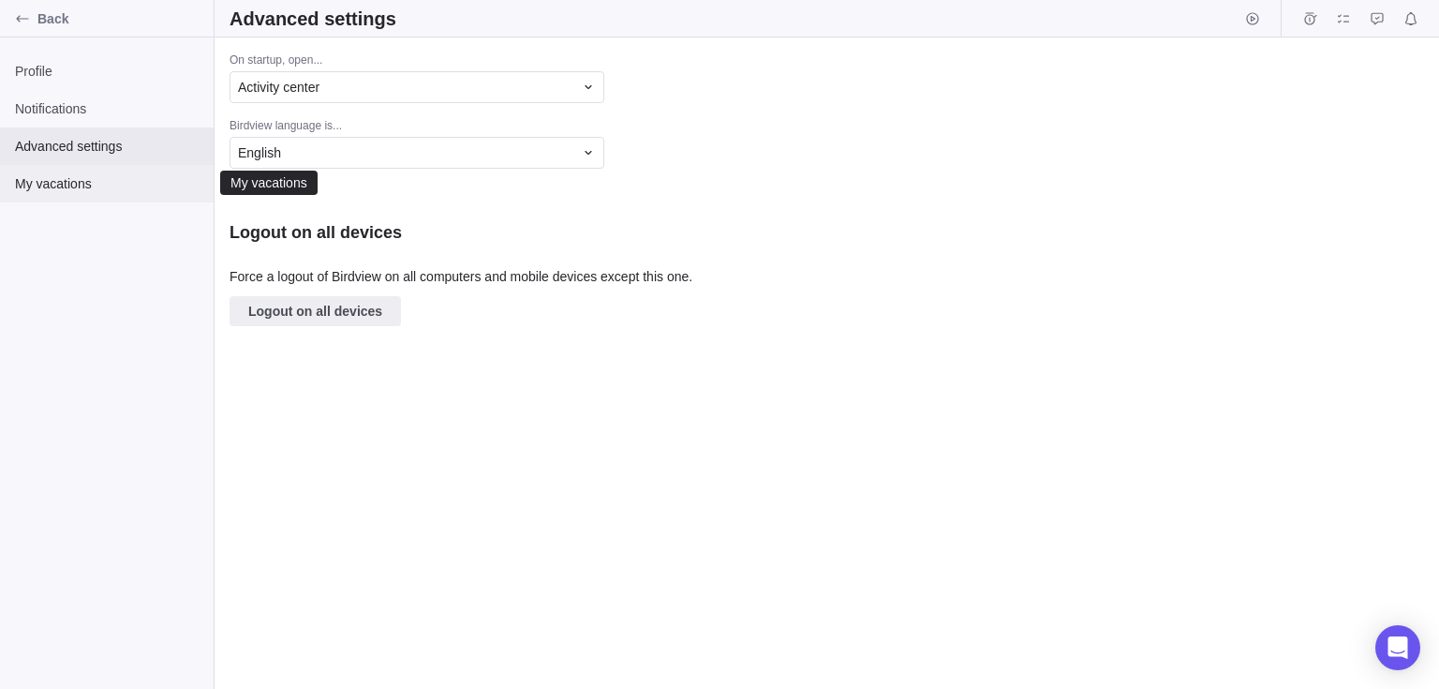
click at [139, 188] on span "My vacations" at bounding box center [107, 183] width 184 height 19
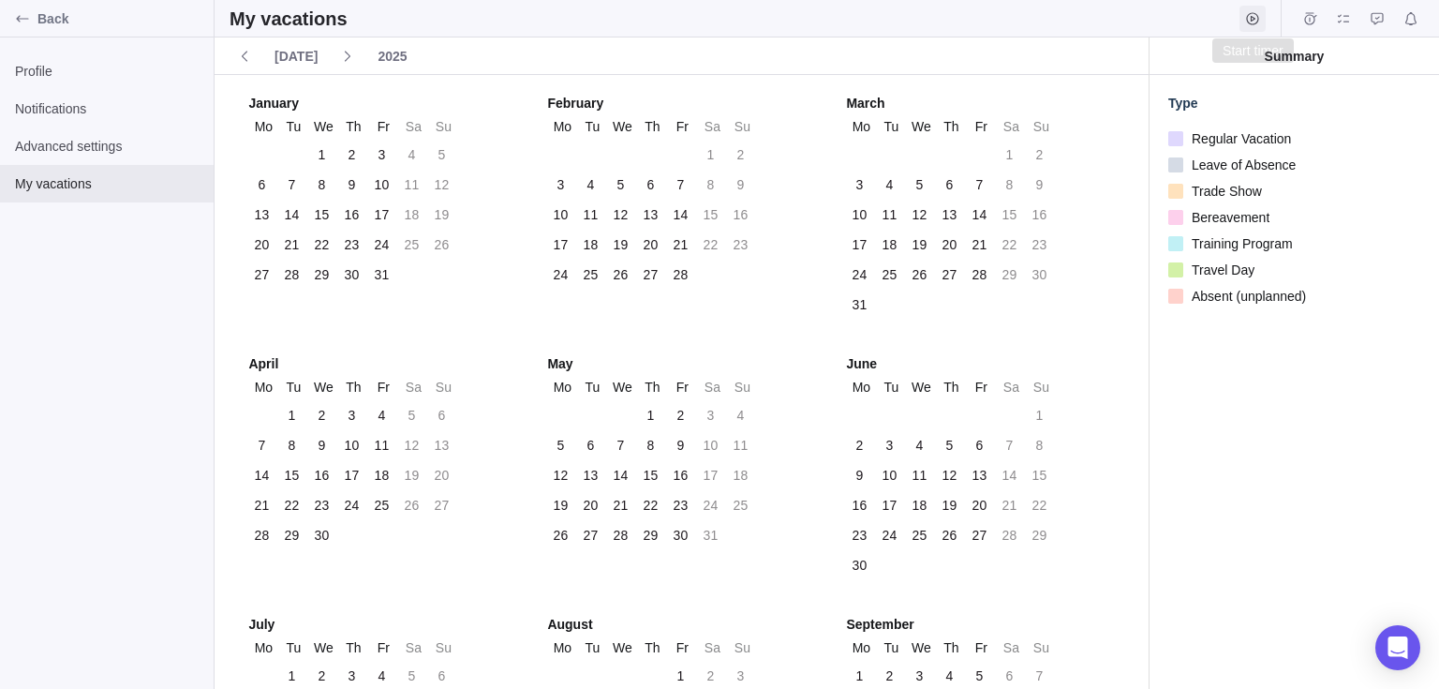
click at [1252, 16] on icon "Start timer" at bounding box center [1252, 18] width 12 height 12
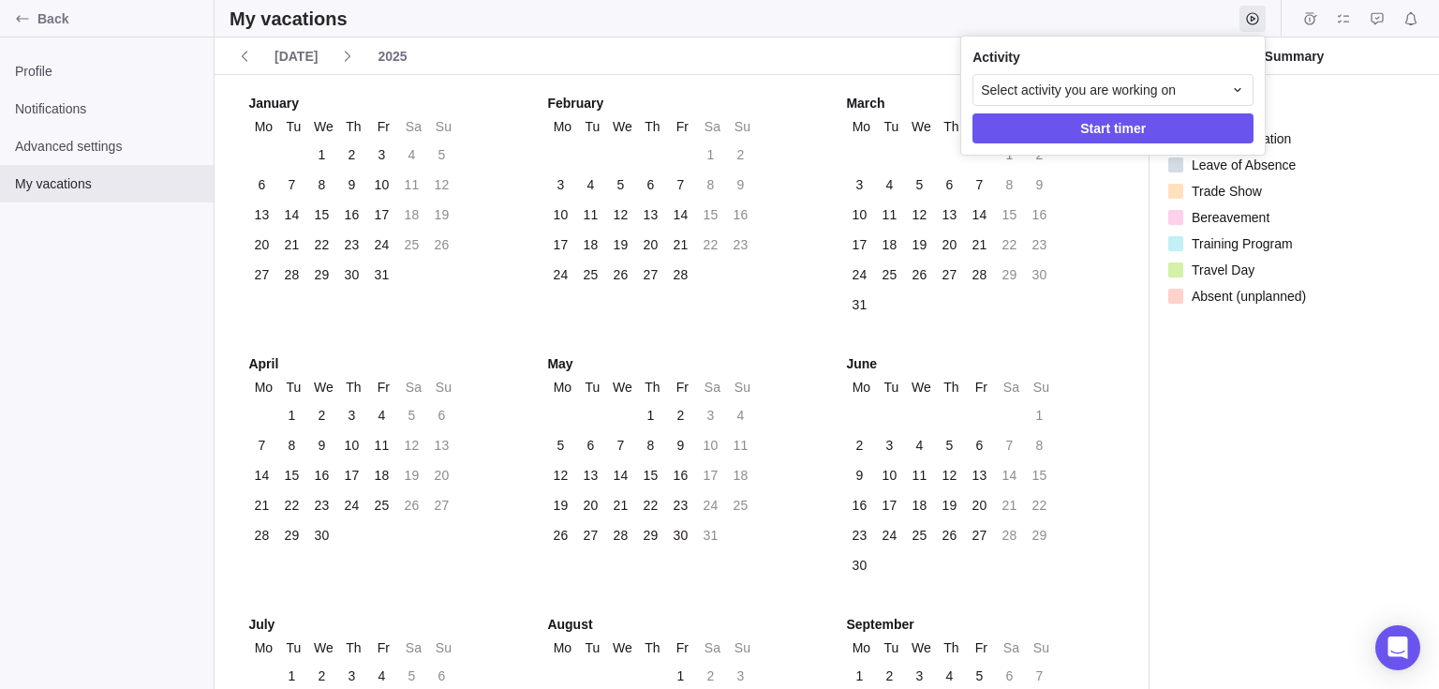
click at [94, 46] on body "Back Profile Notifications Advanced settings My vacations My vacations Today 20…" at bounding box center [719, 344] width 1439 height 689
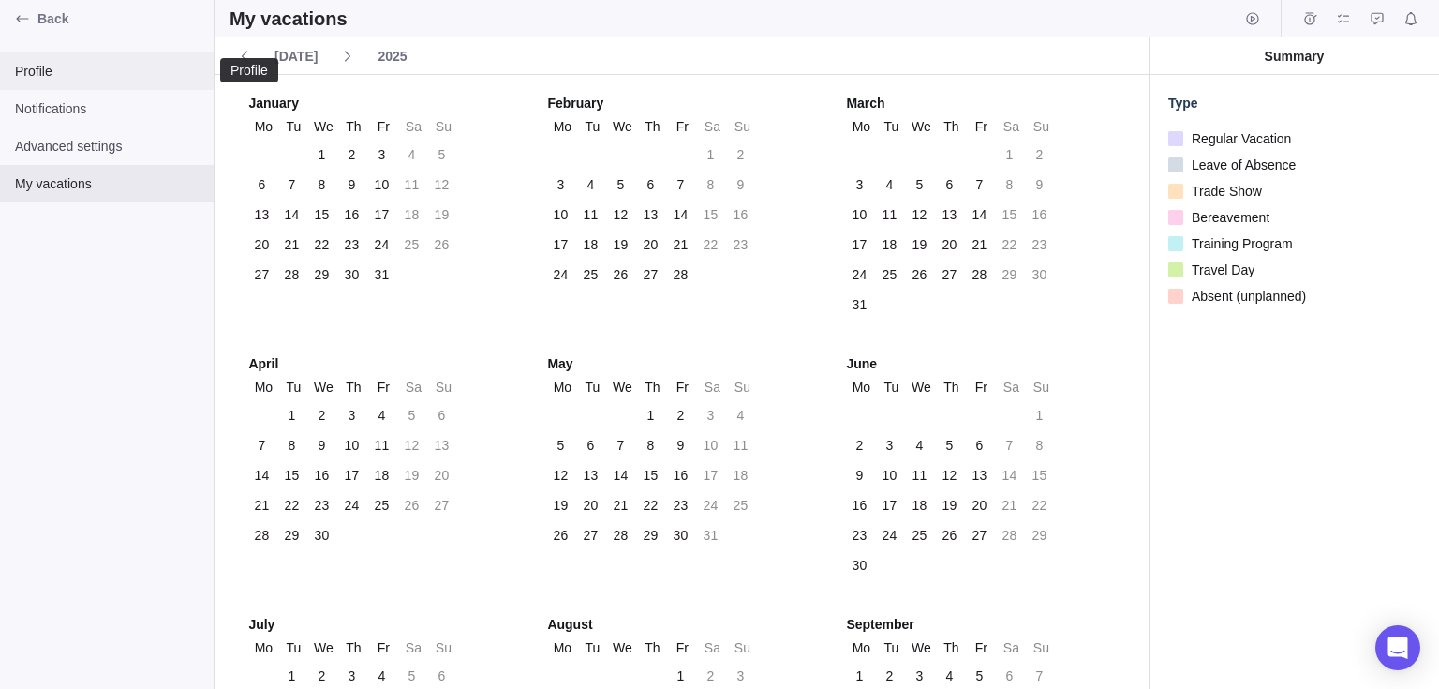
click at [34, 70] on span "Profile" at bounding box center [107, 71] width 184 height 19
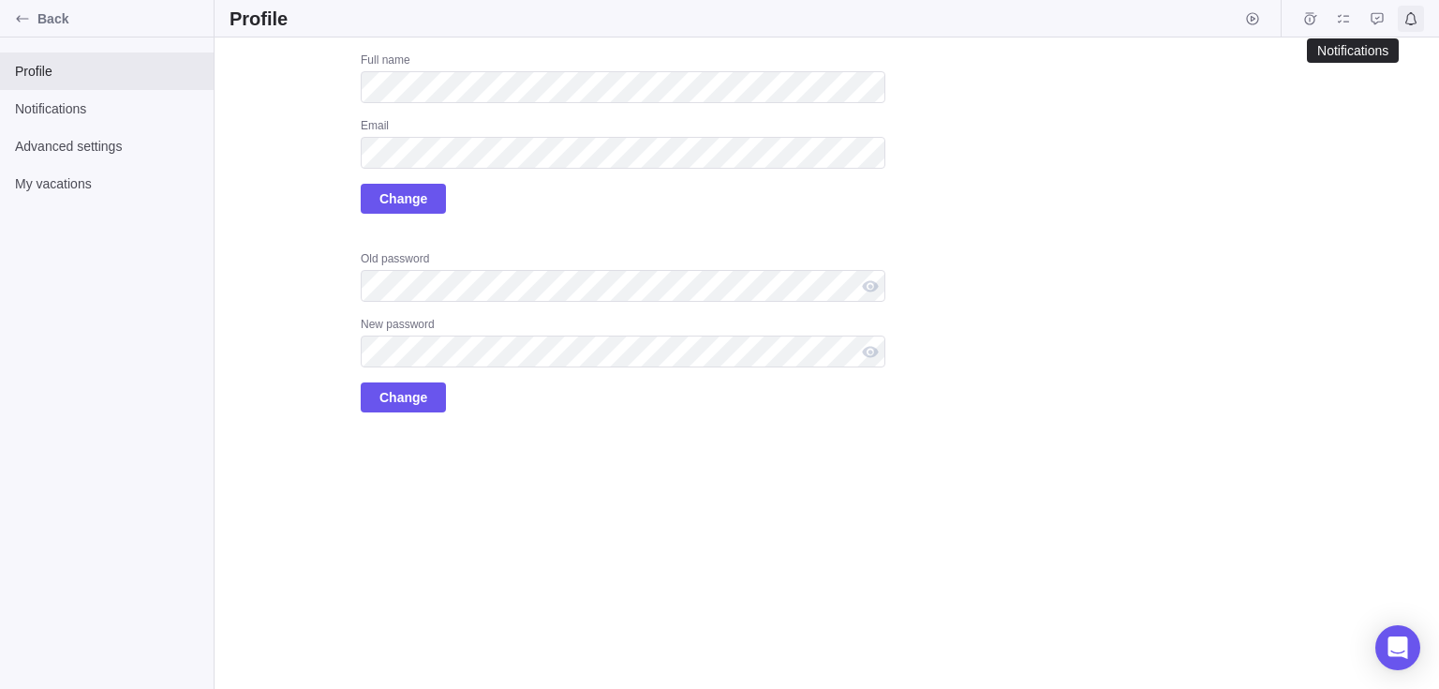
click at [1417, 18] on icon "Notifications" at bounding box center [1411, 18] width 15 height 15
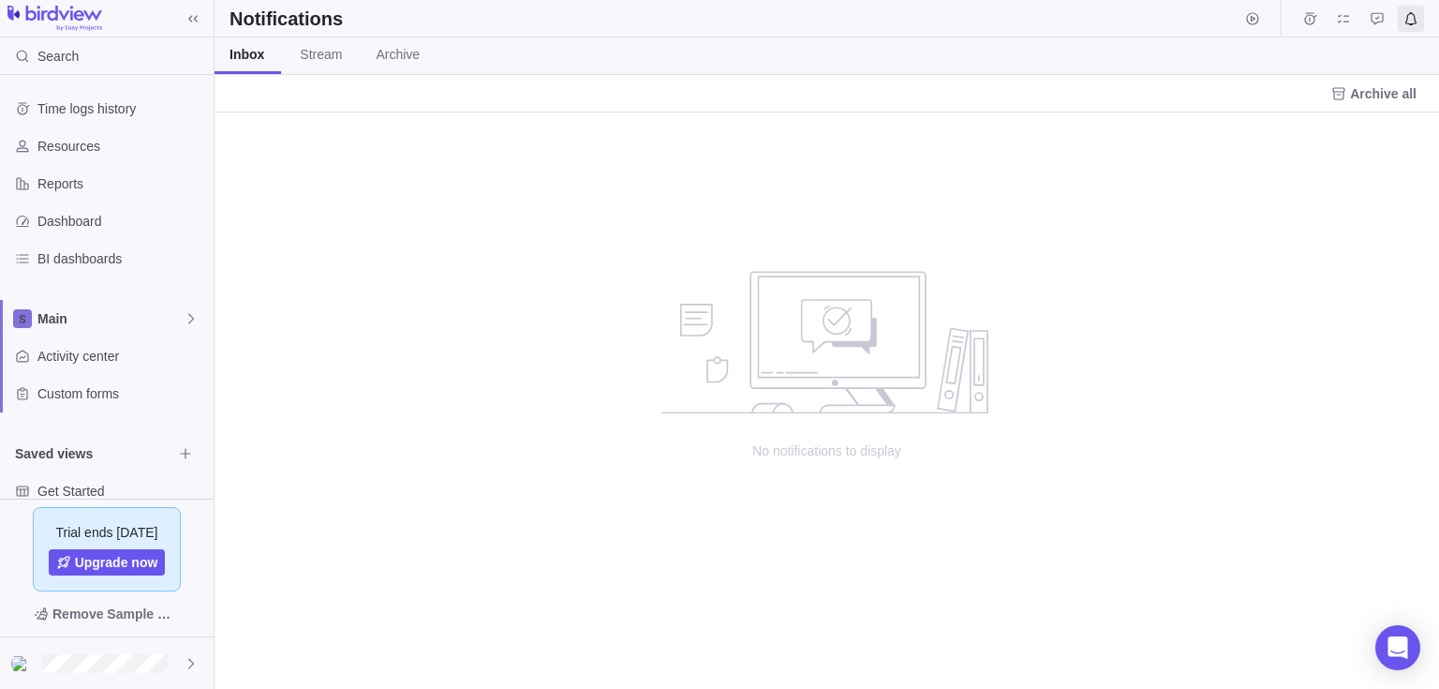
scroll to position [562, 1211]
click at [110, 142] on span "Resources" at bounding box center [121, 146] width 169 height 19
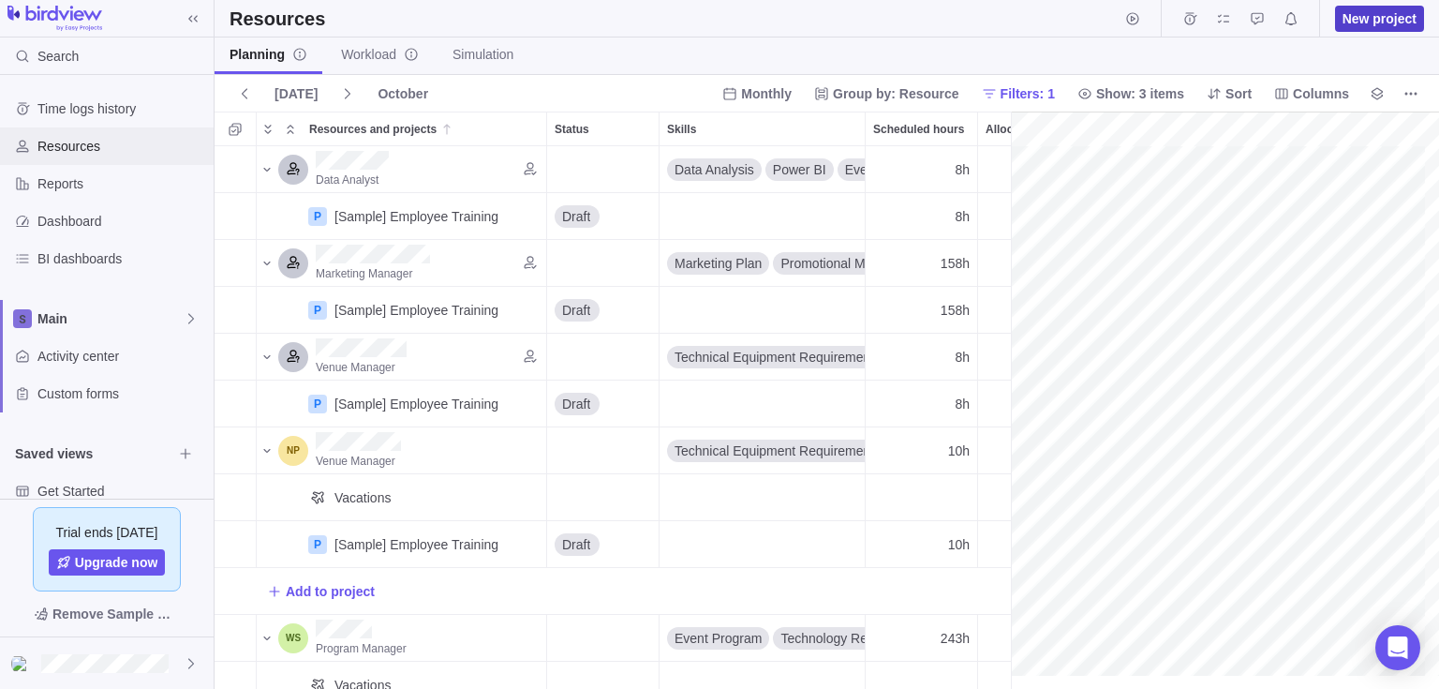
scroll to position [0, 333]
click at [1367, 23] on span "New project" at bounding box center [1380, 18] width 74 height 19
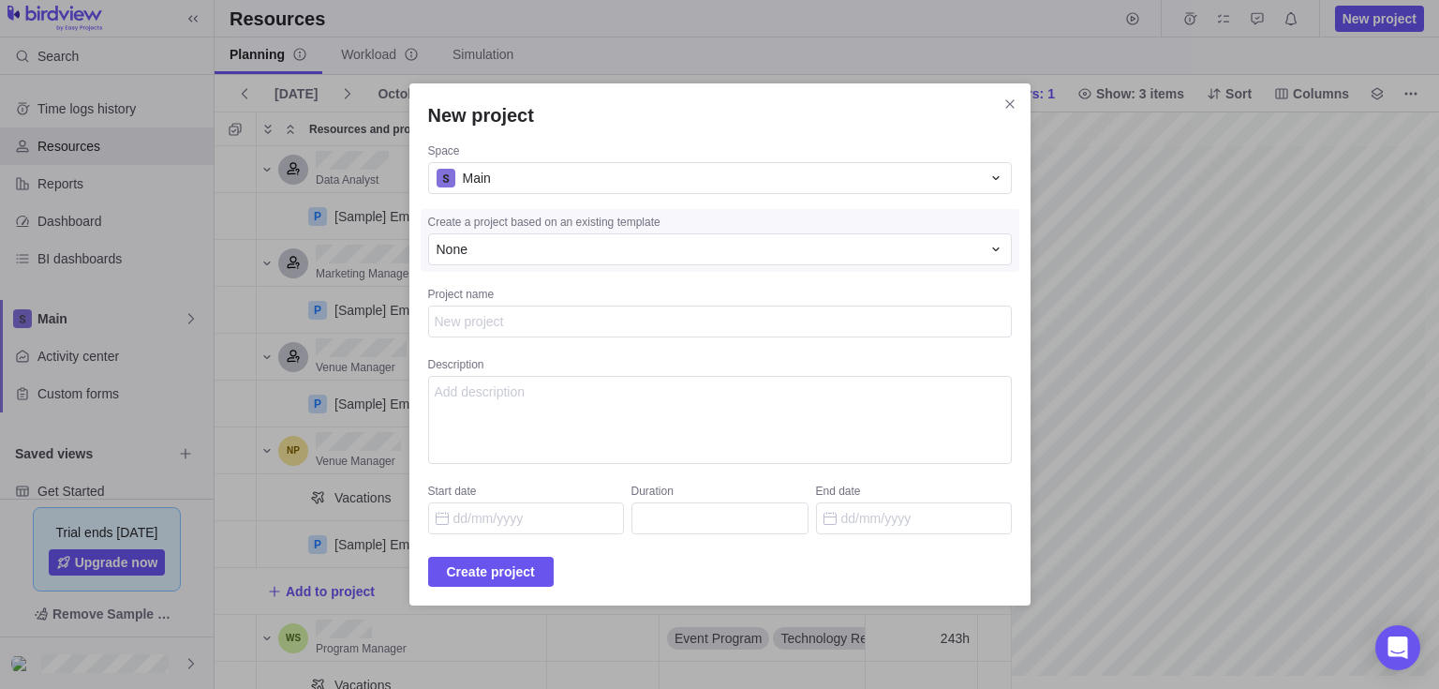
type textarea "x"
type textarea "<img src=x> https://evil.com {{8*8}}"
type textarea "x"
click at [667, 387] on textarea "Description" at bounding box center [720, 420] width 584 height 88
paste textarea "<img src=x> https://evil.com {{8*8}}"
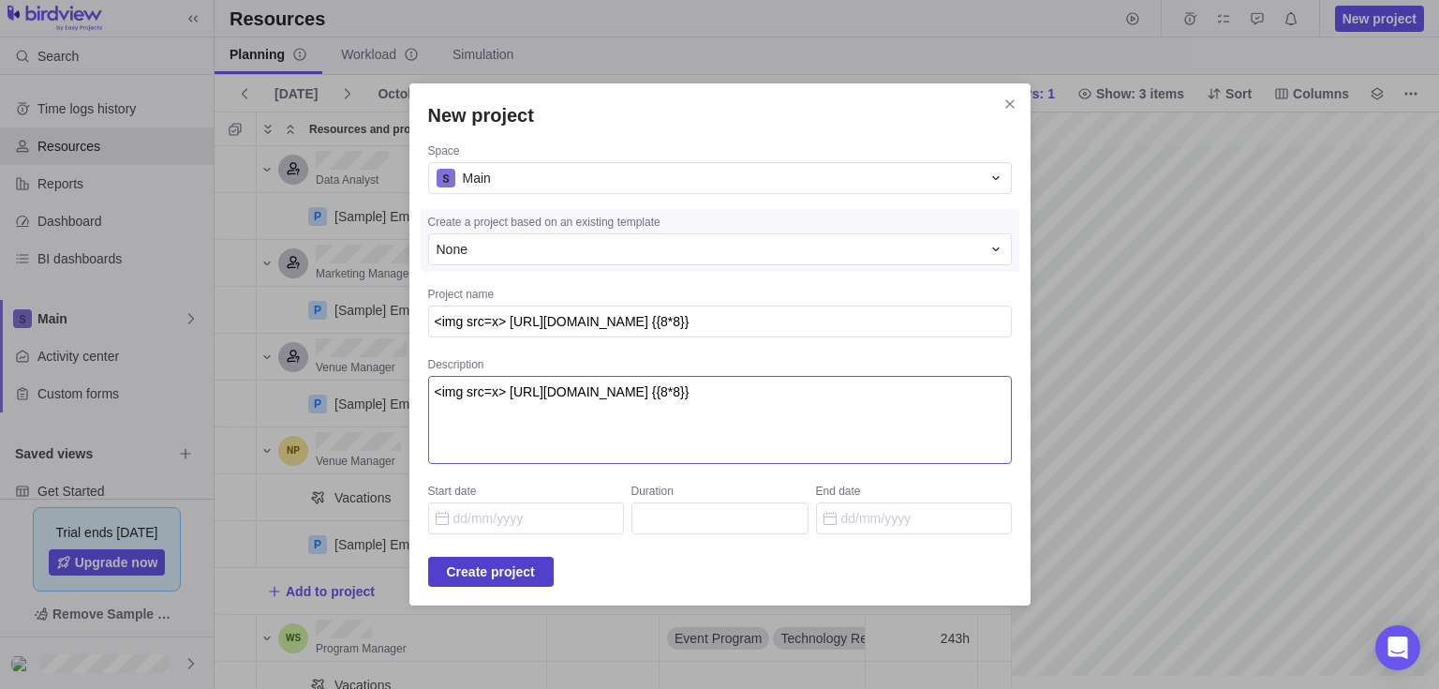
type textarea "<img src=x> https://evil.com {{8*8}}"
click at [533, 560] on span "Create project" at bounding box center [491, 571] width 88 height 22
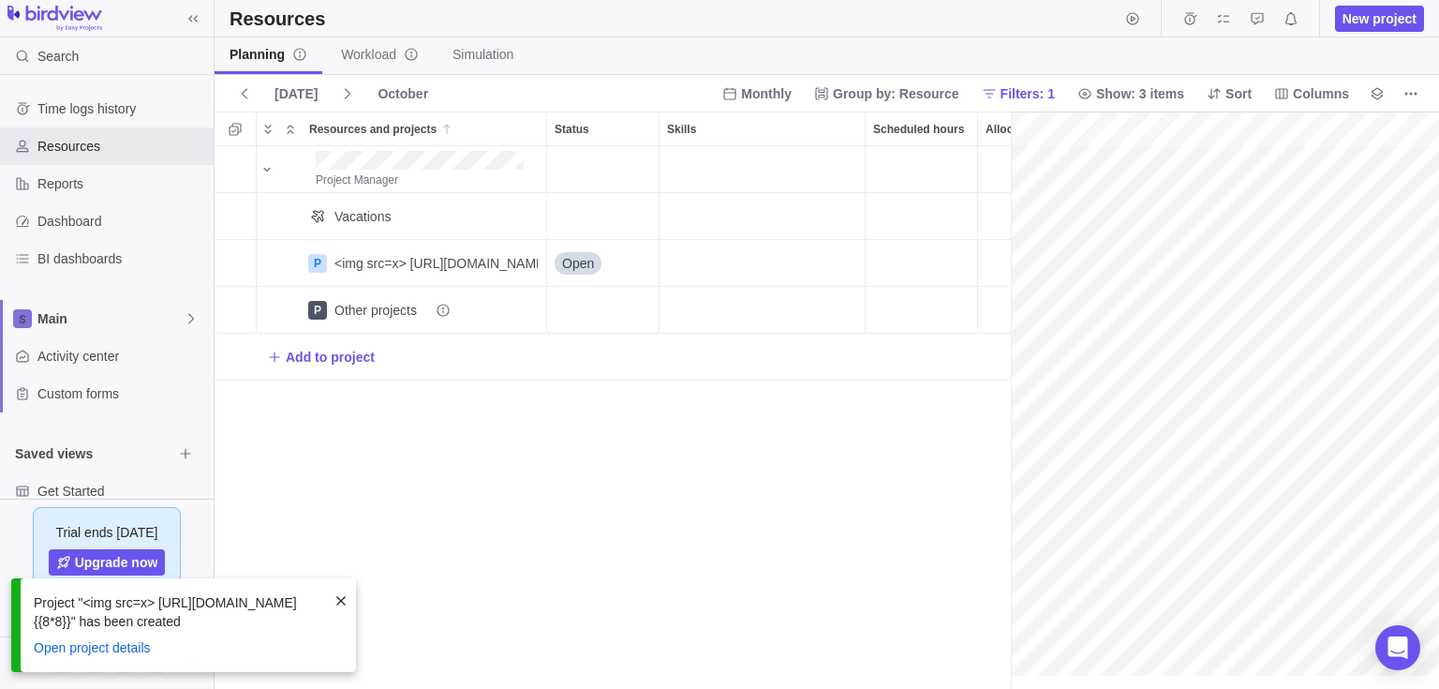
scroll to position [0, 82]
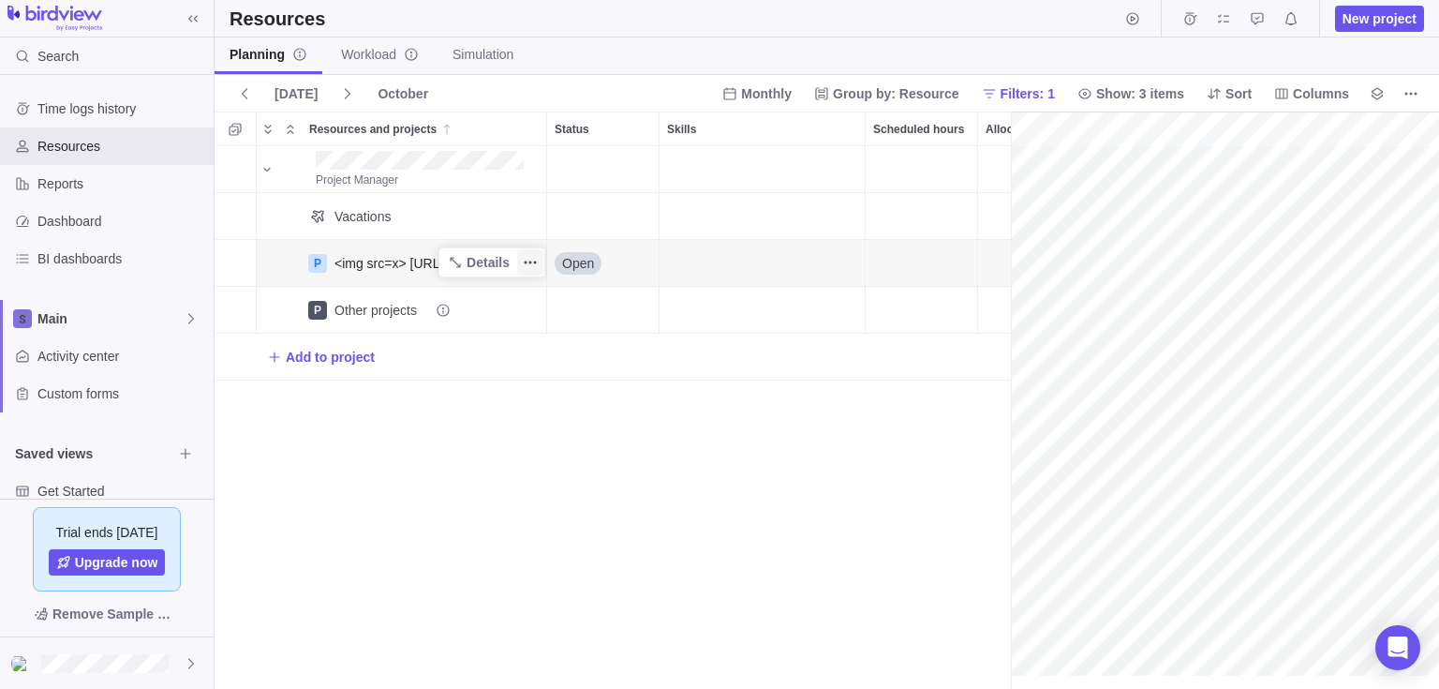
click at [531, 258] on icon "More actions" at bounding box center [530, 262] width 15 height 15
click at [555, 492] on div "Project Manager Vacations P <img src=x> https://evil.com {{8*8}} (1) Details Op…" at bounding box center [613, 417] width 796 height 543
click at [380, 267] on div "<img src=x> https://evil.com {{8*8}} (1)" at bounding box center [471, 263] width 275 height 19
click at [571, 386] on div "Project Manager Vacations P <img src=x> https://evil.com {{8*8}} (1) Details Op…" at bounding box center [613, 417] width 796 height 543
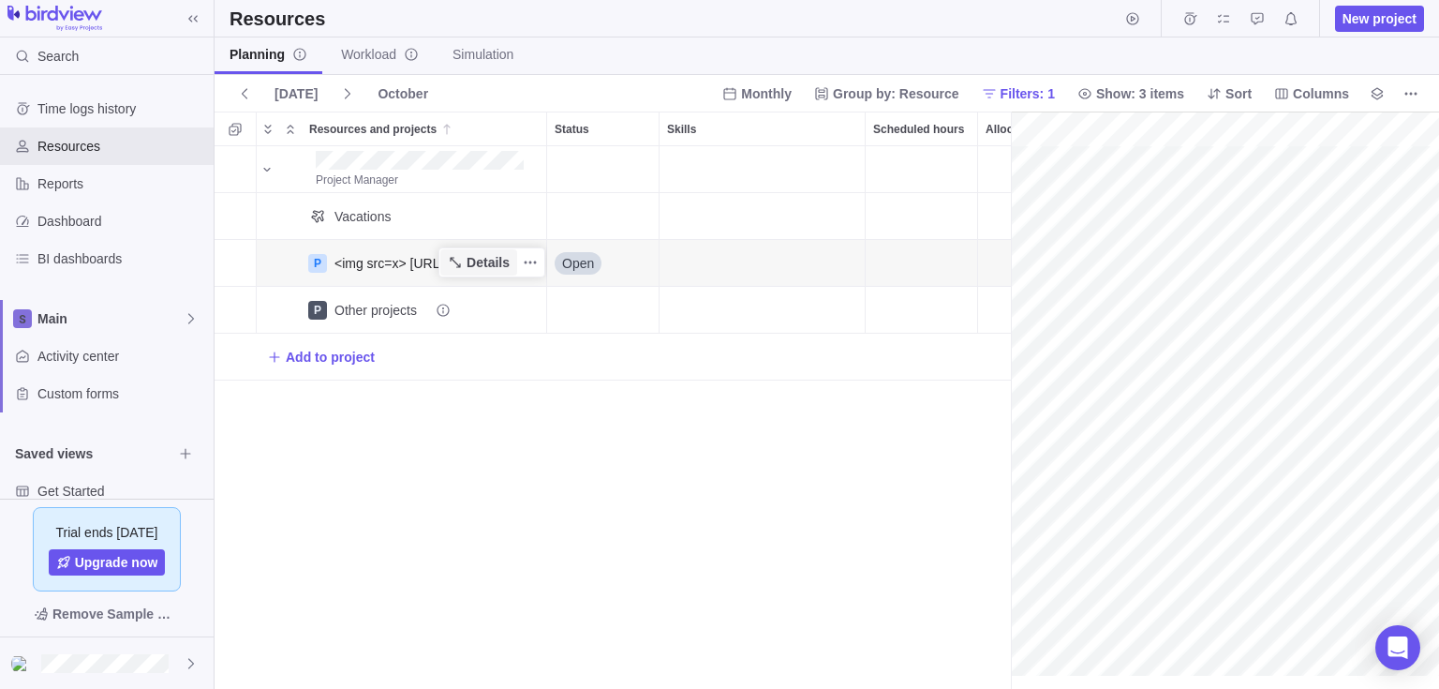
click at [503, 259] on span "Details" at bounding box center [488, 262] width 43 height 19
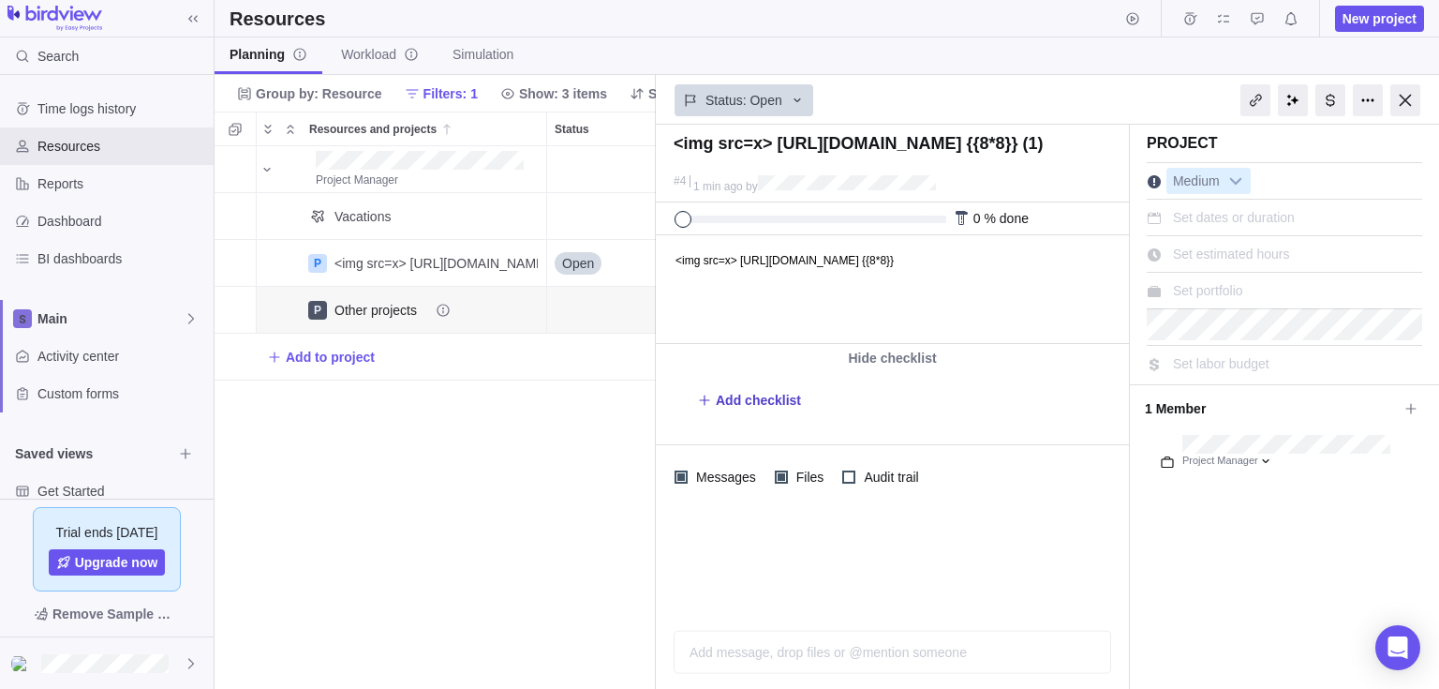
click at [763, 391] on span "Add checklist" at bounding box center [758, 400] width 85 height 19
type textarea "x"
type textarea "<img src=x> https://evil.com {{8*8}}"
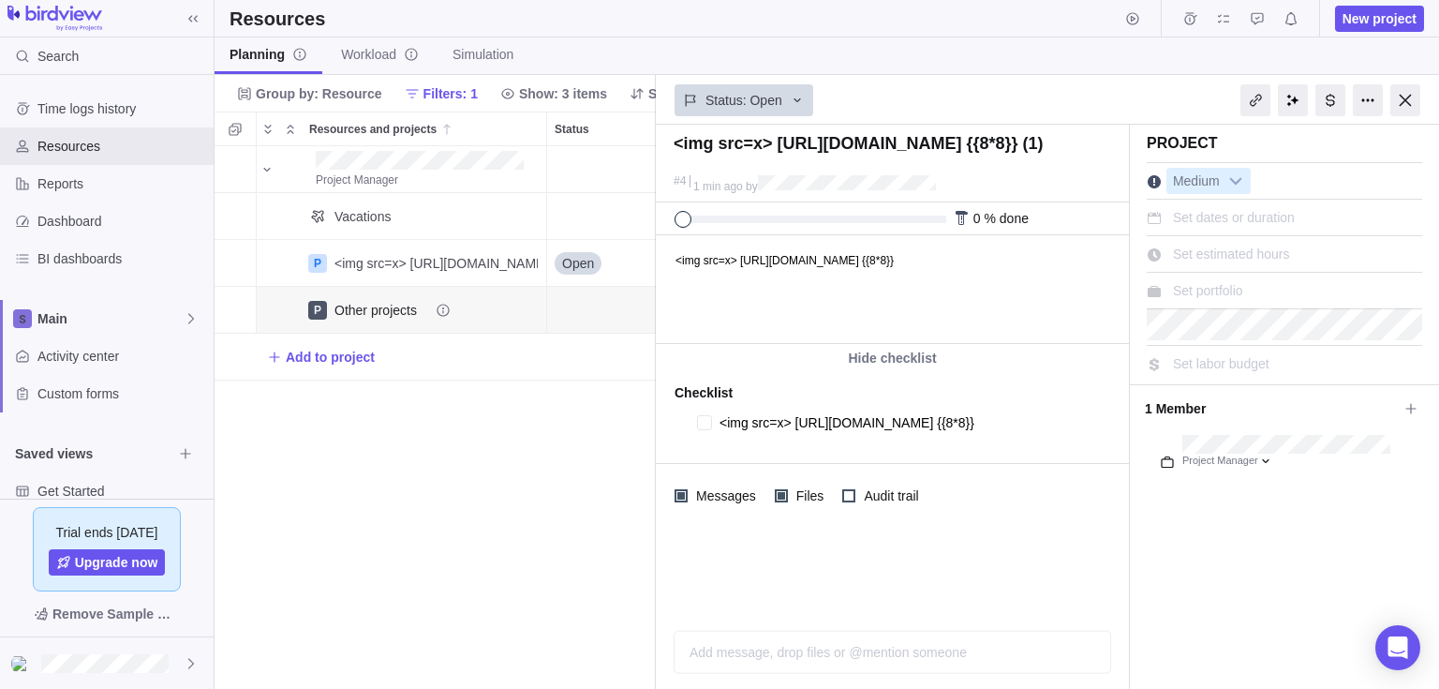
type textarea "x"
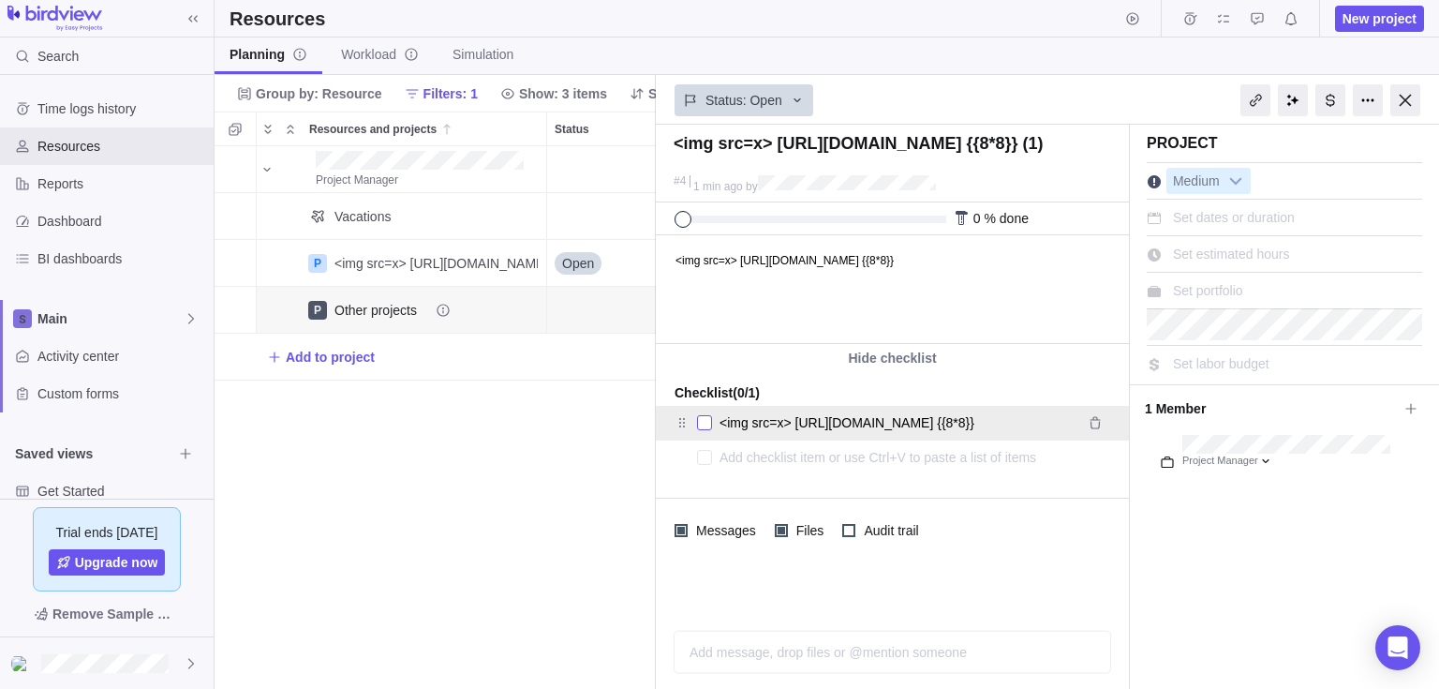
click at [698, 418] on div at bounding box center [704, 422] width 15 height 26
click at [705, 423] on div at bounding box center [704, 422] width 15 height 26
type textarea "x"
click at [1099, 415] on icon "Remove" at bounding box center [1095, 422] width 15 height 15
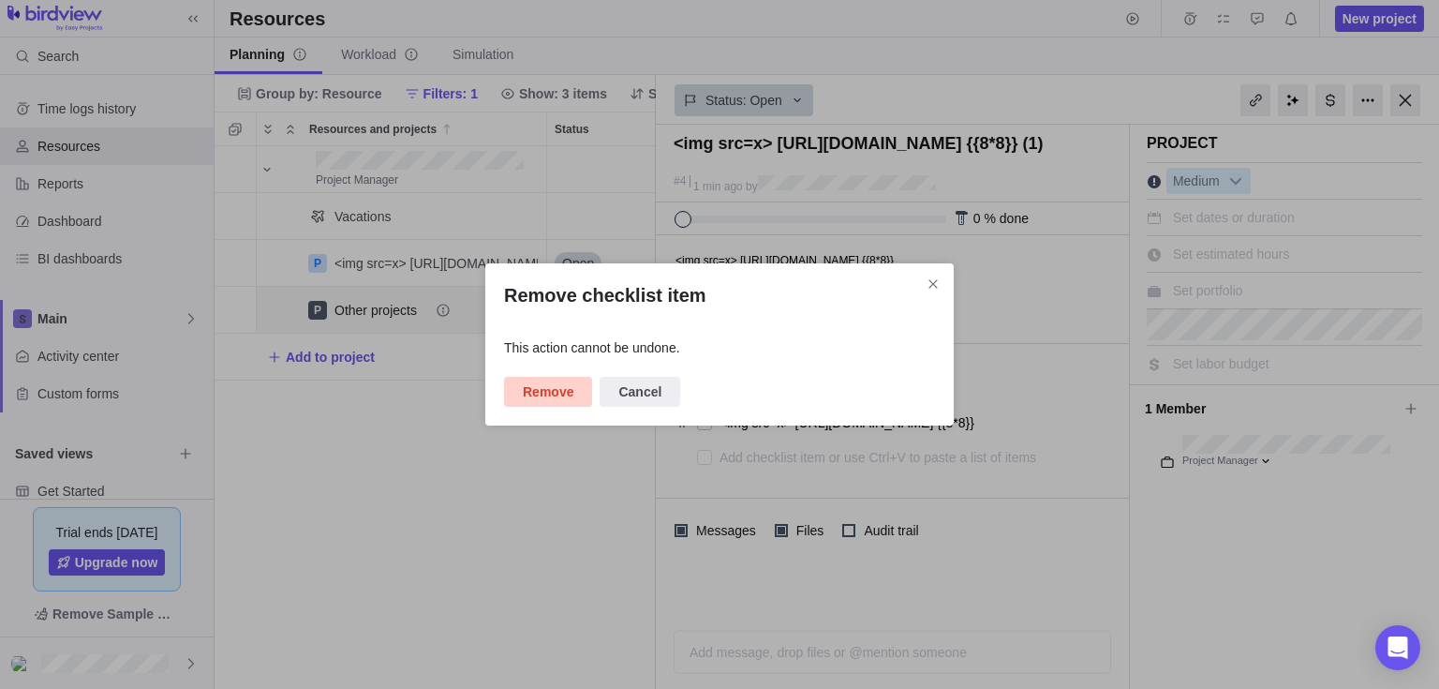
click at [562, 385] on span "Remove" at bounding box center [548, 391] width 51 height 22
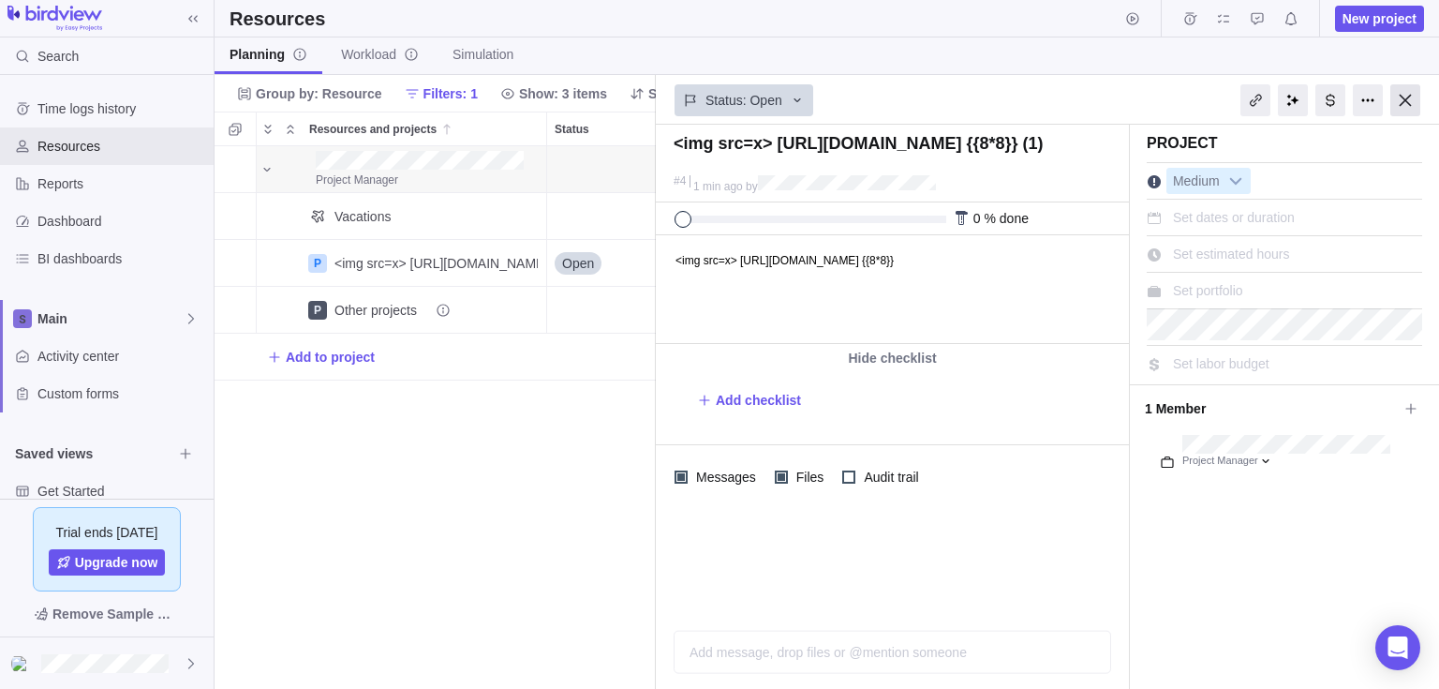
click at [1402, 93] on div at bounding box center [1405, 100] width 30 height 32
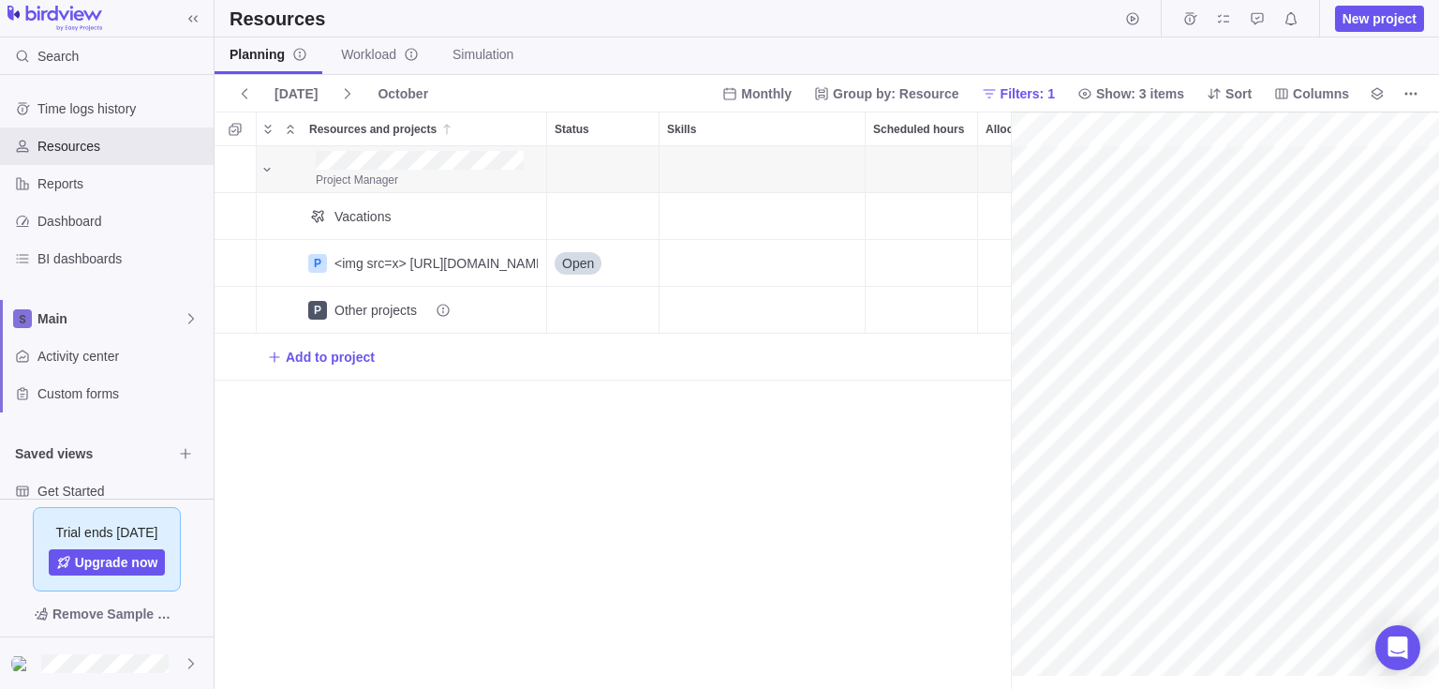
scroll to position [0, 82]
click at [106, 115] on span "Time logs history" at bounding box center [121, 108] width 169 height 19
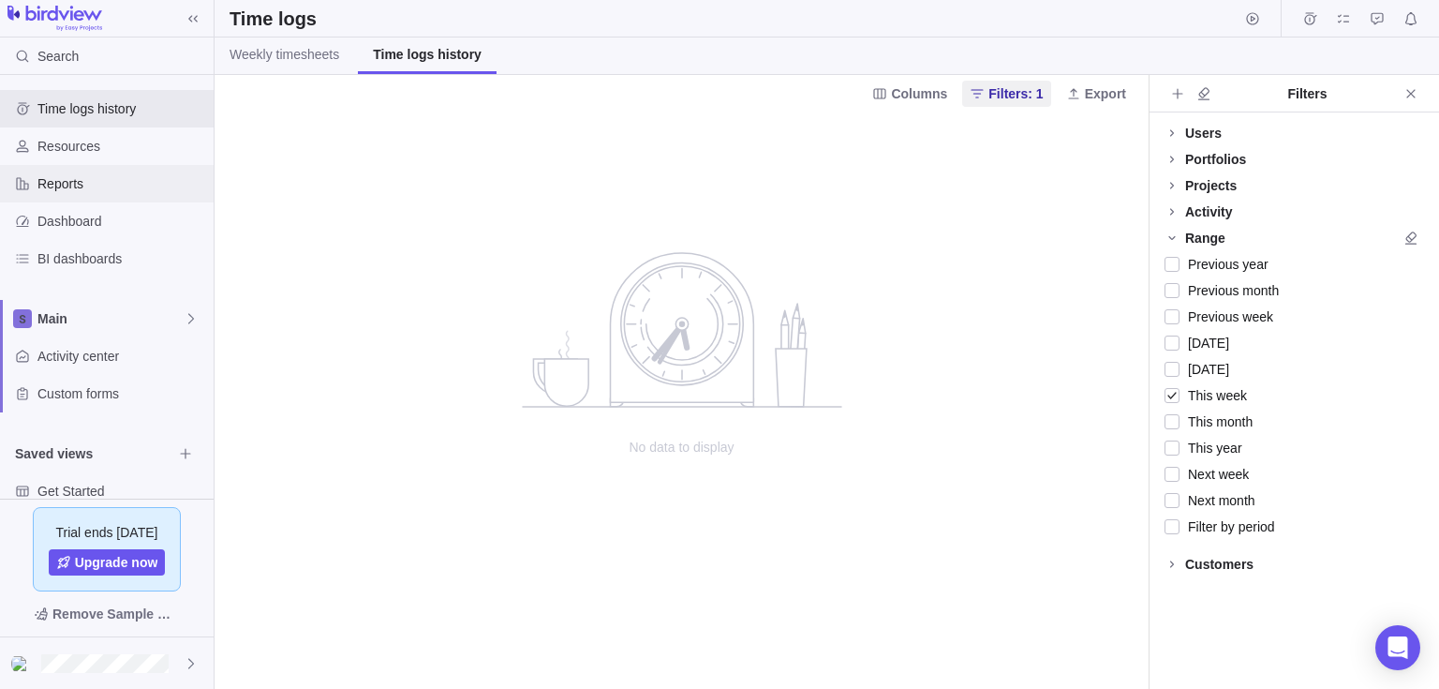
click at [156, 184] on span "Reports" at bounding box center [121, 183] width 169 height 19
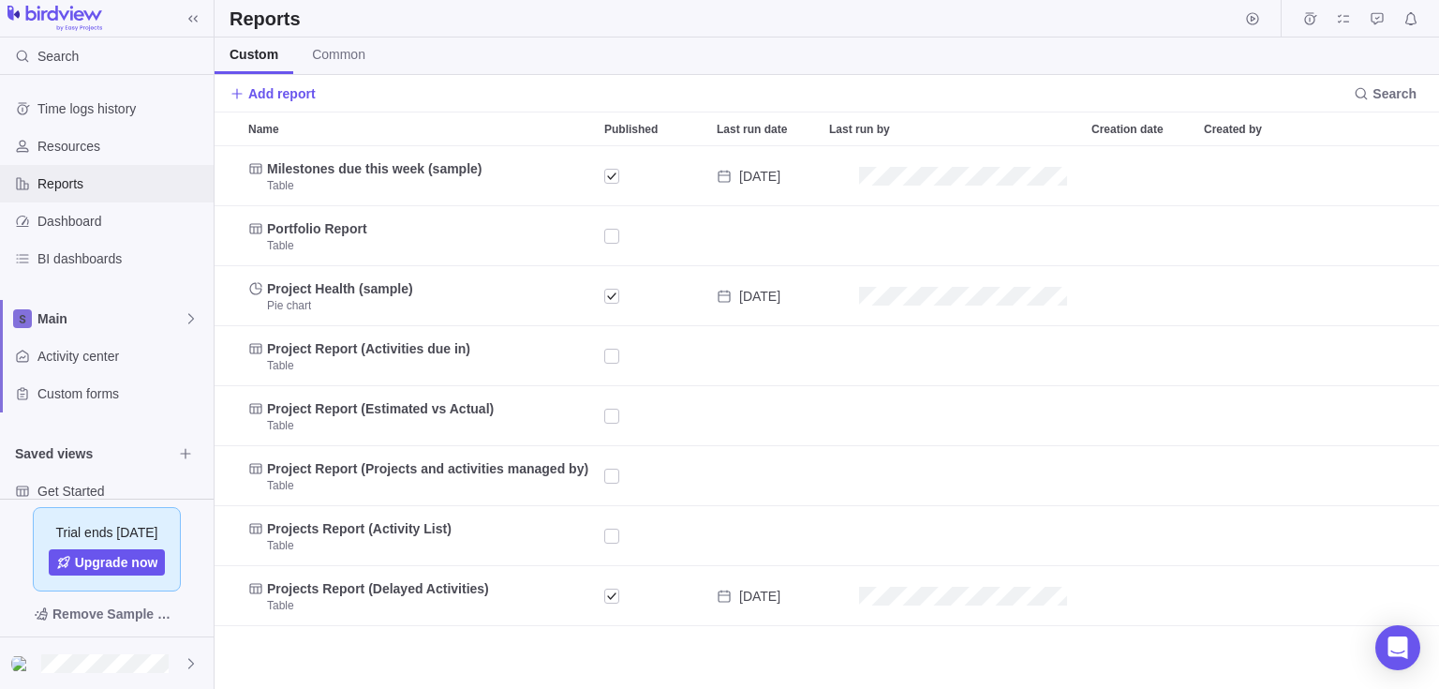
scroll to position [528, 1211]
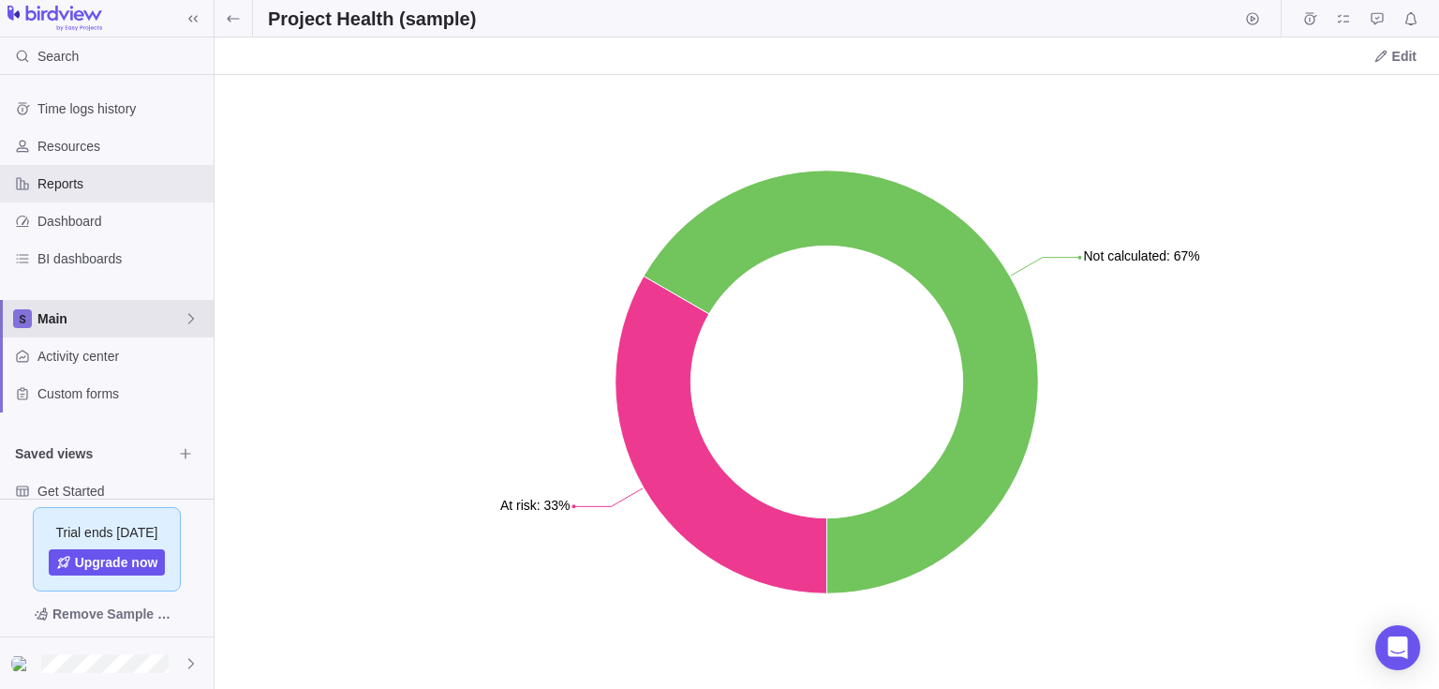
click at [101, 333] on div "Main" at bounding box center [107, 318] width 214 height 37
click at [138, 353] on span "Main" at bounding box center [107, 362] width 114 height 19
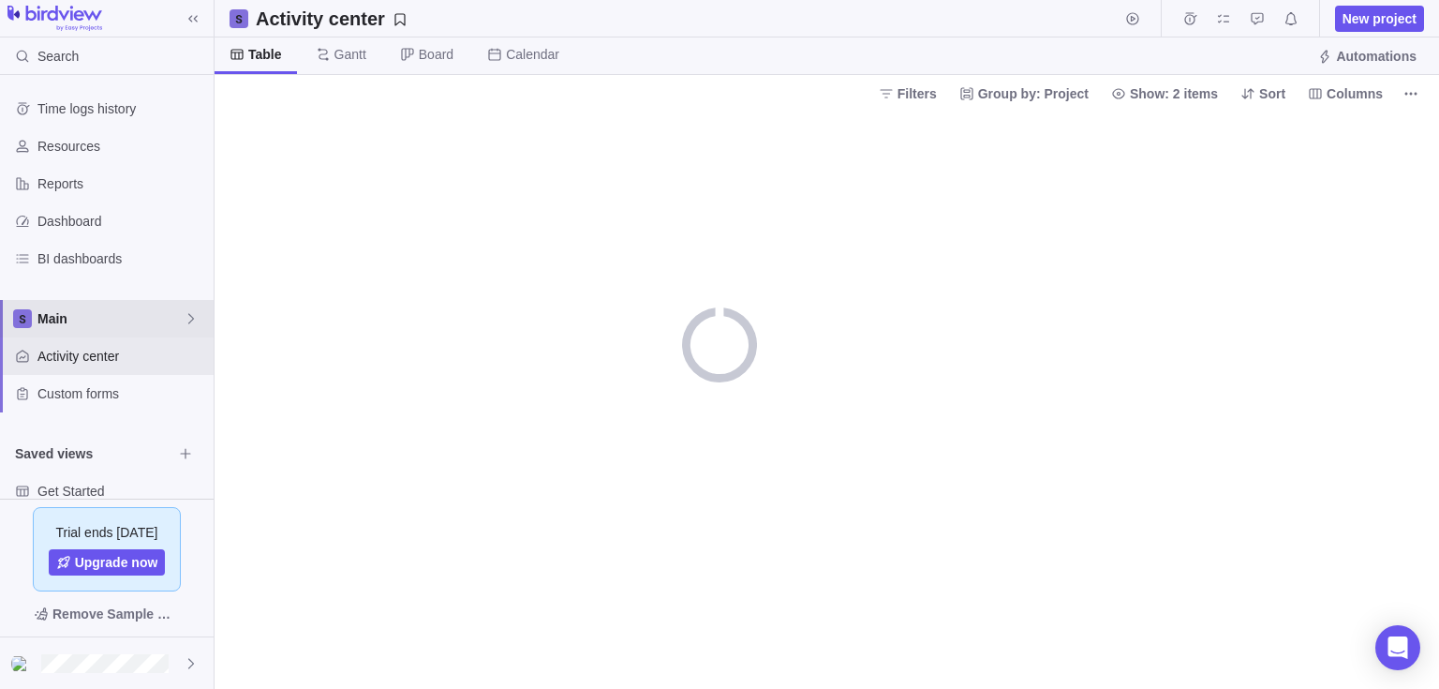
click at [171, 317] on span "Main" at bounding box center [110, 318] width 146 height 19
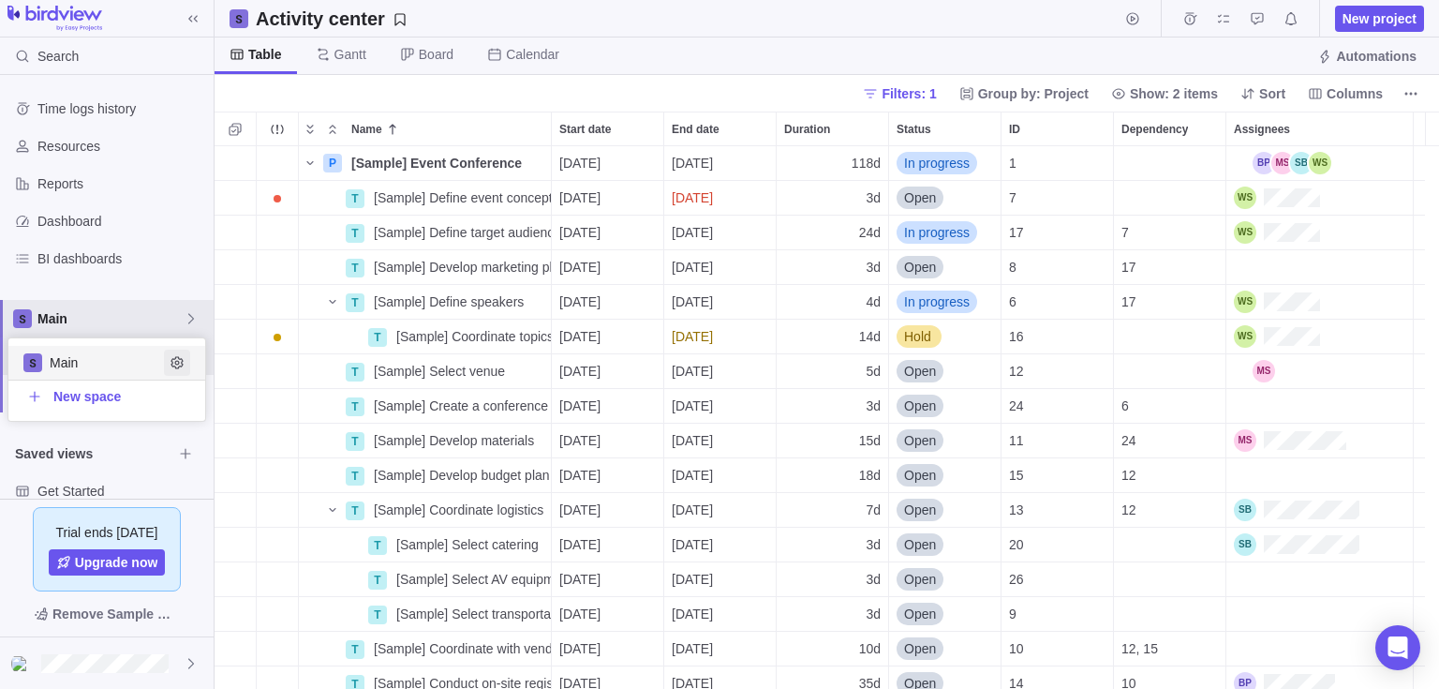
scroll to position [528, 1211]
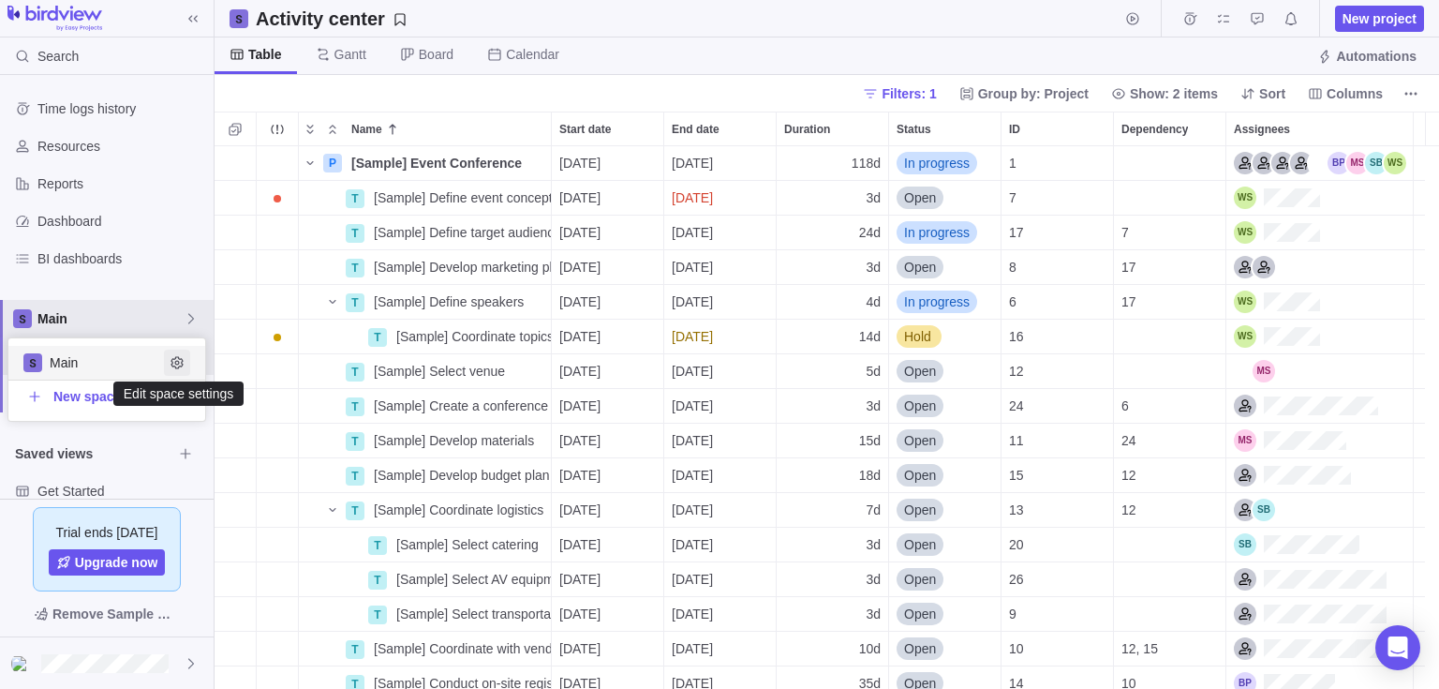
click at [187, 368] on span "Edit space settings" at bounding box center [177, 362] width 26 height 26
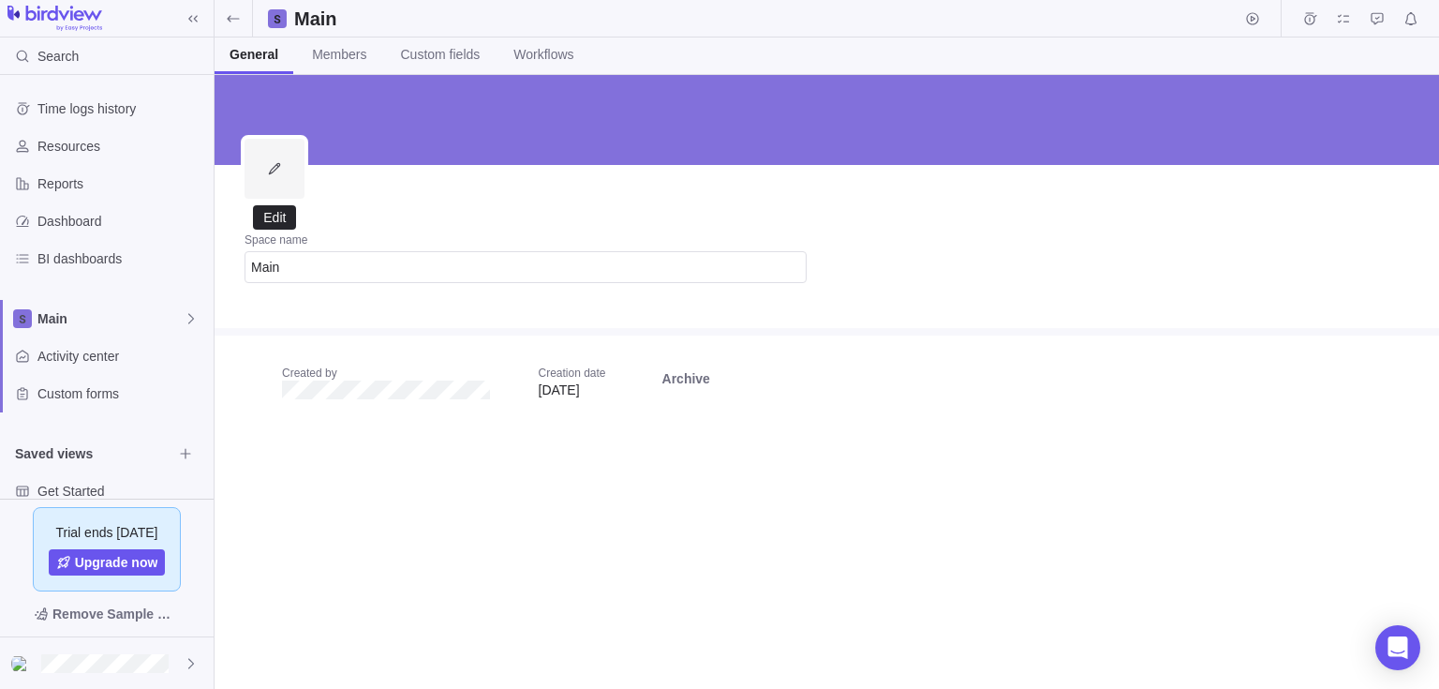
click at [285, 175] on span "Edit" at bounding box center [275, 169] width 60 height 60
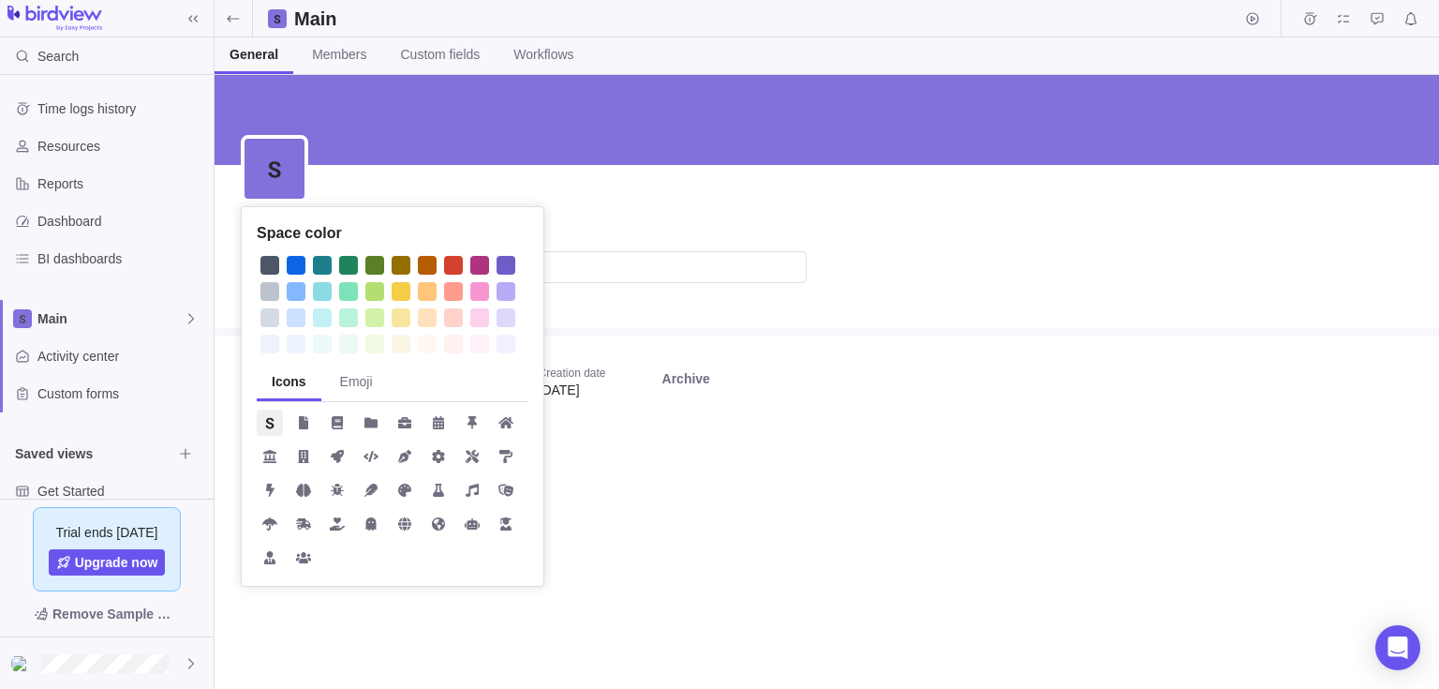
click at [477, 156] on div "Space color Icons Emoji Space name Main Created by Creation date 10 Oct, 2025 A…" at bounding box center [827, 382] width 1225 height 614
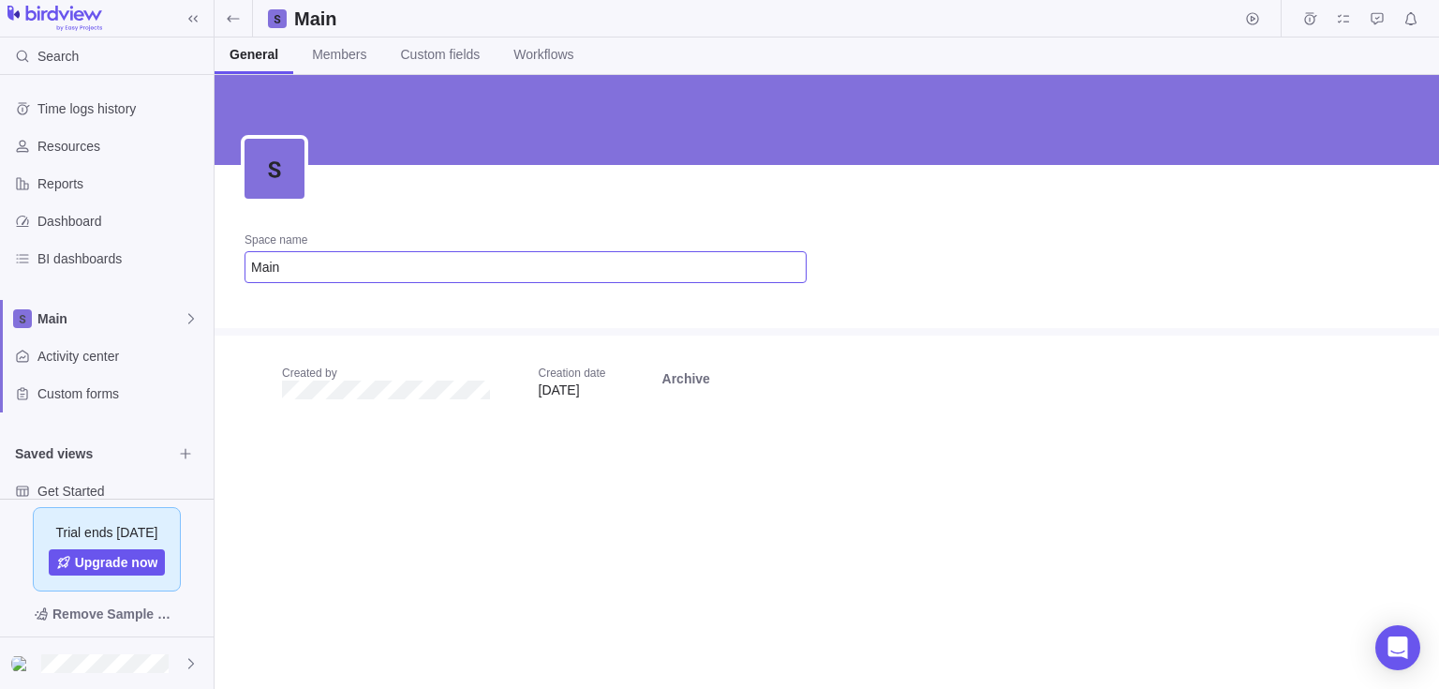
click at [484, 273] on input "Main" at bounding box center [526, 267] width 562 height 32
paste input "<img src=x> https://evil.com {{8*8}}"
type input "<img src=x> https://evil.com {{8*8}}"
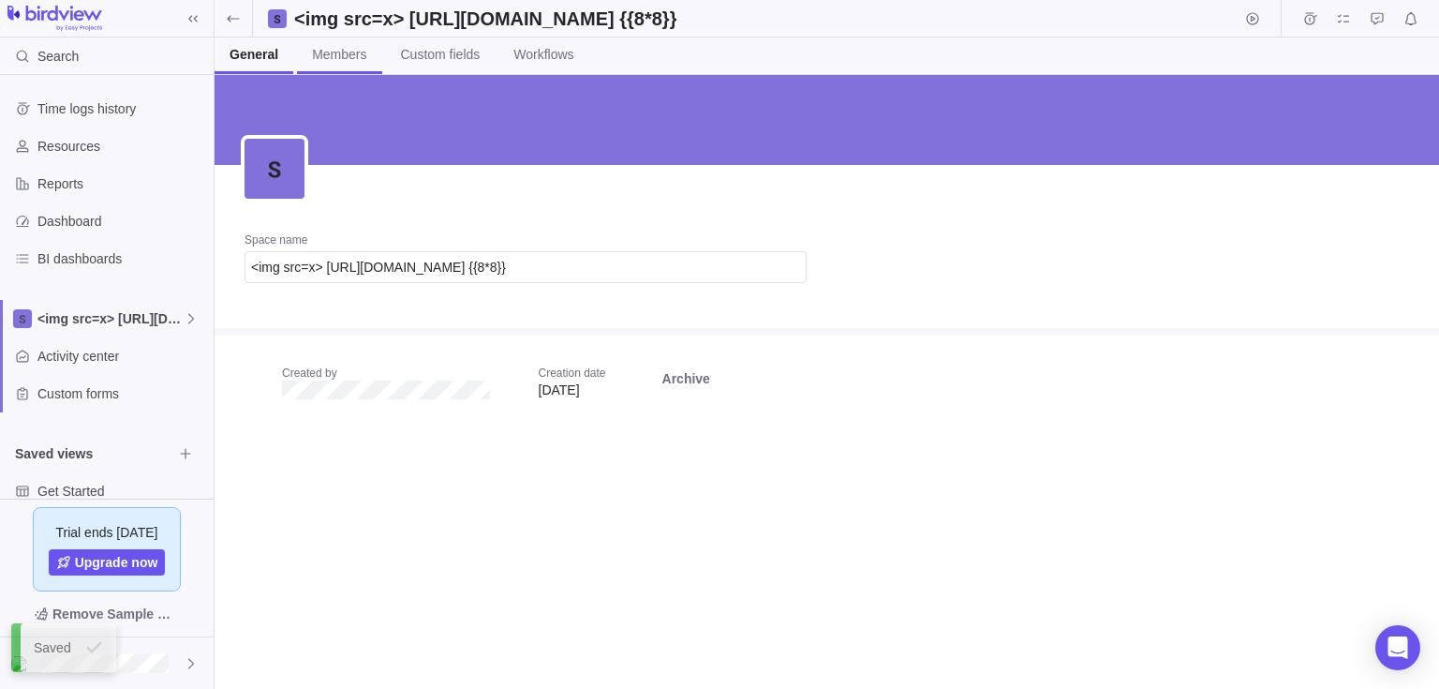
click at [334, 55] on span "Members" at bounding box center [339, 54] width 54 height 19
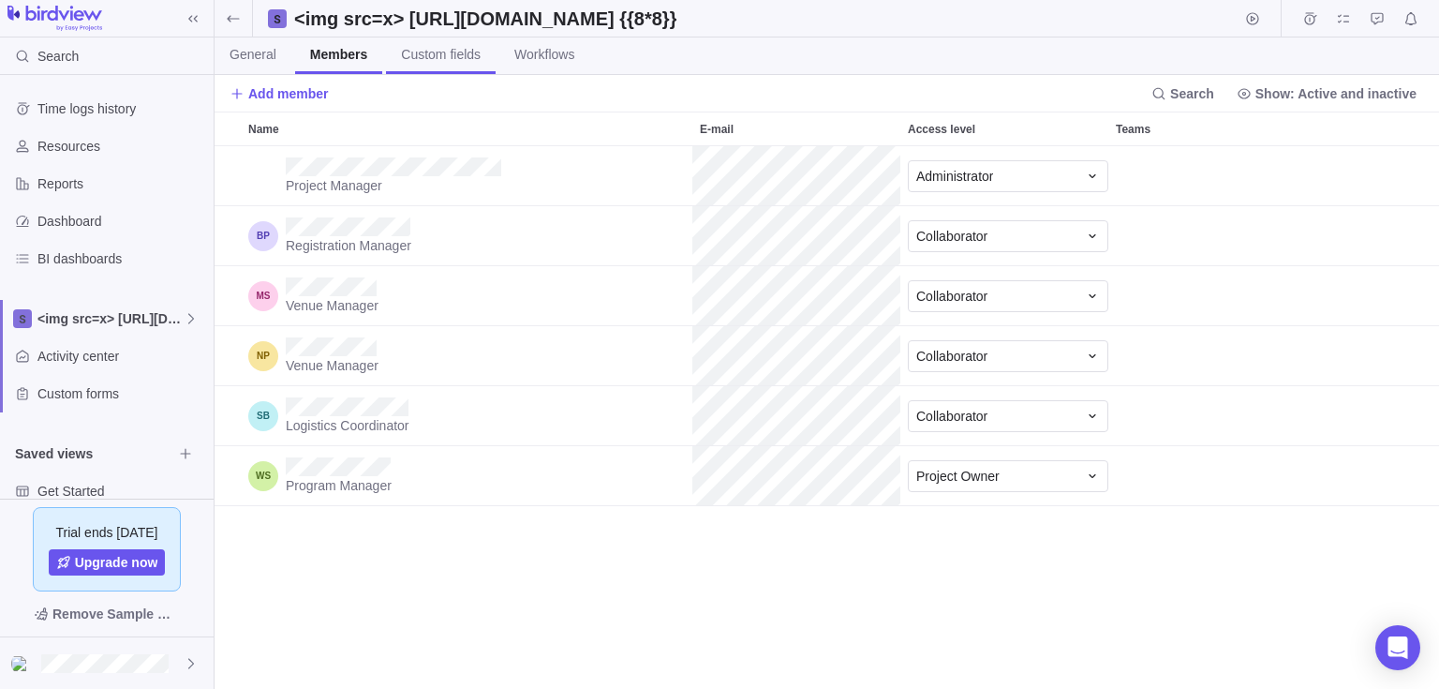
scroll to position [528, 1211]
click at [420, 55] on span "Custom fields" at bounding box center [441, 54] width 80 height 19
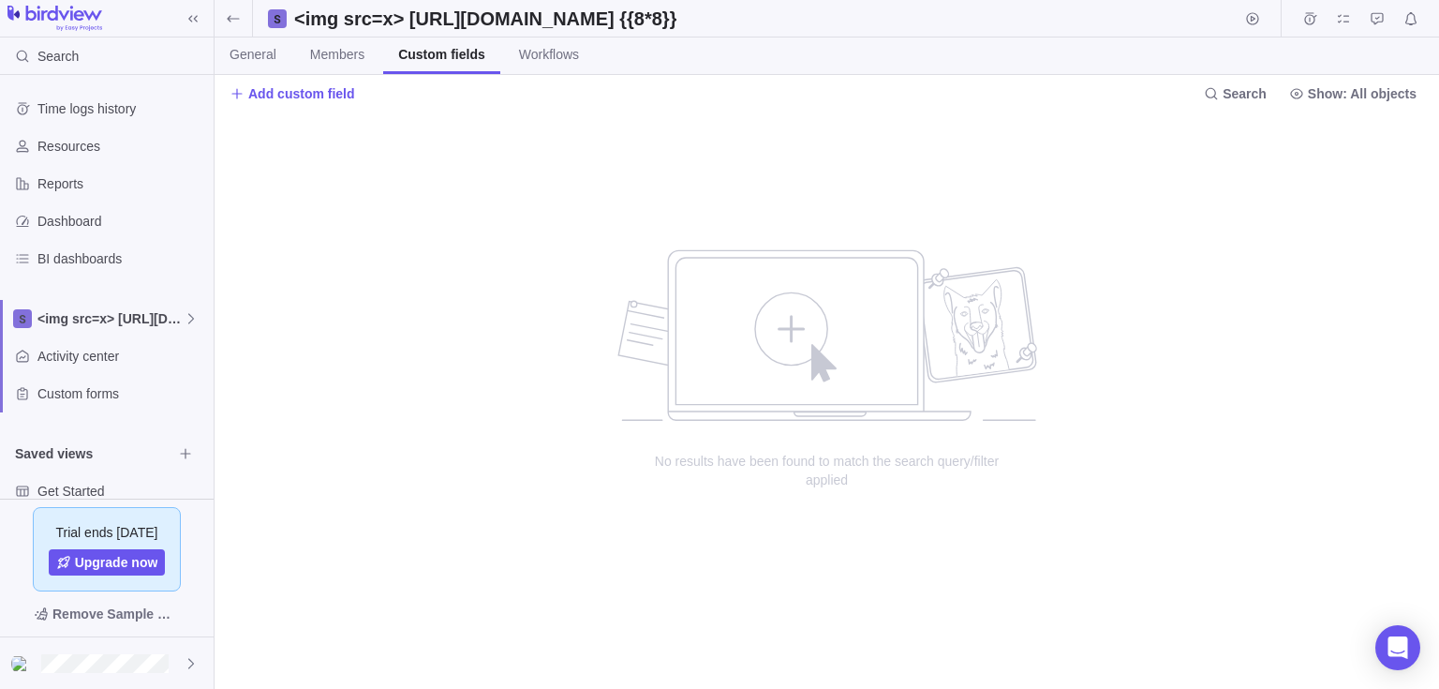
click at [352, 86] on div "Add custom field" at bounding box center [713, 94] width 967 height 26
click at [345, 86] on span "Add custom field" at bounding box center [301, 93] width 107 height 19
click at [433, 168] on div "Create custom field" at bounding box center [416, 169] width 373 height 34
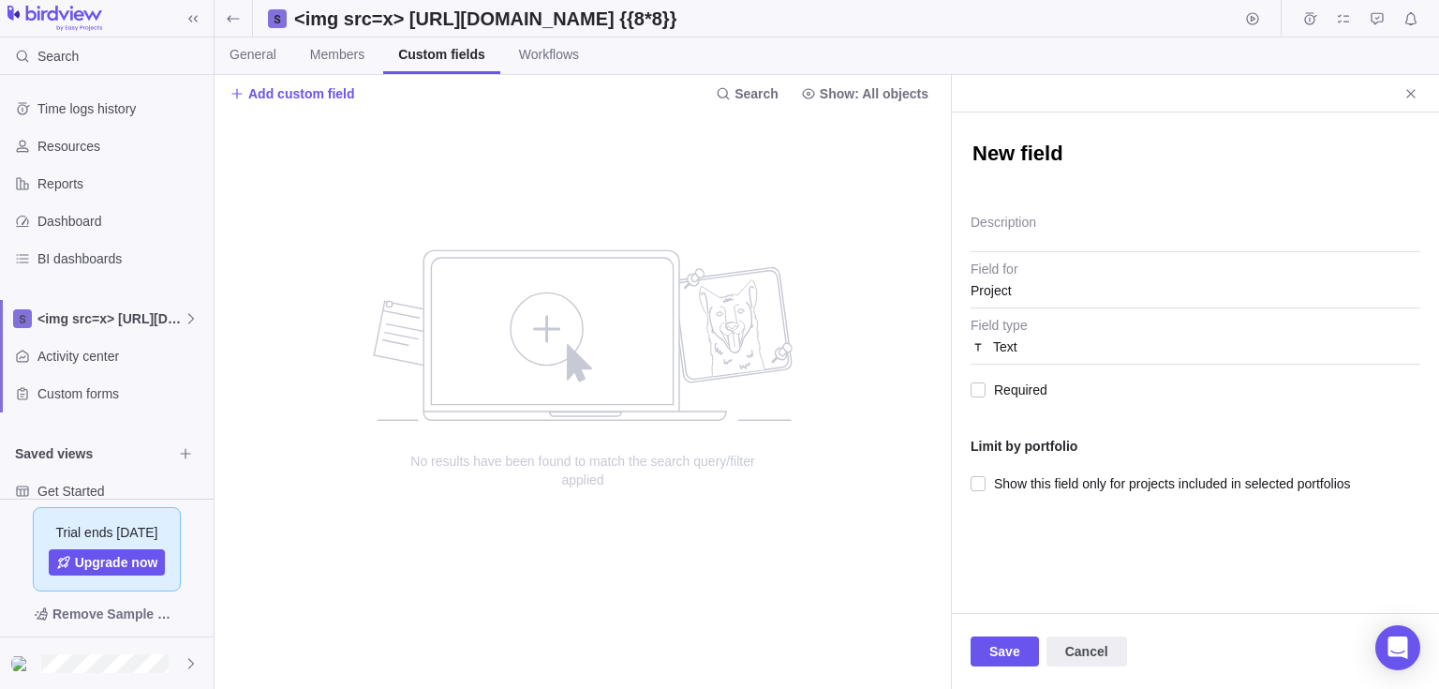
type textarea "x"
type textarea "<img src=x> https://evil.com {{8*8}}"
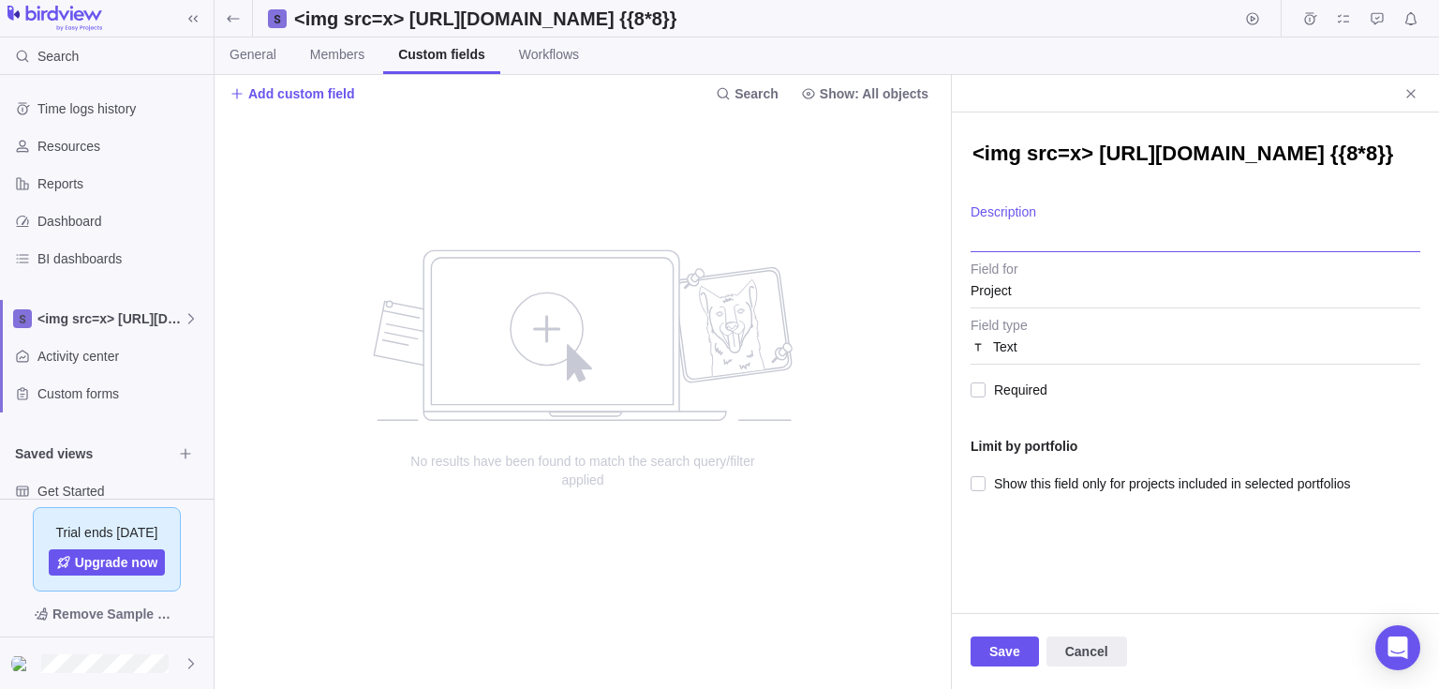
click at [1109, 235] on textarea "Description" at bounding box center [1196, 228] width 450 height 48
paste textarea "<img src=x> https://evil.com {{8*8}}"
type textarea "x"
type textarea "<img src=x> https://evil.com {{8*8}}"
click at [1000, 645] on span "Save" at bounding box center [1004, 651] width 31 height 22
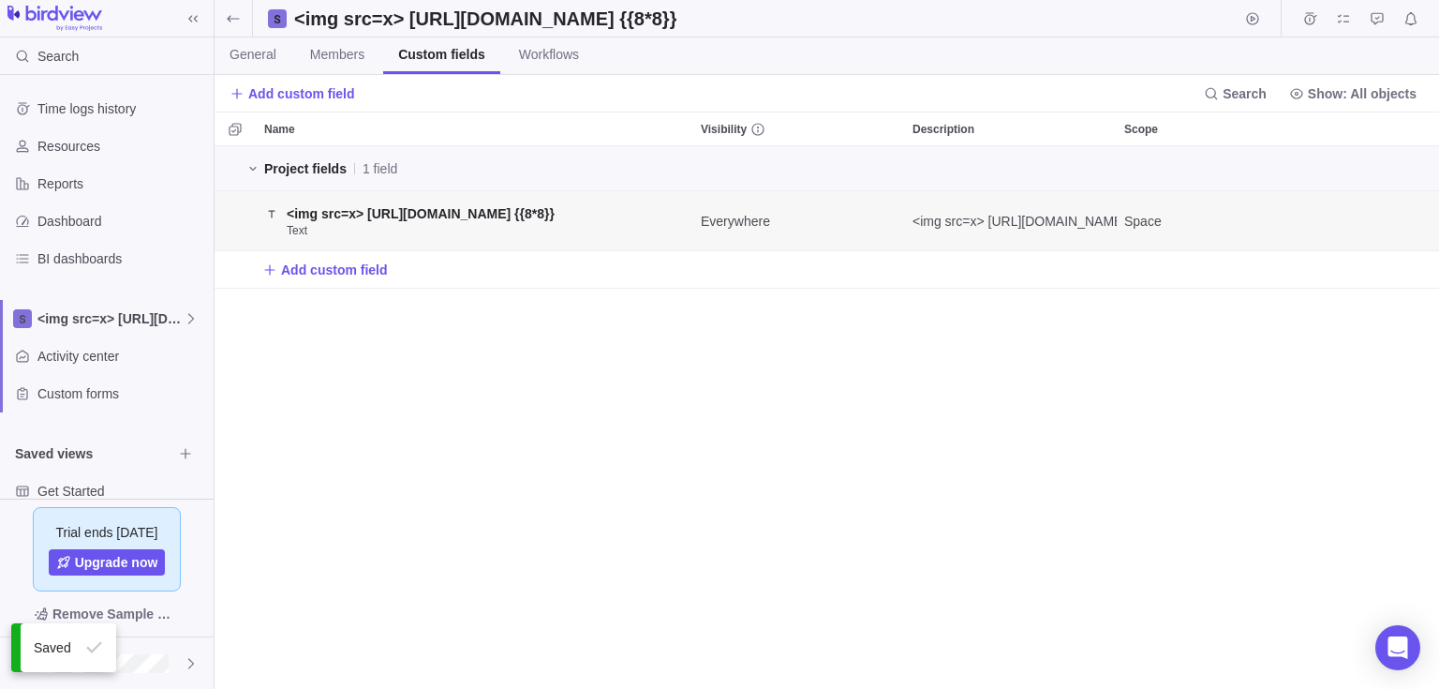
scroll to position [528, 1211]
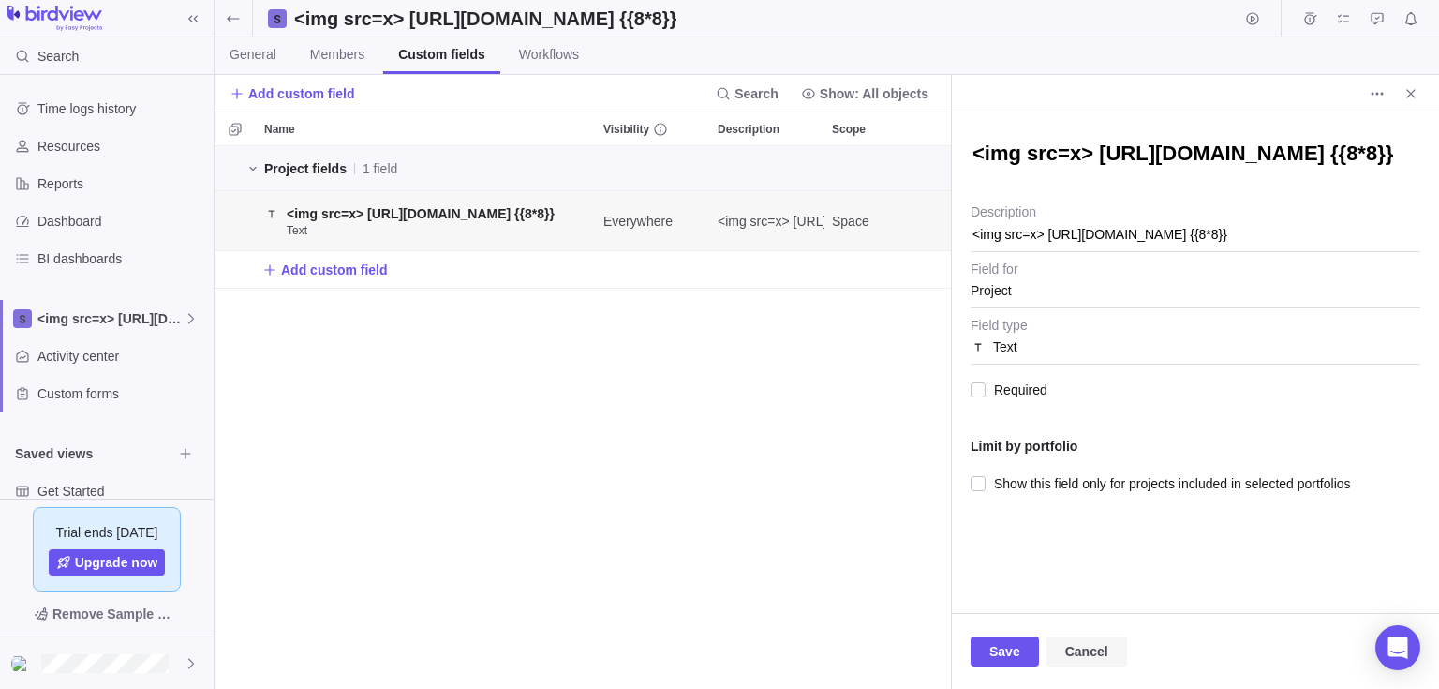
click at [1102, 662] on span "Cancel" at bounding box center [1087, 651] width 81 height 30
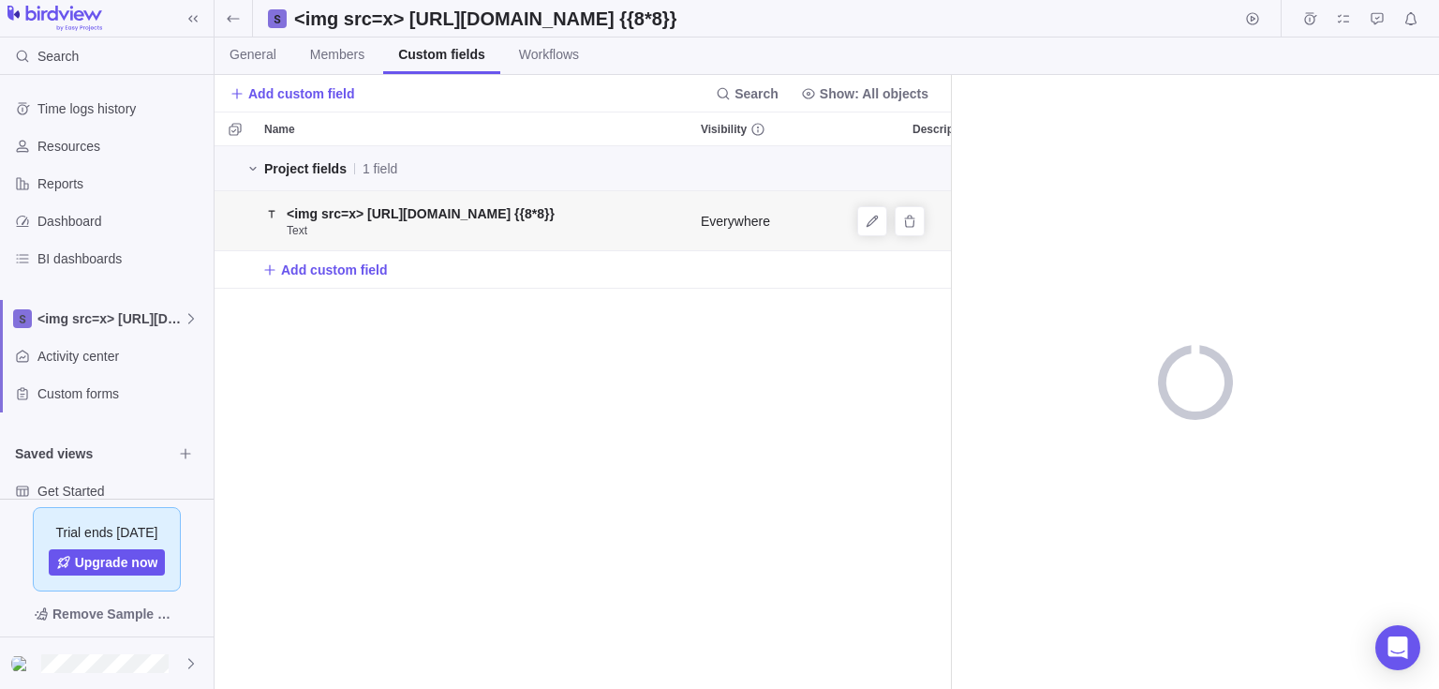
scroll to position [528, 722]
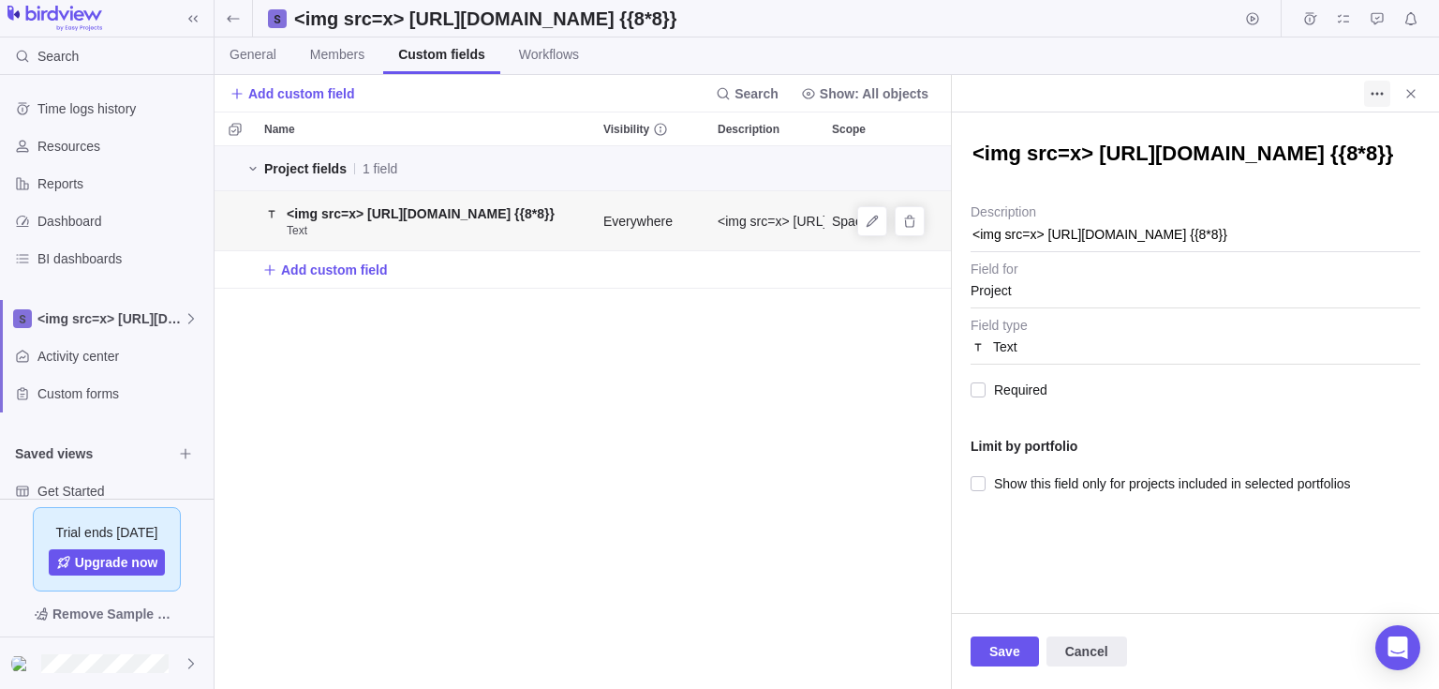
type textarea "x"
click at [1384, 102] on span "More actions" at bounding box center [1377, 94] width 26 height 26
click at [1399, 125] on span "Delete" at bounding box center [1398, 134] width 37 height 19
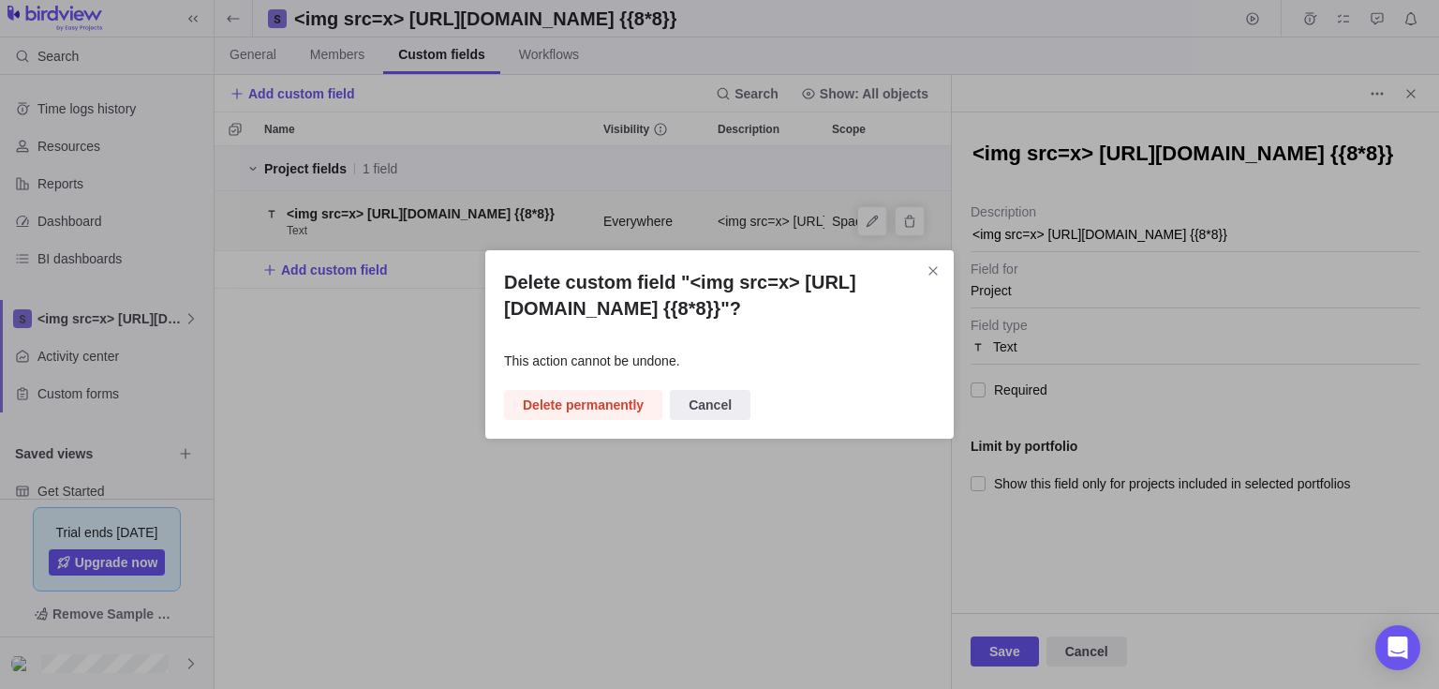
click at [607, 423] on div "Delete custom field "<img src=x> https://evil.com {{8*8}}"? This action cannot …" at bounding box center [719, 344] width 468 height 188
click at [606, 419] on span "Delete permanently" at bounding box center [583, 405] width 158 height 30
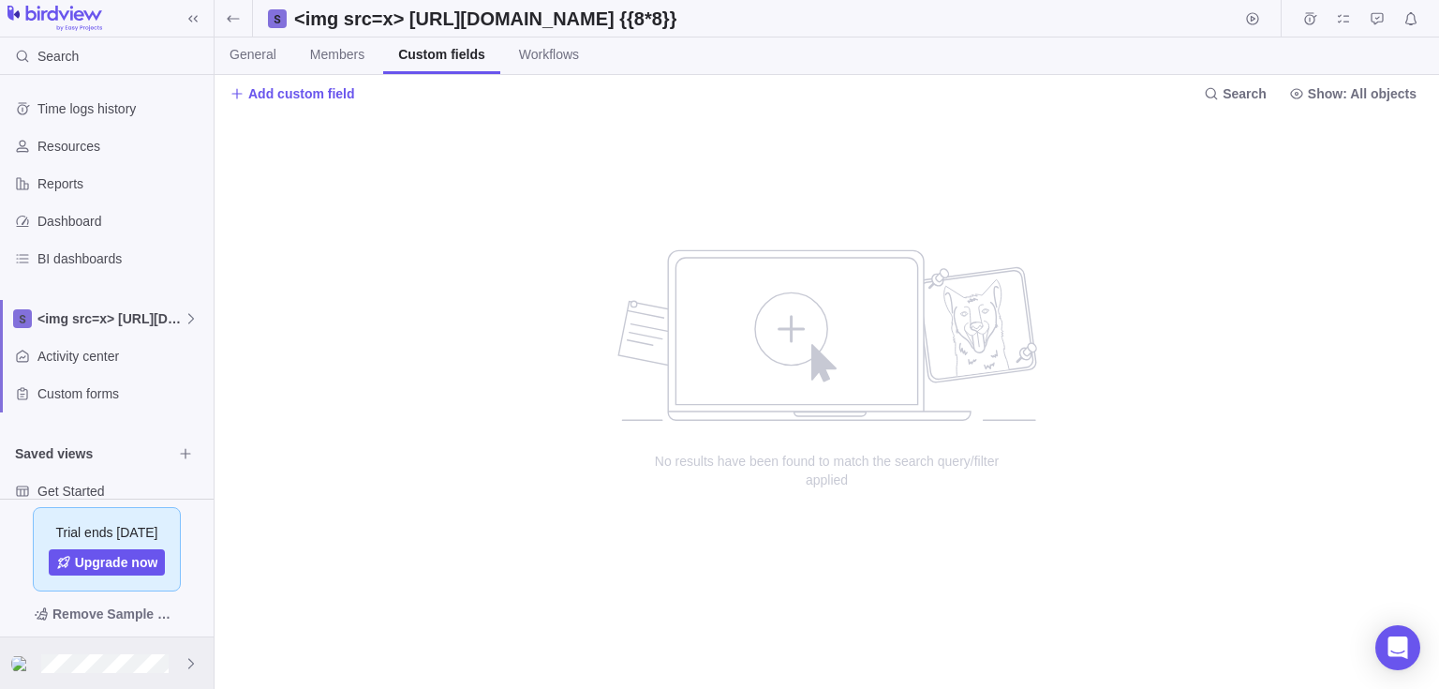
click at [63, 647] on div at bounding box center [107, 663] width 214 height 52
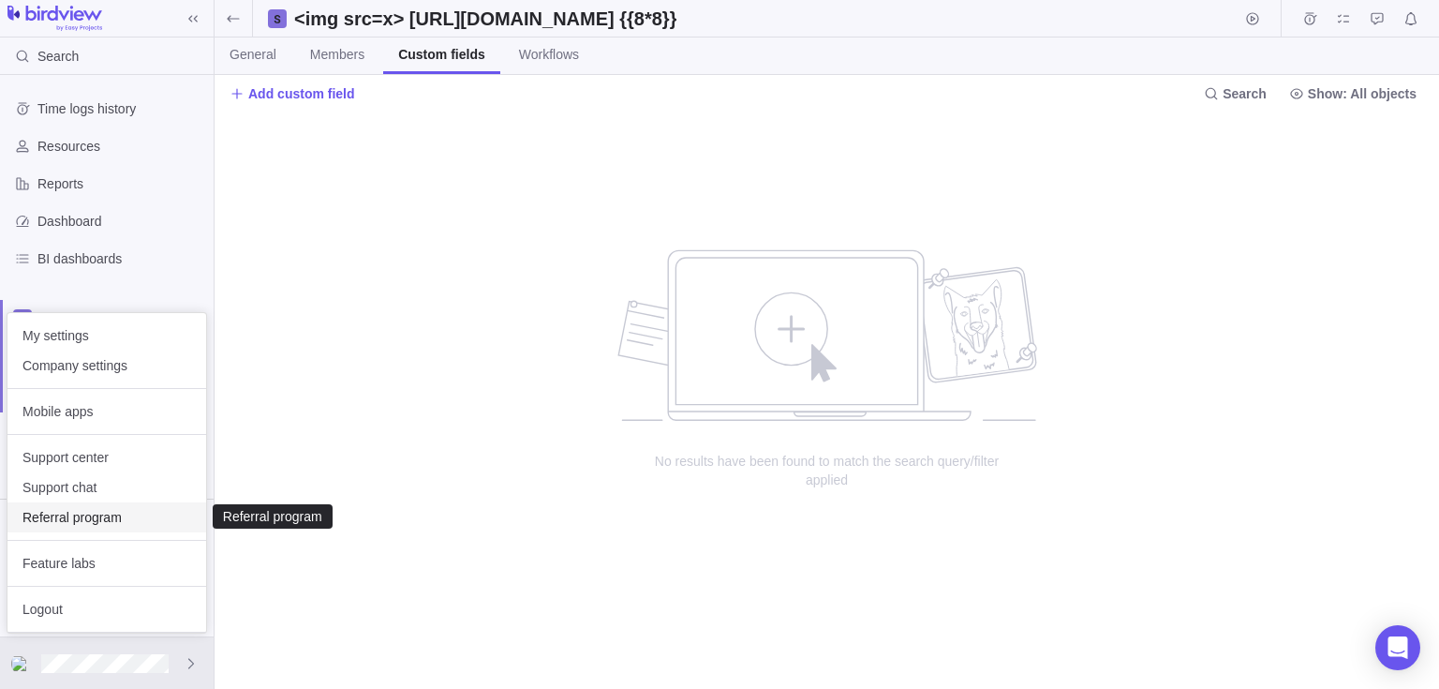
click at [129, 513] on span "Referral program" at bounding box center [106, 517] width 169 height 19
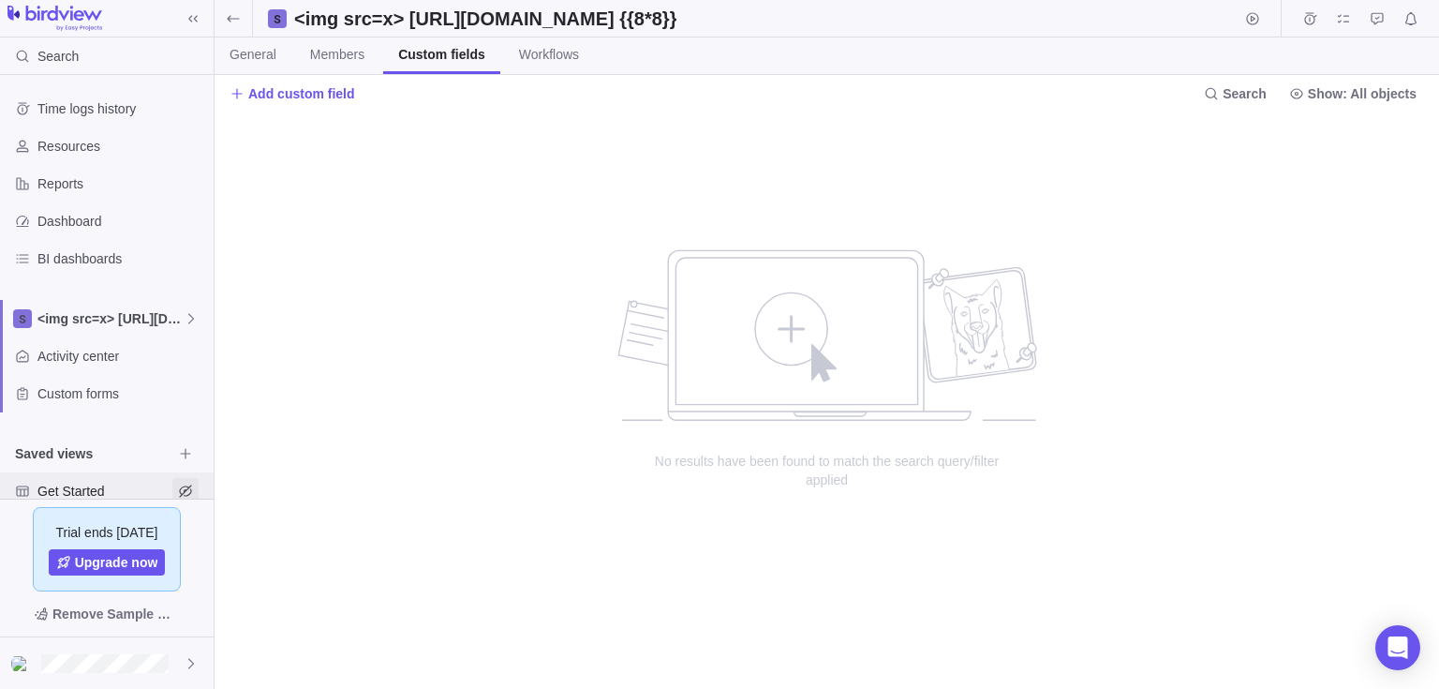
click at [175, 478] on span "Hide view" at bounding box center [185, 491] width 26 height 26
click at [189, 488] on icon "Hide view" at bounding box center [185, 490] width 15 height 15
click at [96, 451] on span "Saved views" at bounding box center [93, 453] width 157 height 19
click at [194, 446] on span "Browse views" at bounding box center [185, 453] width 26 height 26
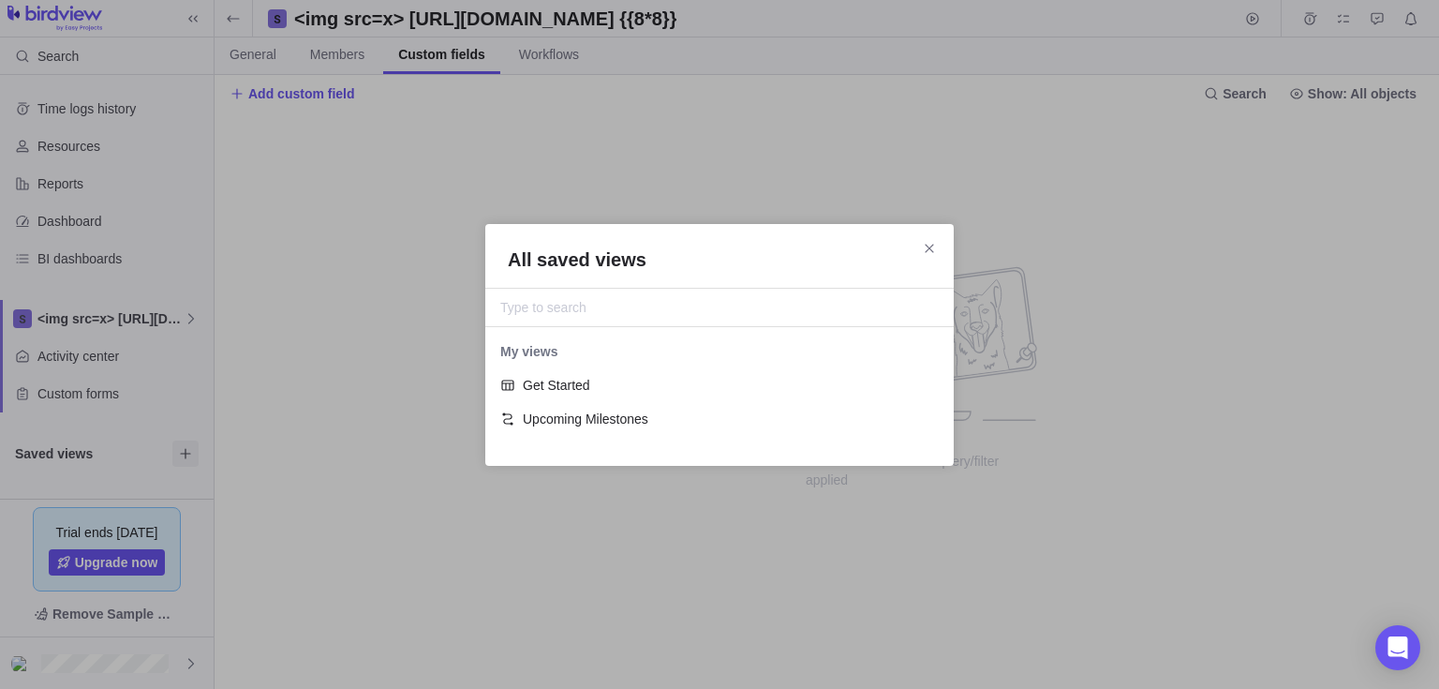
scroll to position [101, 453]
click at [545, 371] on div "Get Started" at bounding box center [719, 385] width 468 height 34
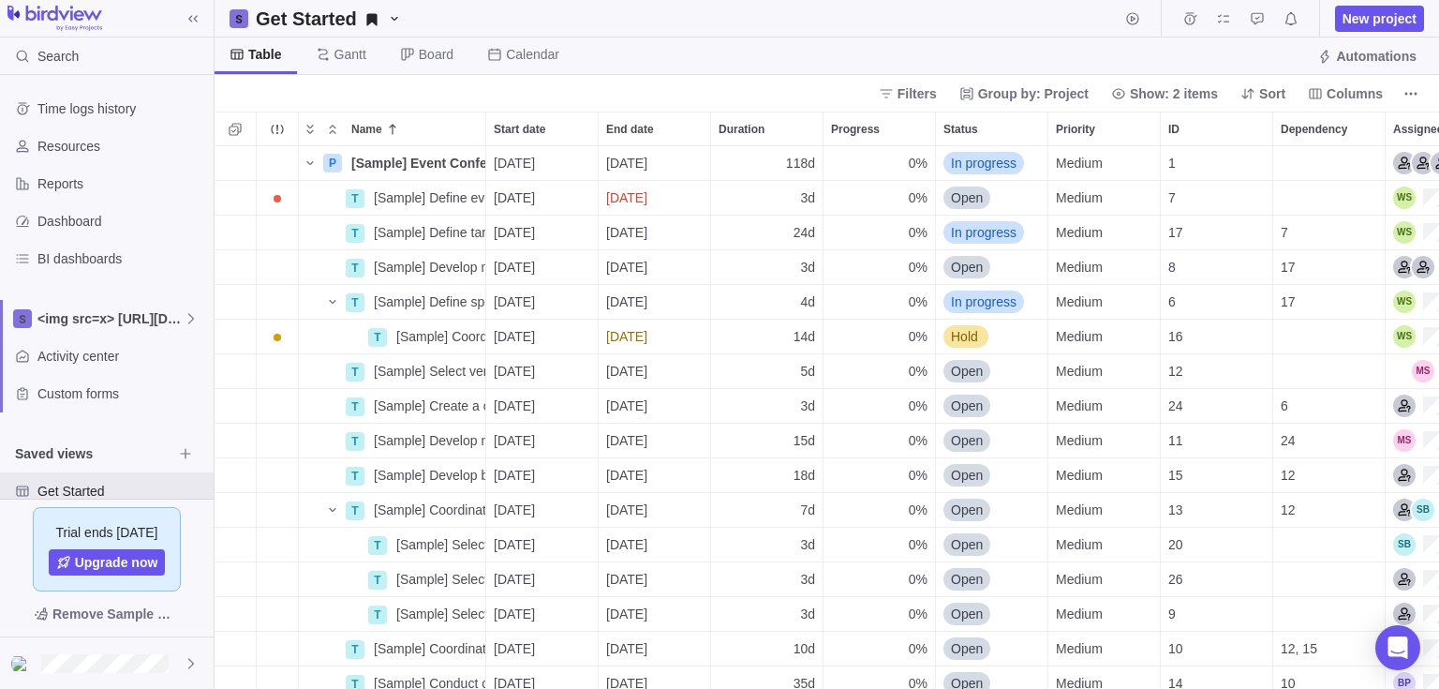
scroll to position [528, 1211]
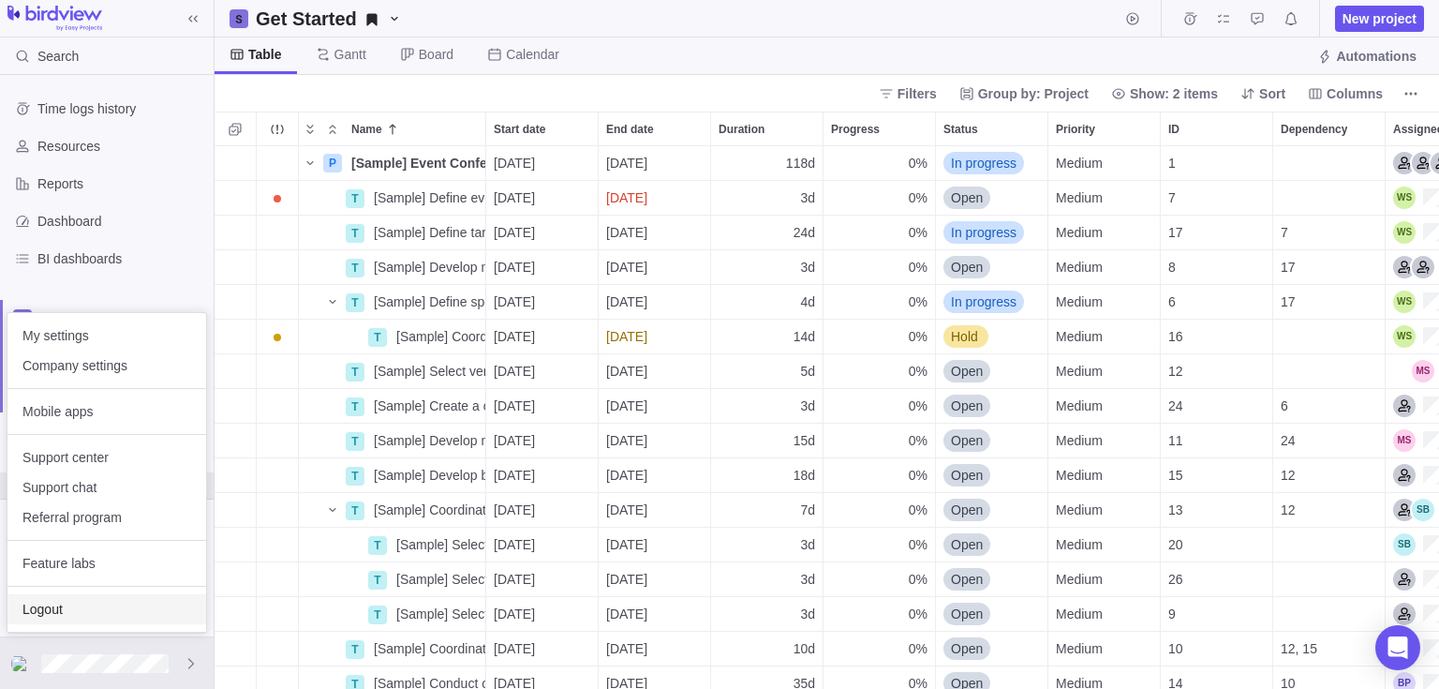
click at [73, 602] on span "Logout" at bounding box center [106, 609] width 169 height 19
